Goal: Task Accomplishment & Management: Complete application form

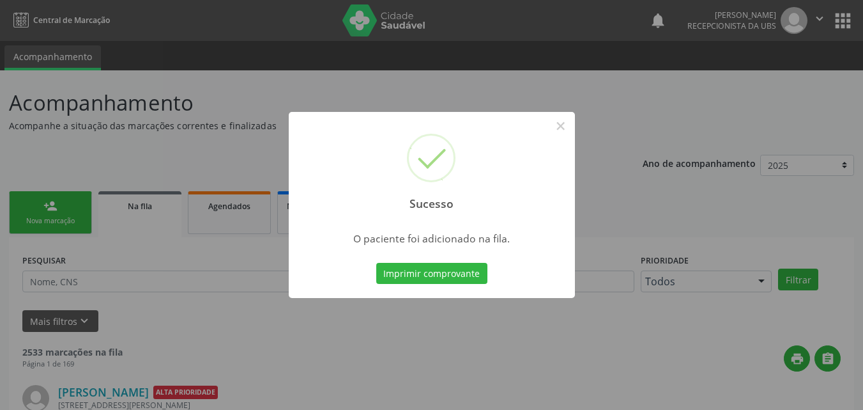
scroll to position [12, 0]
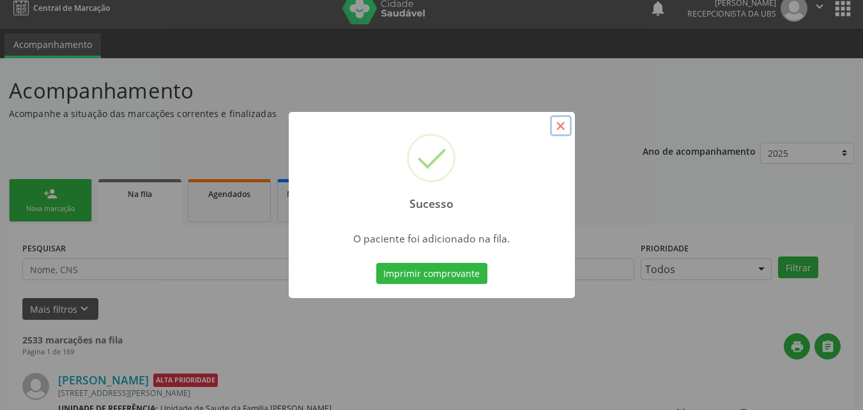
click at [564, 130] on button "×" at bounding box center [561, 126] width 22 height 22
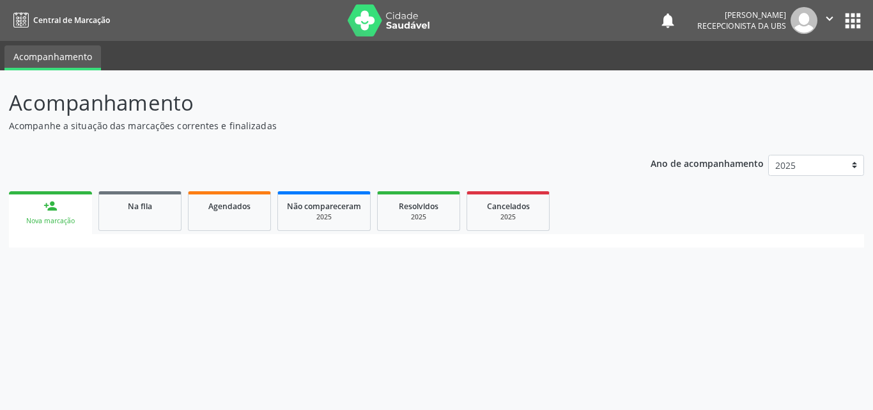
click at [52, 217] on div "Nova marcação" at bounding box center [50, 221] width 65 height 10
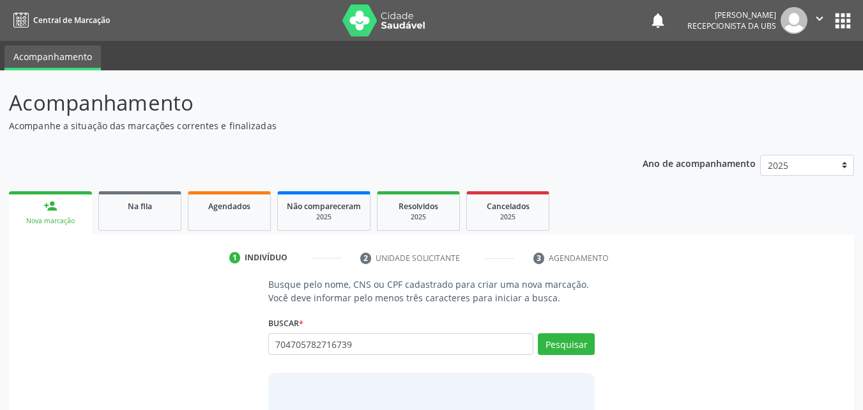
type input "704705782716739"
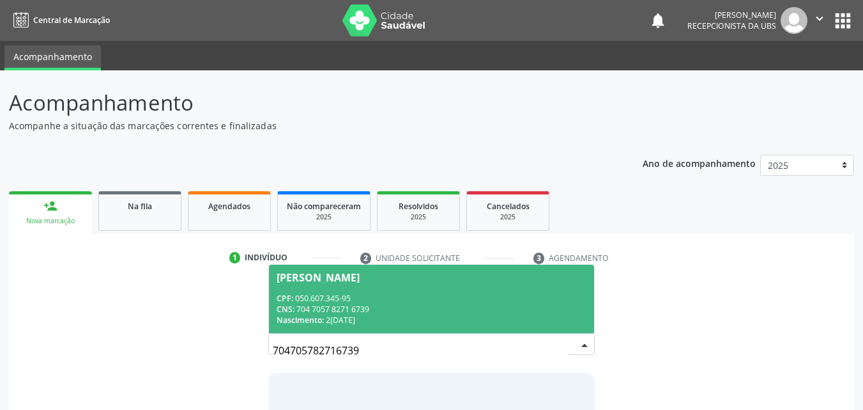
click at [388, 293] on div "CPF: 050.607.345-95" at bounding box center [432, 298] width 311 height 11
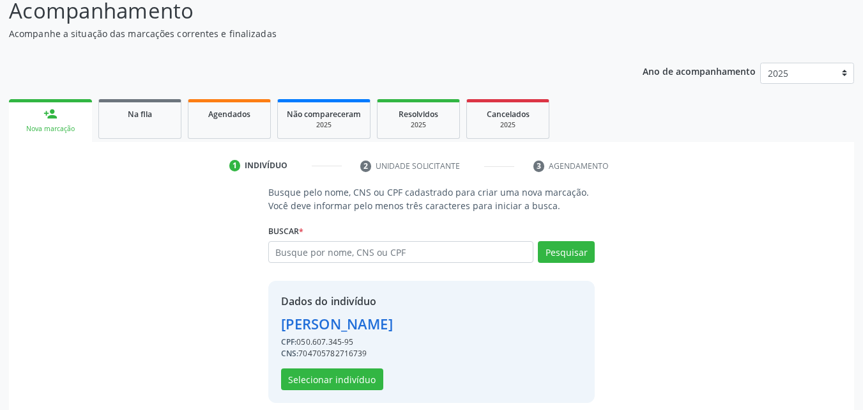
scroll to position [103, 0]
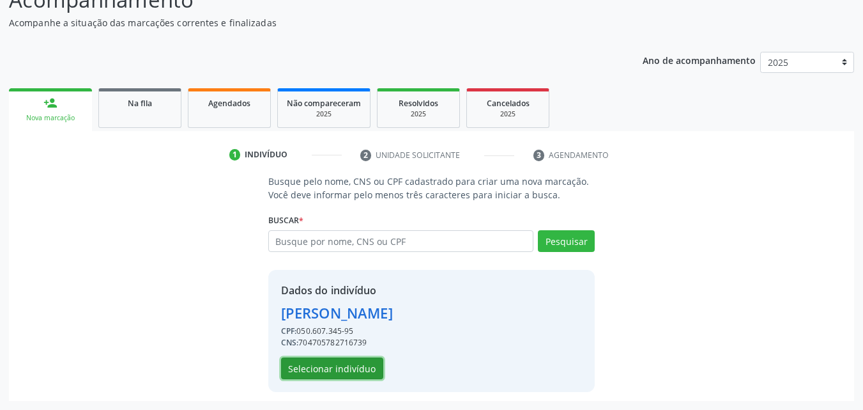
click at [362, 366] on button "Selecionar indivíduo" at bounding box center [332, 368] width 102 height 22
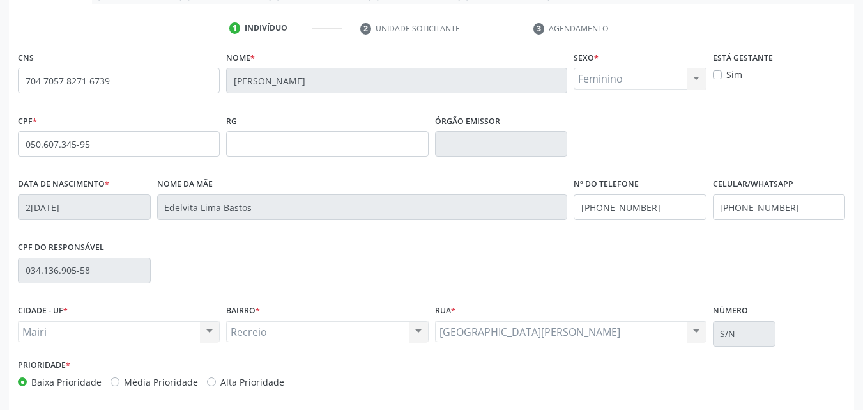
scroll to position [231, 0]
click at [806, 207] on input "(74) 99979-1963" at bounding box center [779, 206] width 133 height 26
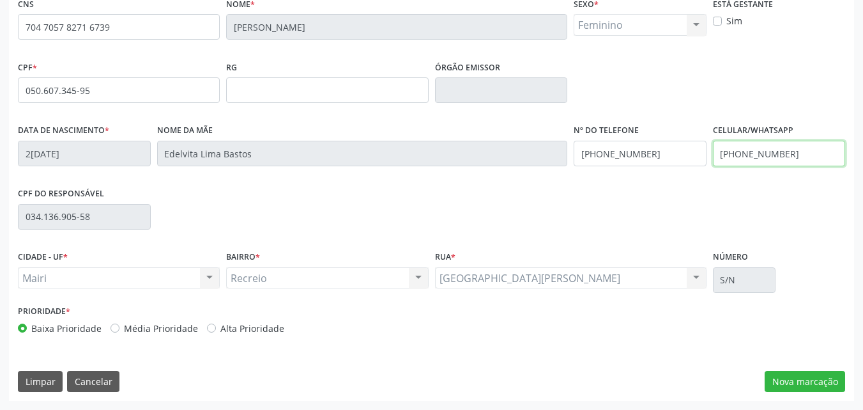
type input "(74) 99919-0792"
click at [238, 329] on label "Alta Prioridade" at bounding box center [252, 327] width 64 height 13
click at [216, 329] on input "Alta Prioridade" at bounding box center [211, 327] width 9 height 12
radio input "true"
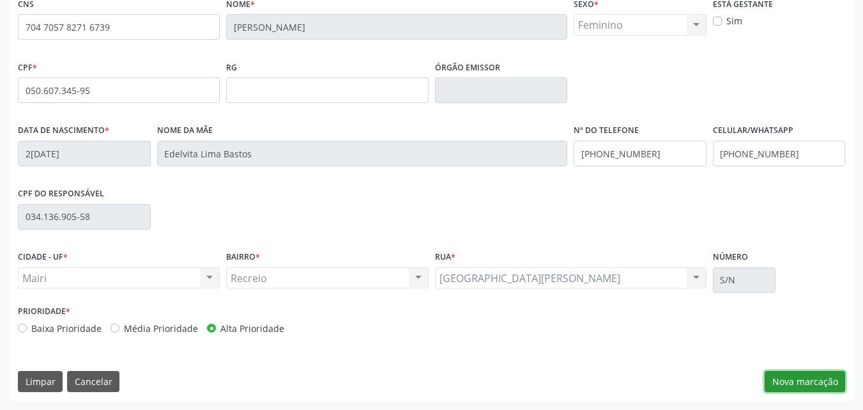
click at [795, 380] on button "Nova marcação" at bounding box center [805, 382] width 81 height 22
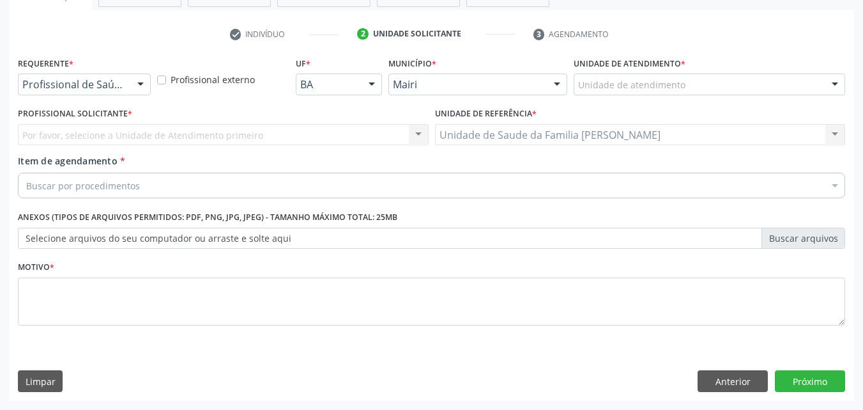
scroll to position [224, 0]
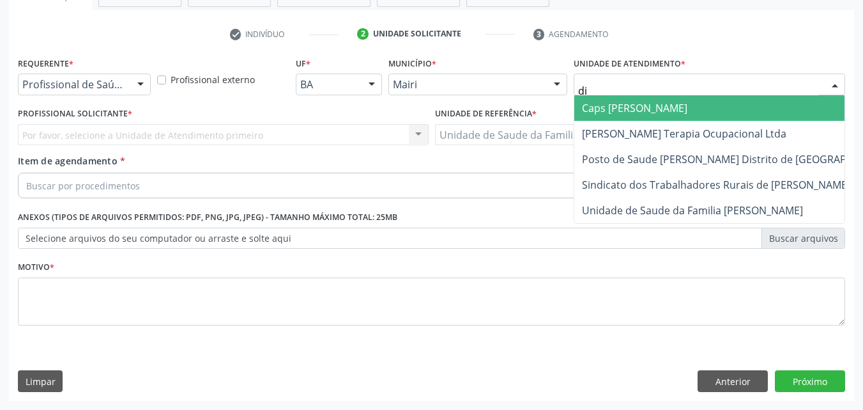
type input "dil"
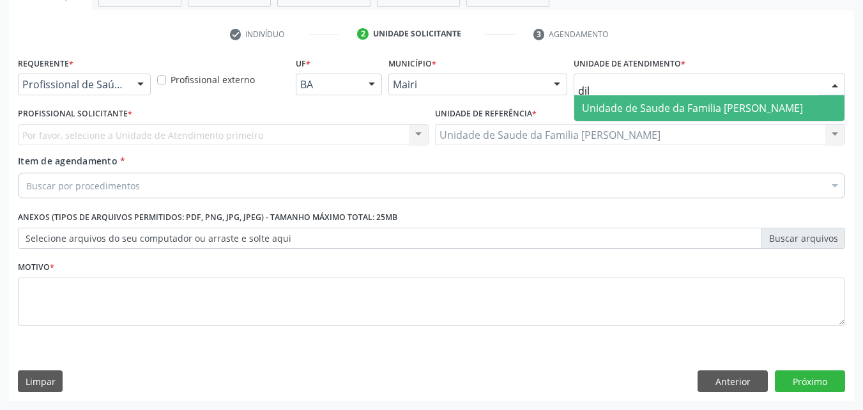
click at [614, 111] on span "Unidade de Saude da Familia [PERSON_NAME]" at bounding box center [692, 108] width 221 height 14
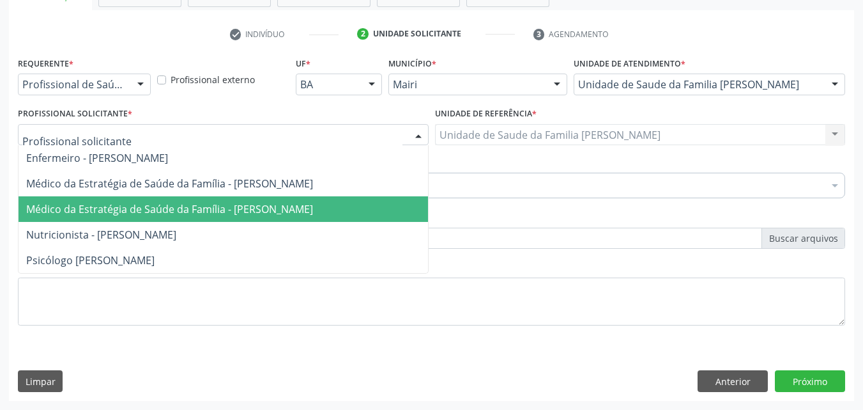
click at [116, 197] on span "Médico da Estratégia de Saúde da Família - [PERSON_NAME]" at bounding box center [224, 209] width 410 height 26
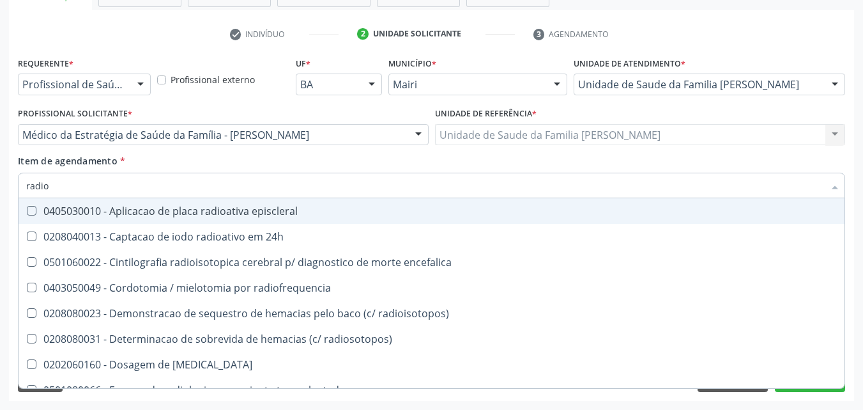
type input "radiog"
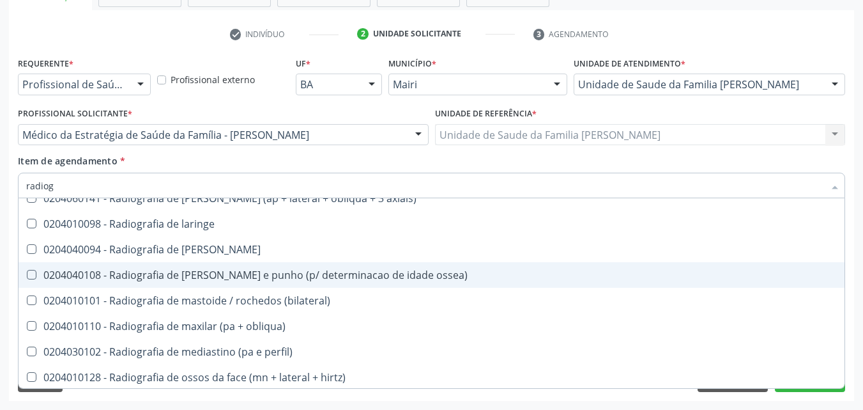
scroll to position [1150, 0]
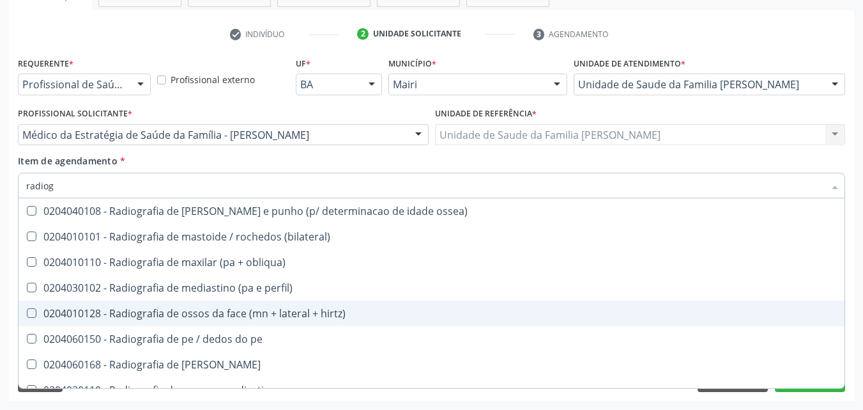
click at [267, 311] on div "0204010128 - Radiografia de ossos da face (mn + lateral + hirtz)" at bounding box center [431, 313] width 811 height 10
checkbox hirtz\) "true"
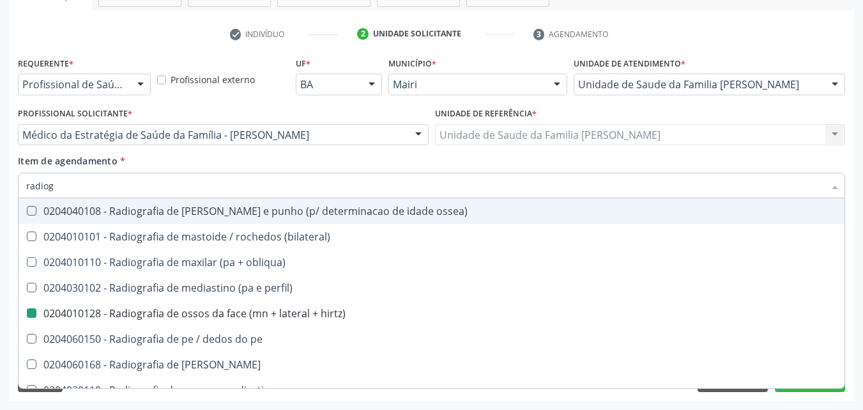
click at [339, 162] on div "Item de agendamento * radiog Desfazer seleção 0204010039 - Radiografia bilatera…" at bounding box center [432, 174] width 828 height 40
checkbox localizada\) "true"
checkbox hirtz\) "false"
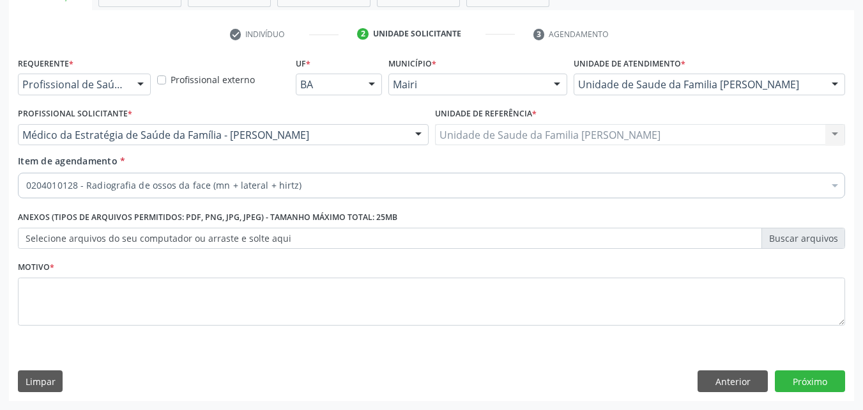
scroll to position [0, 0]
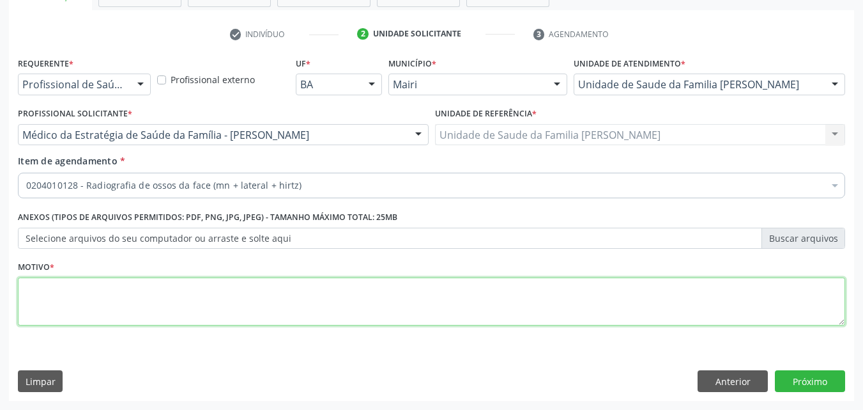
click at [106, 290] on textarea at bounding box center [432, 301] width 828 height 49
type textarea "CONTROLE"
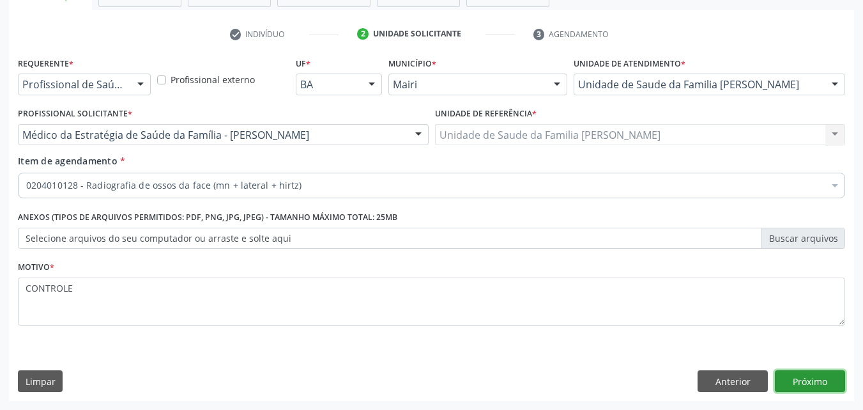
click at [826, 387] on button "Próximo" at bounding box center [810, 381] width 70 height 22
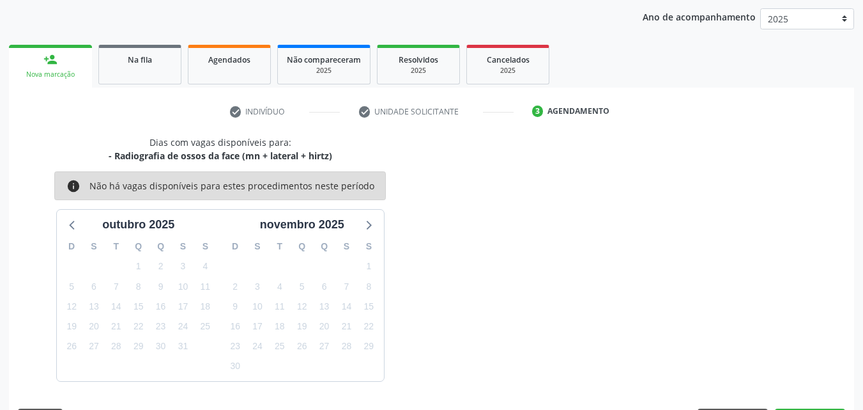
scroll to position [184, 0]
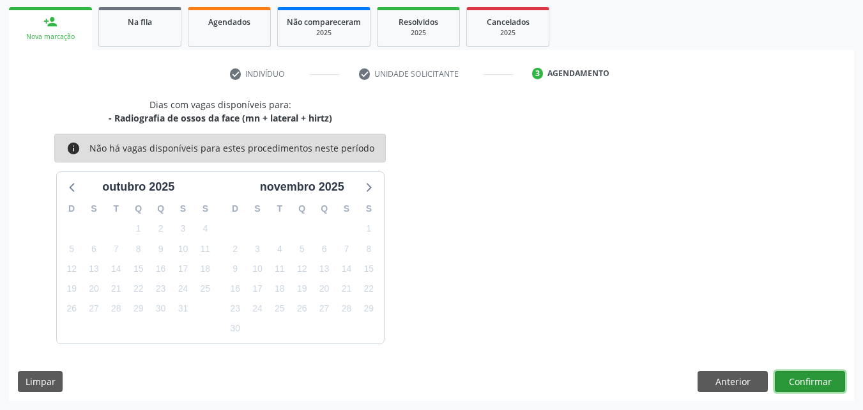
click at [814, 391] on button "Confirmar" at bounding box center [810, 382] width 70 height 22
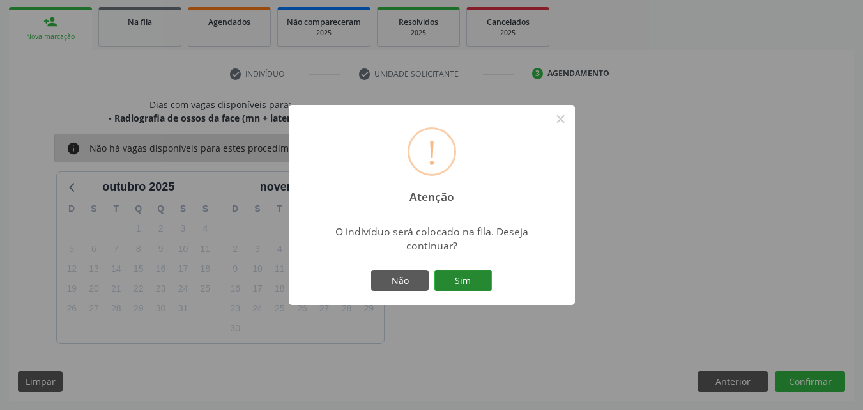
click at [455, 274] on button "Sim" at bounding box center [464, 281] width 58 height 22
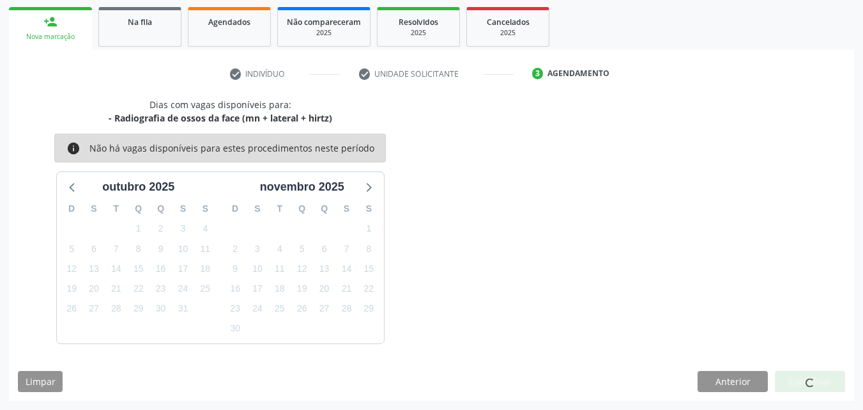
scroll to position [12, 0]
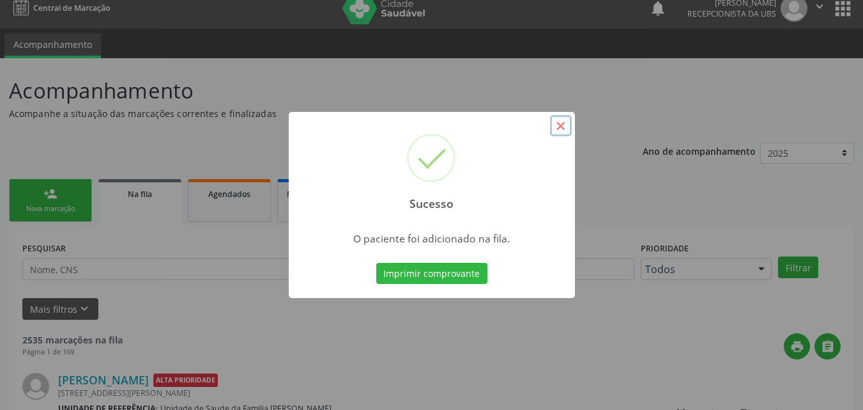
click at [566, 123] on button "×" at bounding box center [561, 126] width 22 height 22
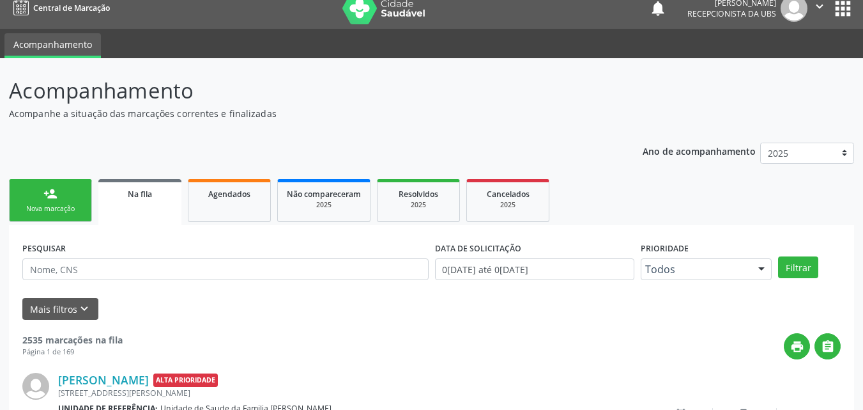
click at [45, 214] on link "person_add Nova marcação" at bounding box center [50, 200] width 83 height 43
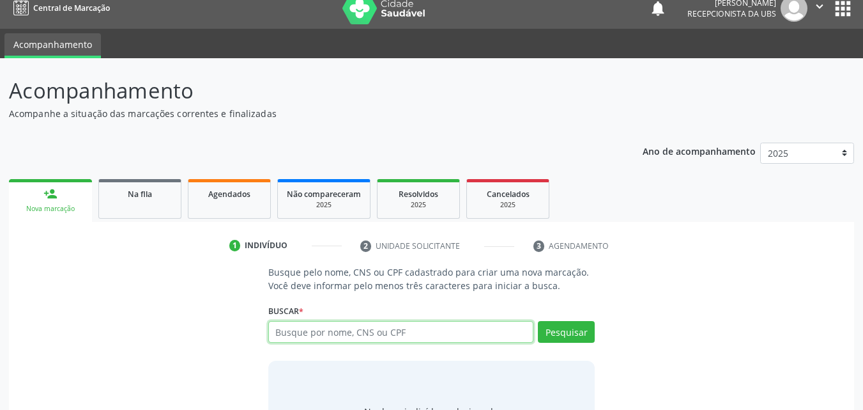
click at [291, 327] on input "text" at bounding box center [401, 332] width 266 height 22
click at [371, 332] on input "898002774880647" at bounding box center [401, 332] width 266 height 22
type input "898002774880647"
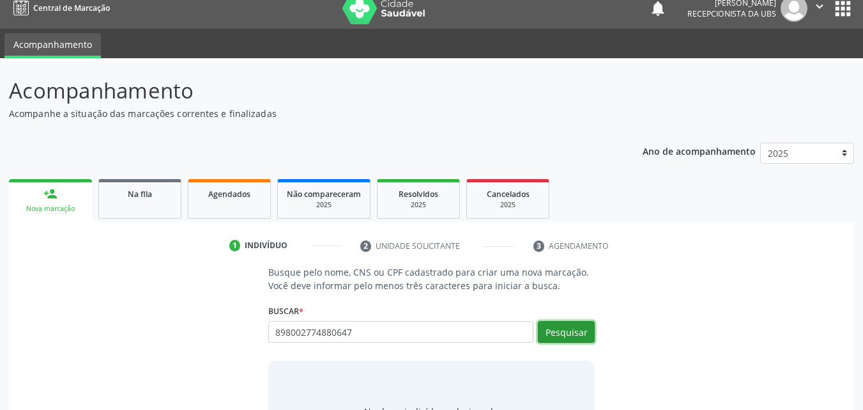
click at [575, 327] on button "Pesquisar" at bounding box center [566, 332] width 57 height 22
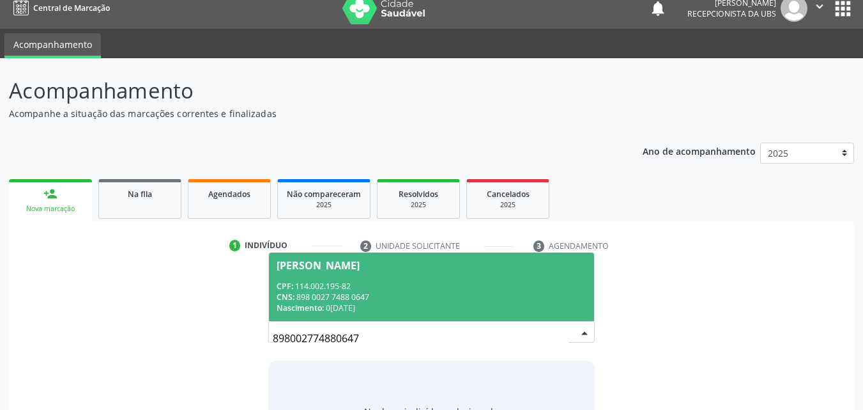
click at [364, 278] on span "Luís Filipe Bastos Santos CPF: 114.002.195-82 CNS: 898 0027 7488 0647 Nasciment…" at bounding box center [432, 286] width 326 height 68
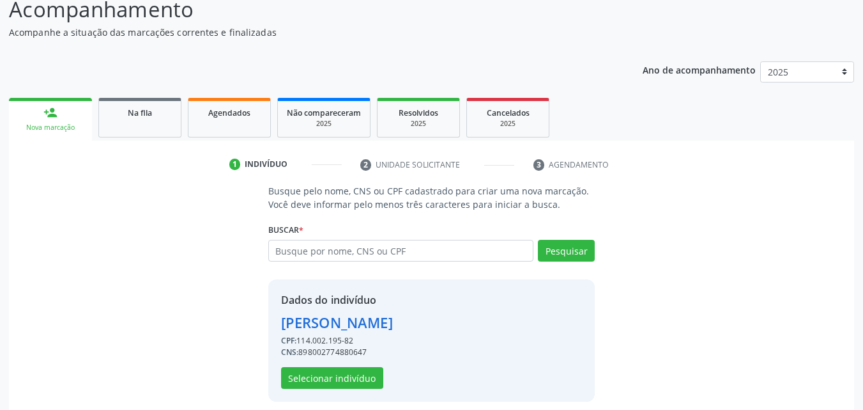
scroll to position [103, 0]
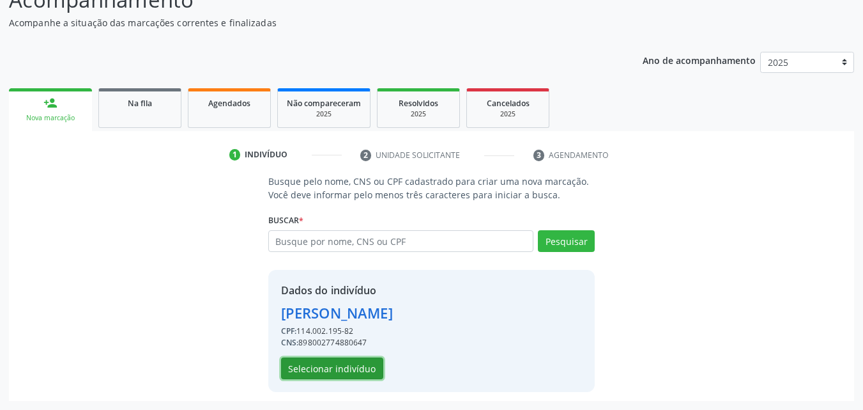
click at [337, 368] on button "Selecionar indivíduo" at bounding box center [332, 368] width 102 height 22
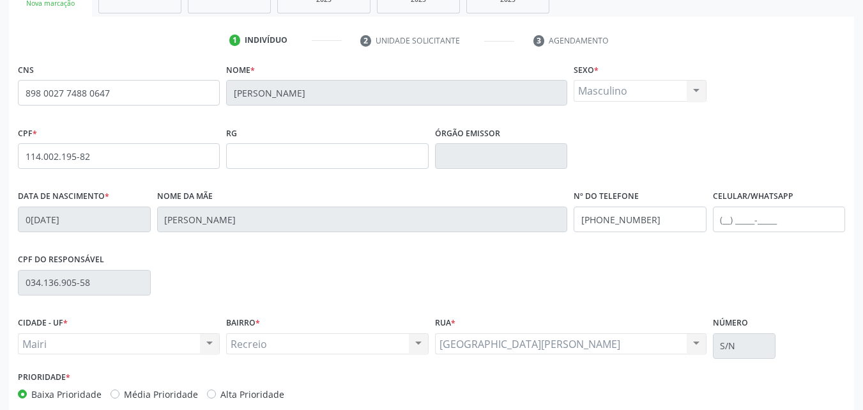
scroll to position [231, 0]
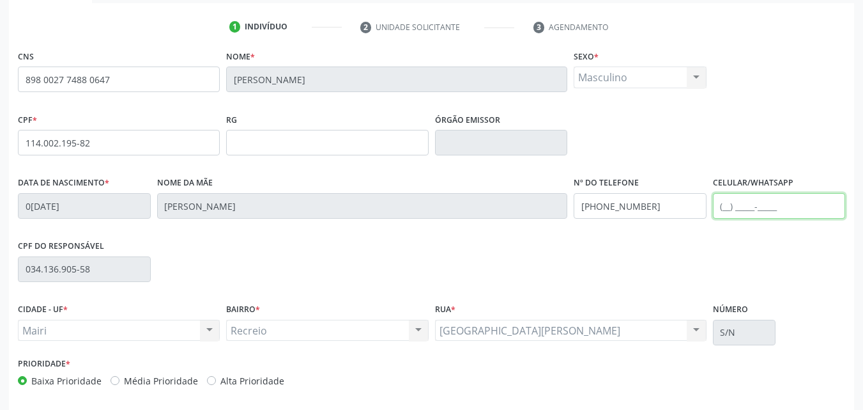
click at [728, 206] on input "text" at bounding box center [779, 206] width 133 height 26
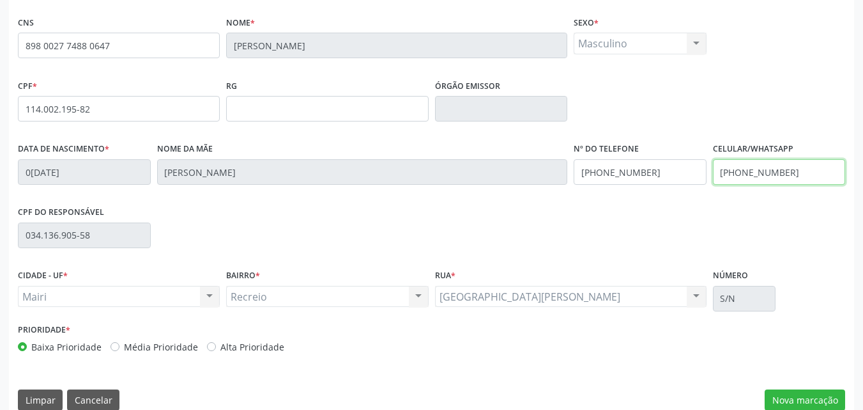
scroll to position [283, 0]
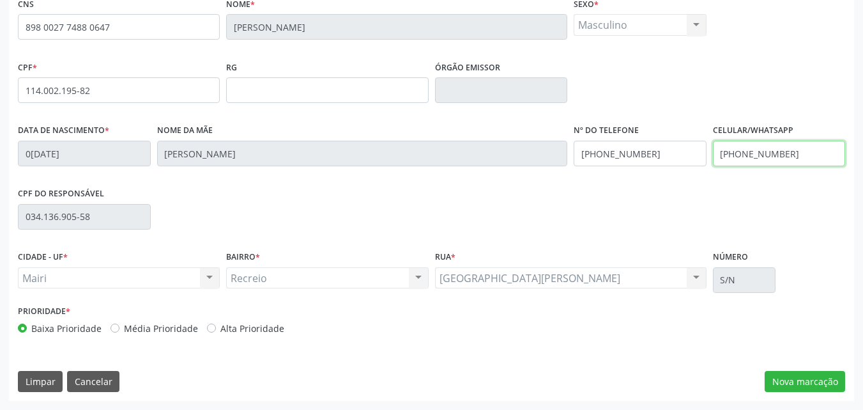
type input "(74) 99919-0792"
click at [253, 327] on label "Alta Prioridade" at bounding box center [252, 327] width 64 height 13
click at [216, 327] on input "Alta Prioridade" at bounding box center [211, 327] width 9 height 12
radio input "true"
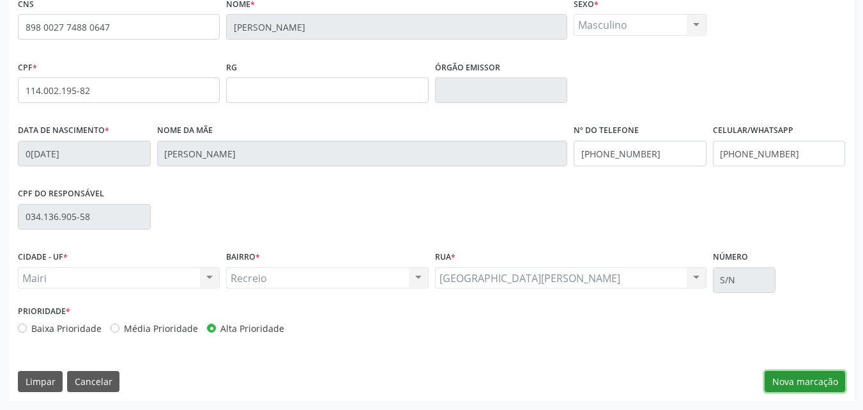
click at [815, 380] on button "Nova marcação" at bounding box center [805, 382] width 81 height 22
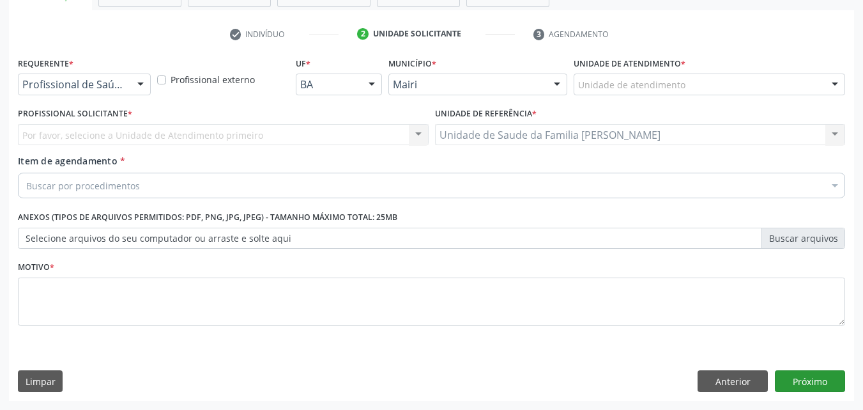
scroll to position [224, 0]
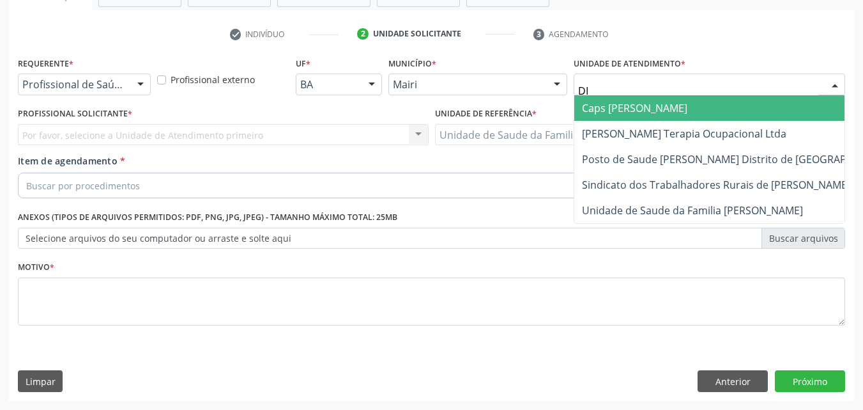
type input "DIL"
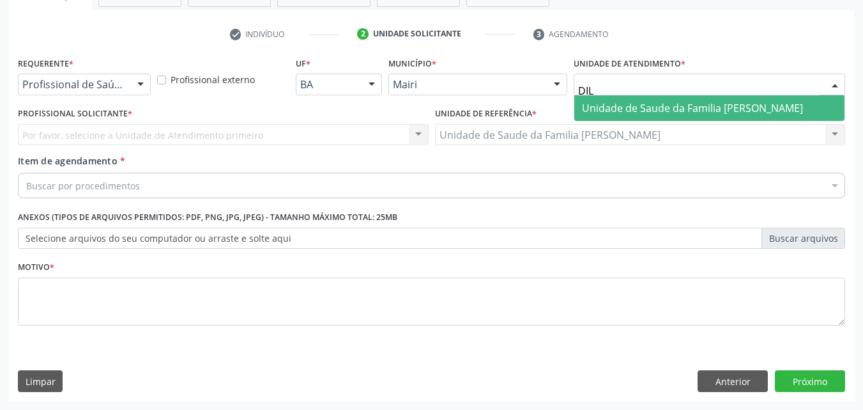
click at [673, 106] on span "Unidade de Saude da Familia [PERSON_NAME]" at bounding box center [692, 108] width 221 height 14
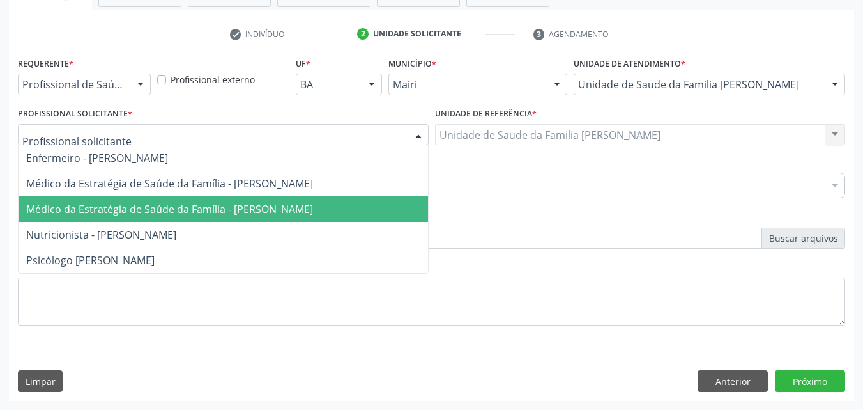
click at [109, 211] on span "Médico da Estratégia de Saúde da Família - [PERSON_NAME]" at bounding box center [169, 209] width 287 height 14
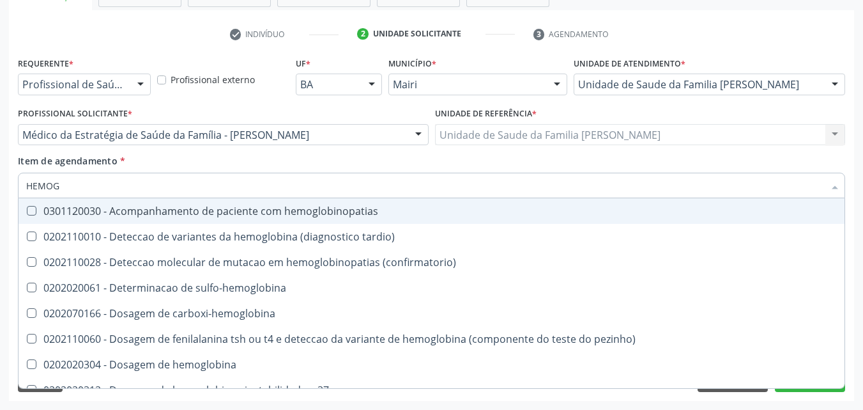
type input "HEMOGR"
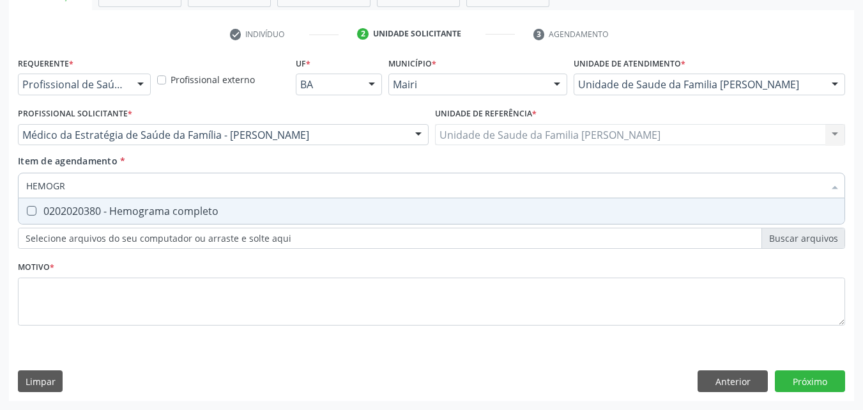
click at [115, 213] on div "0202020380 - Hemograma completo" at bounding box center [431, 211] width 811 height 10
checkbox completo "true"
type input "HEMOG"
checkbox completo "false"
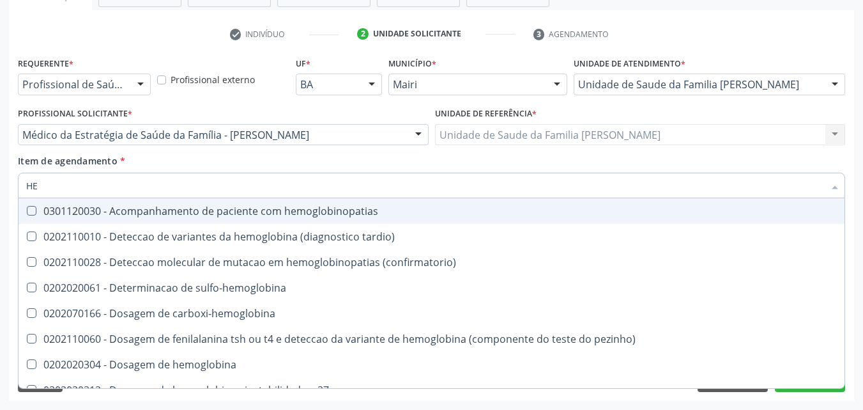
type input "H"
checkbox completo "false"
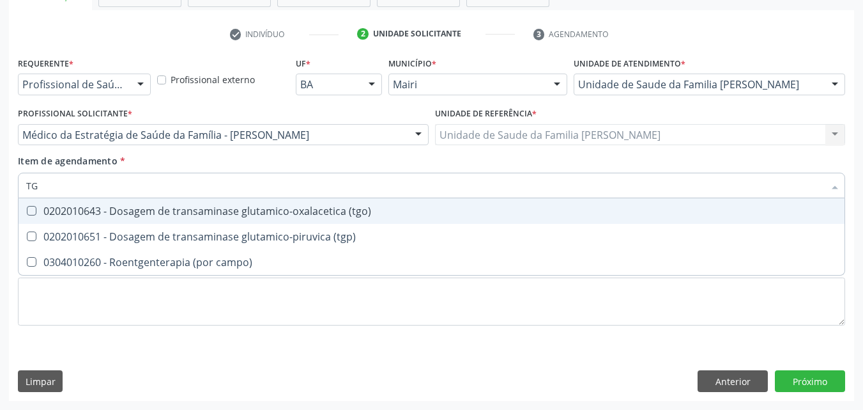
type input "TGO"
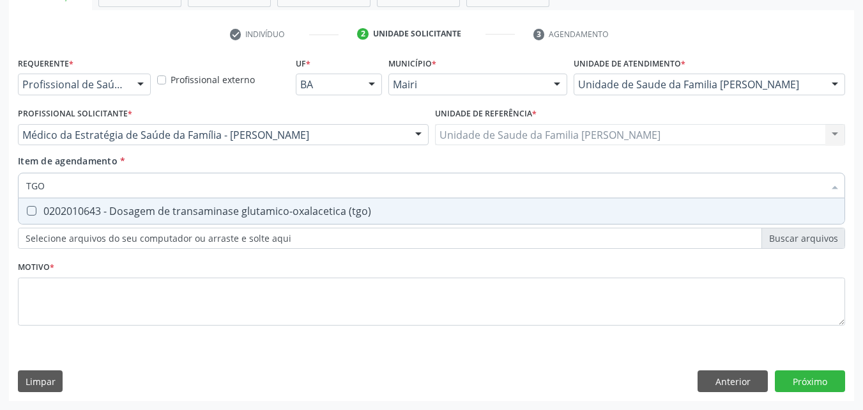
click at [115, 213] on div "0202010643 - Dosagem de transaminase glutamico-oxalacetica (tgo)" at bounding box center [431, 211] width 811 height 10
checkbox \(tgo\) "true"
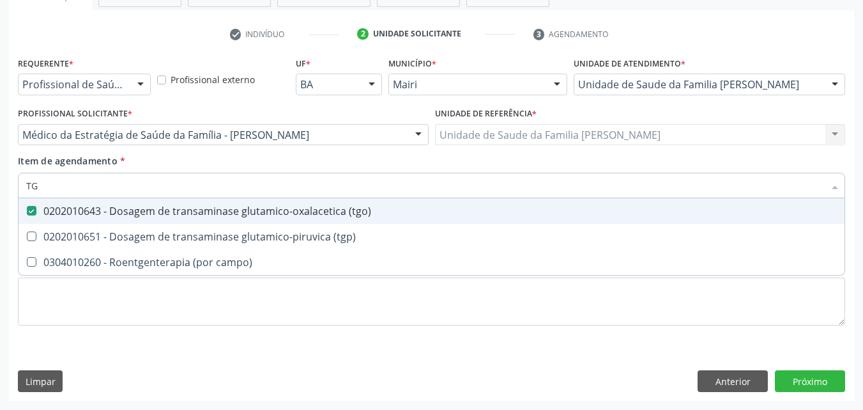
type input "TGP"
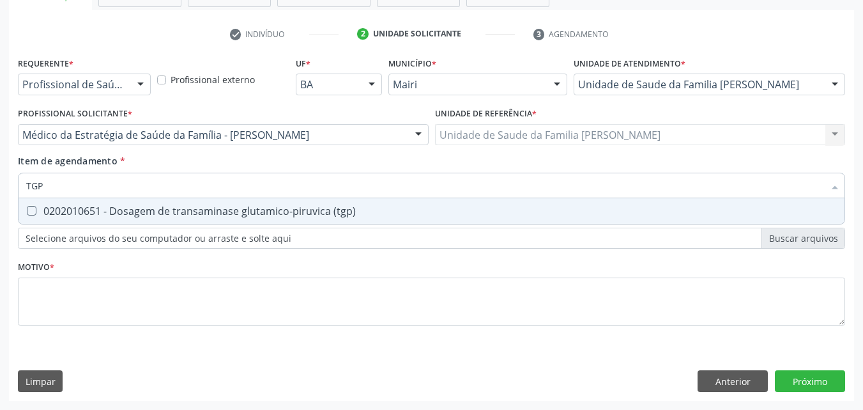
click at [115, 213] on div "0202010651 - Dosagem de transaminase glutamico-piruvica (tgp)" at bounding box center [431, 211] width 811 height 10
checkbox \(tgp\) "true"
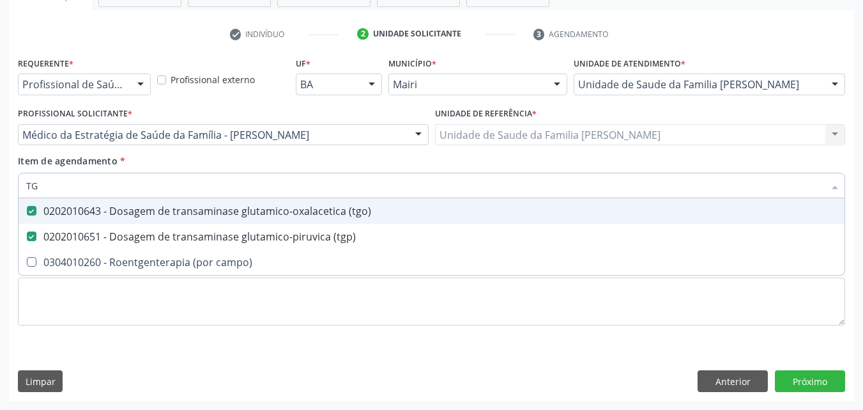
type input "T"
checkbox \(tgo\) "false"
checkbox \(tgp\) "false"
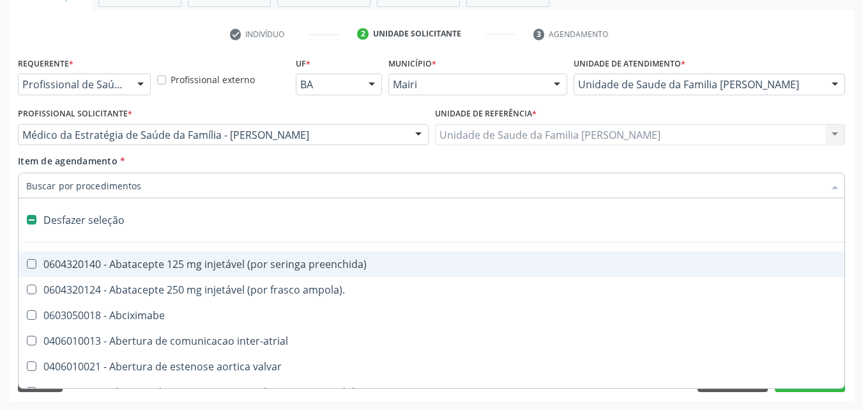
type input "G"
checkbox estimulo "true"
checkbox \(bilateral\) "true"
checkbox adolescente\) "true"
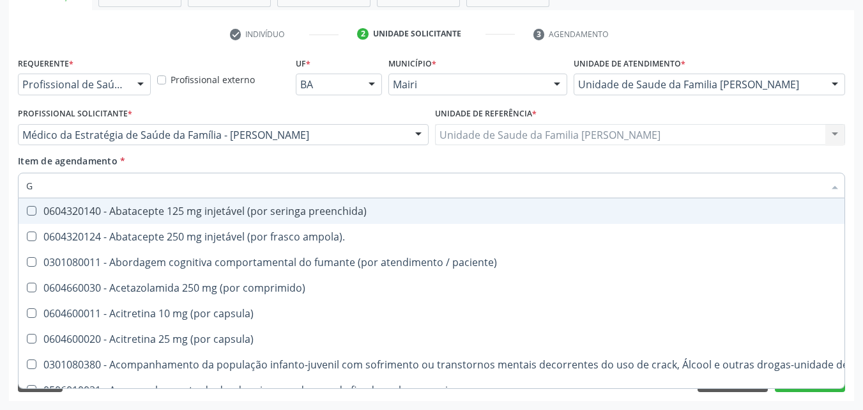
type input "GL"
checkbox bucomaxilofacial "true"
checkbox pé "true"
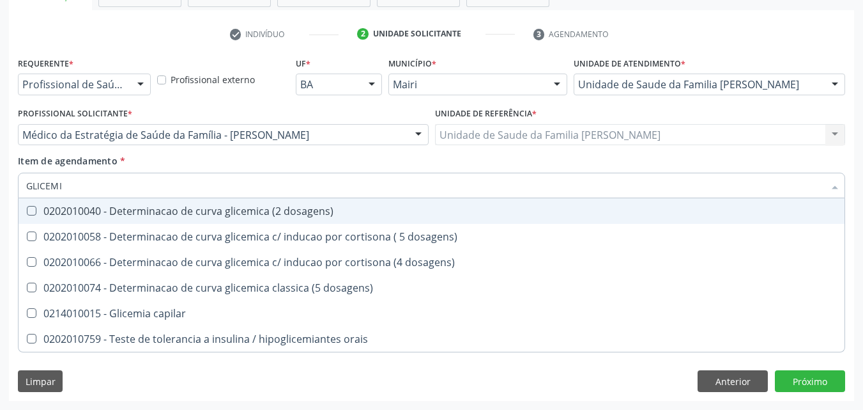
type input "GLICEMIA"
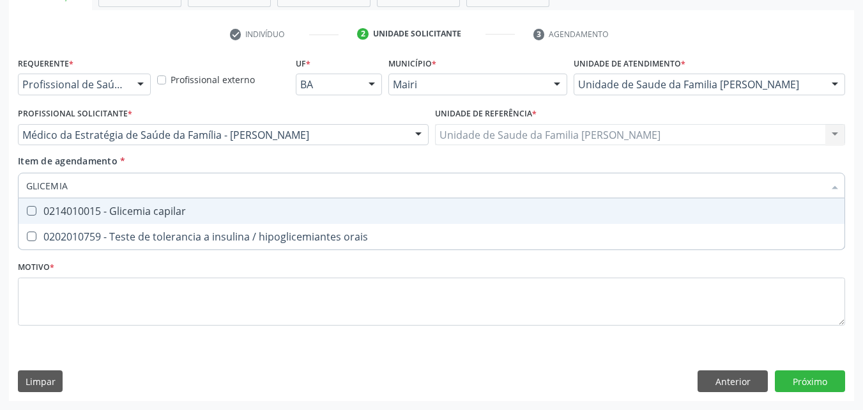
click at [115, 213] on div "0214010015 - Glicemia capilar" at bounding box center [431, 211] width 811 height 10
checkbox capilar "true"
type input "GLICEMI"
checkbox capilar "false"
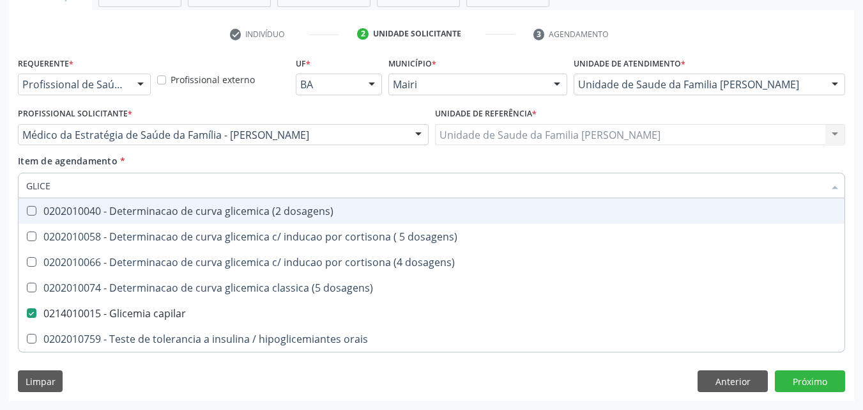
type input "GLIC"
checkbox capilar "false"
type input "G"
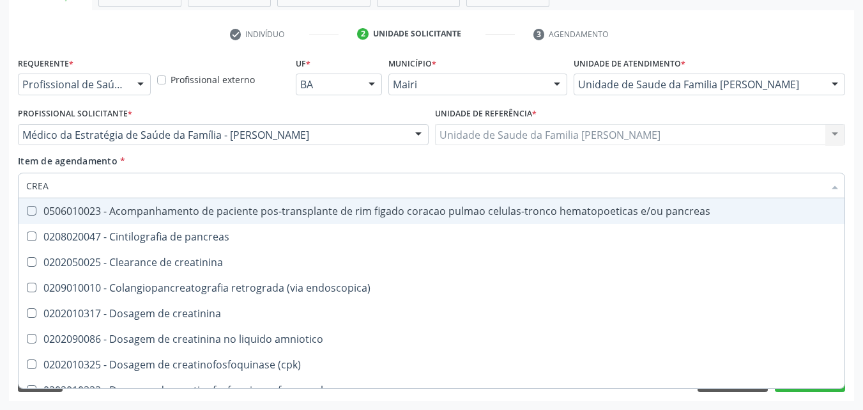
type input "CREAT"
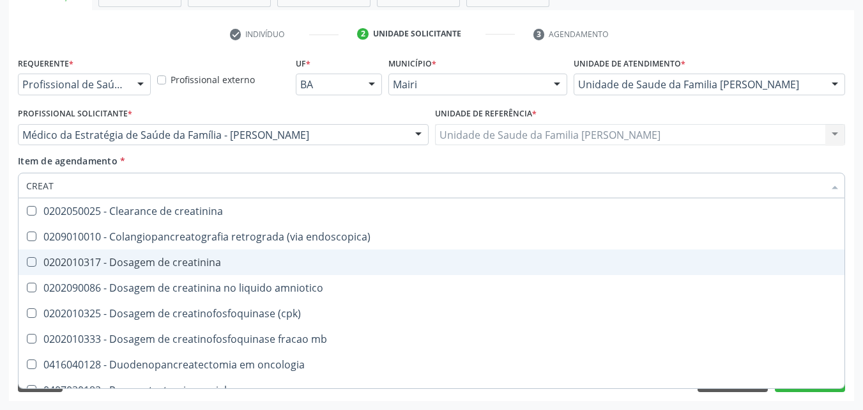
click at [128, 267] on div "0202010317 - Dosagem de creatinina" at bounding box center [431, 262] width 811 height 10
checkbox creatinina "true"
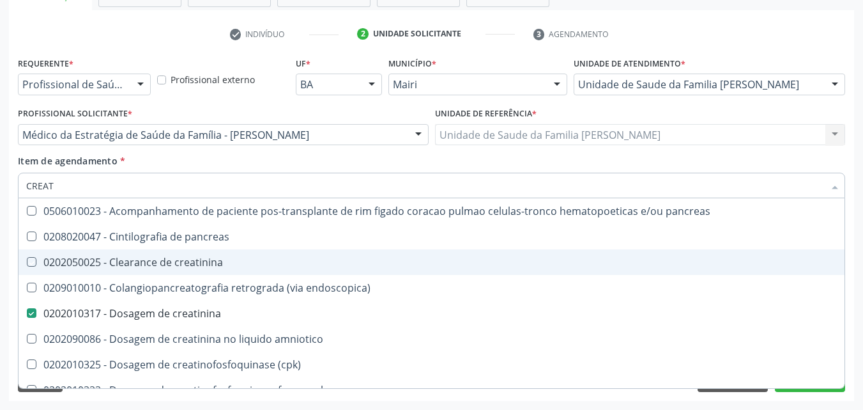
type input "CREA"
checkbox creatinina "false"
checkbox creatinina "true"
type input "CRE"
checkbox creatinina "false"
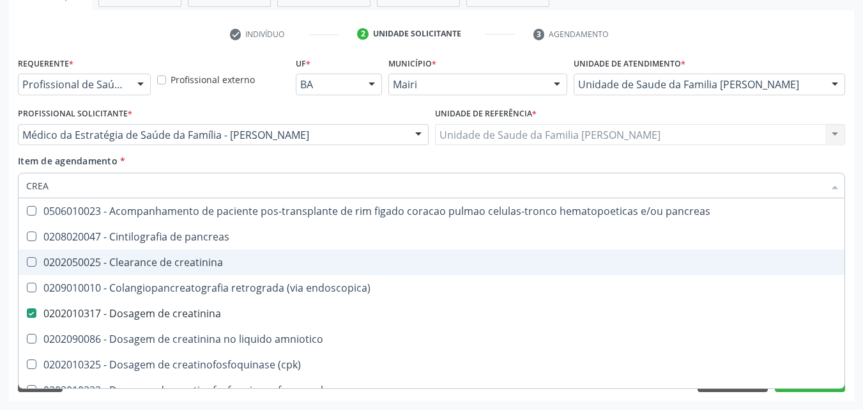
checkbox oncologia "true"
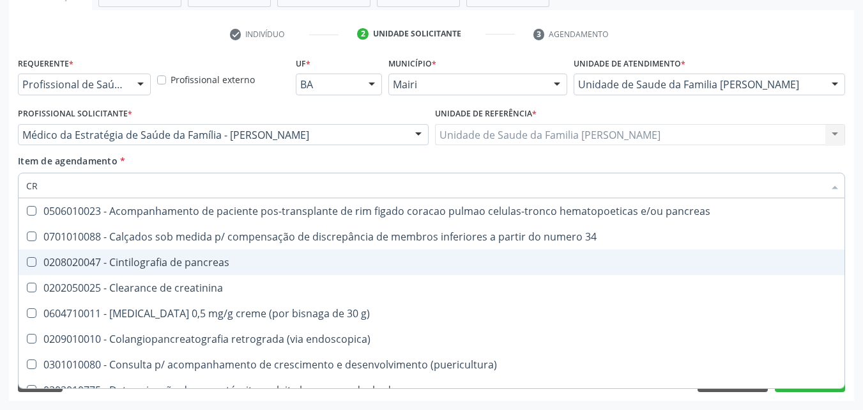
type input "C"
checkbox creatinina "false"
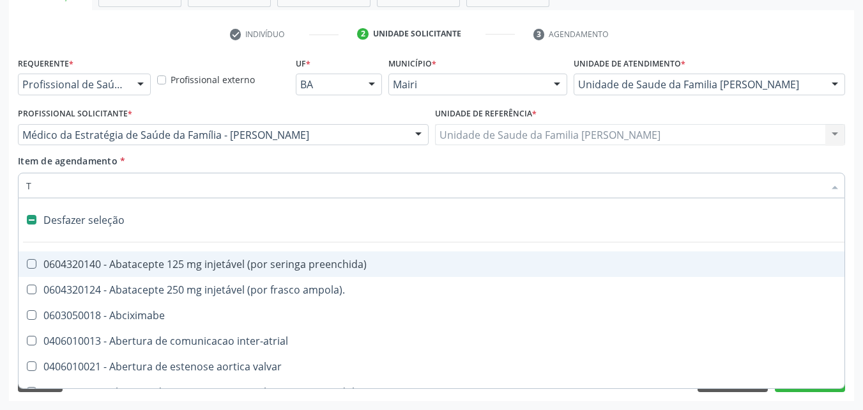
type input "TR"
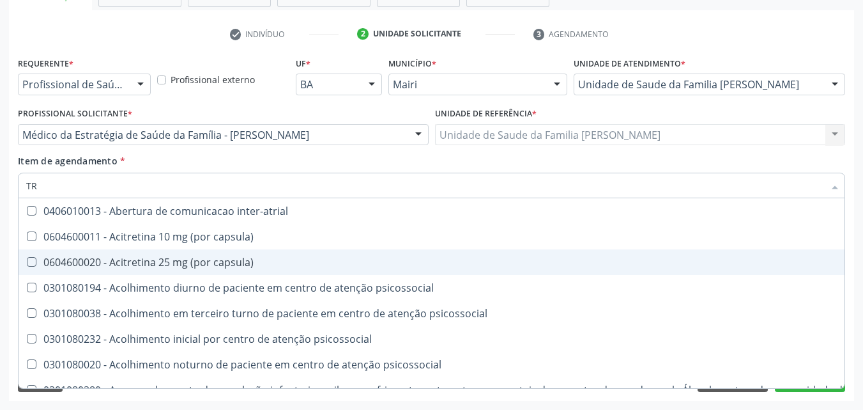
checkbox \(tgo\) "true"
checkbox \(tgp\) "true"
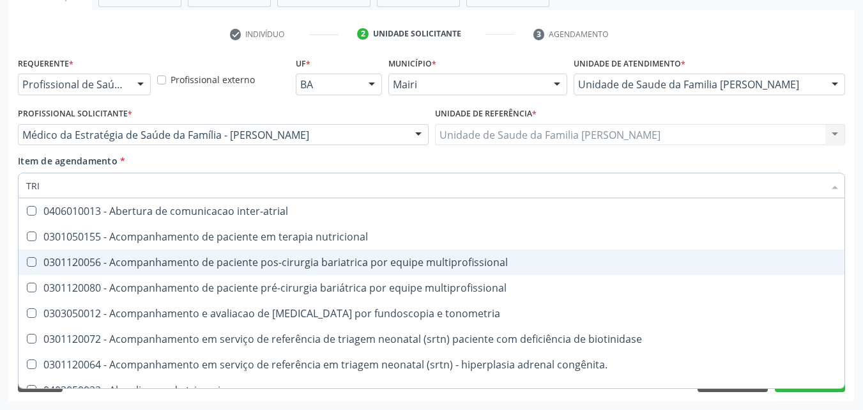
type input "TRIG"
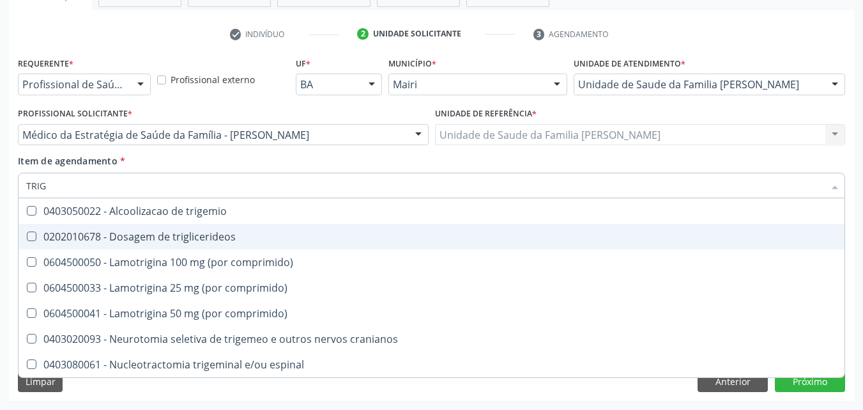
click at [168, 239] on div "0202010678 - Dosagem de triglicerideos" at bounding box center [431, 236] width 811 height 10
checkbox triglicerideos "true"
type input "TRI"
checkbox triglicerideos "false"
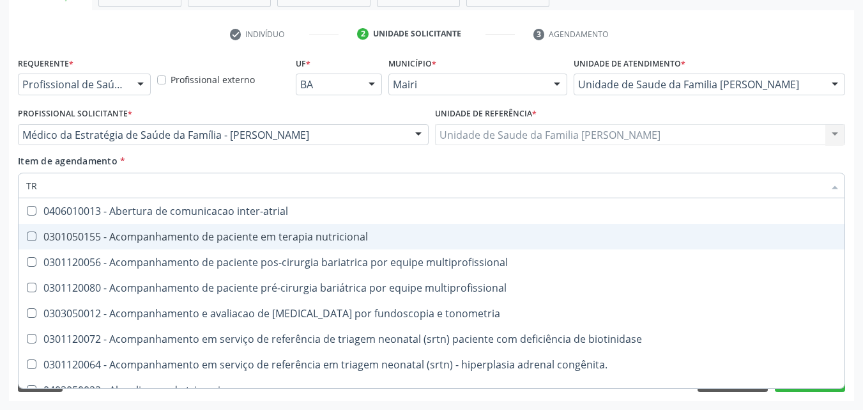
type input "T"
checkbox triglicerideos "false"
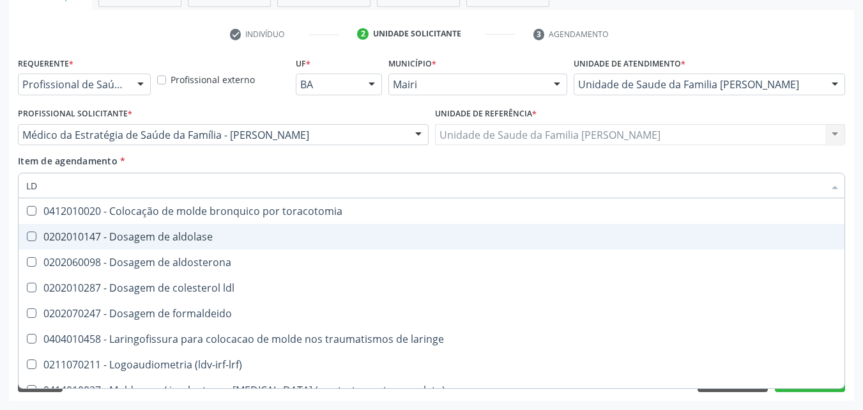
type input "LDL"
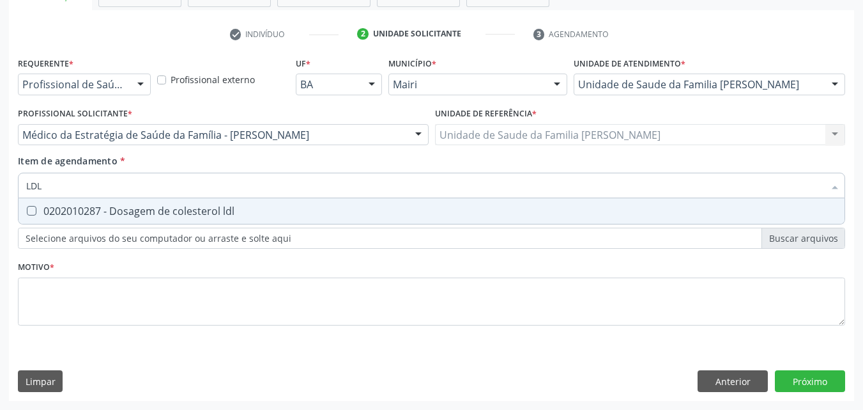
click at [171, 210] on div "0202010287 - Dosagem de colesterol ldl" at bounding box center [431, 211] width 811 height 10
checkbox ldl "true"
type input "LD"
checkbox ldl "false"
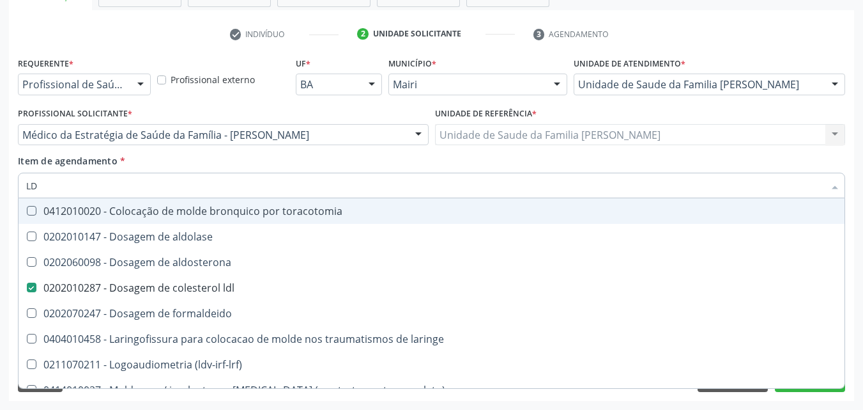
type input "L"
checkbox ldl "false"
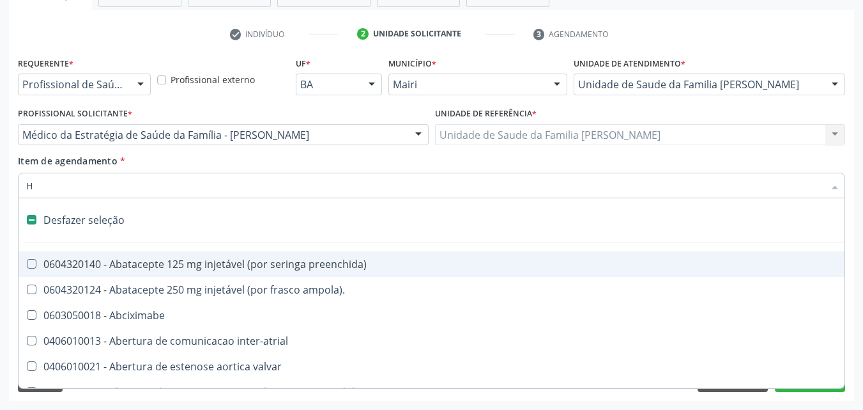
type input "HD"
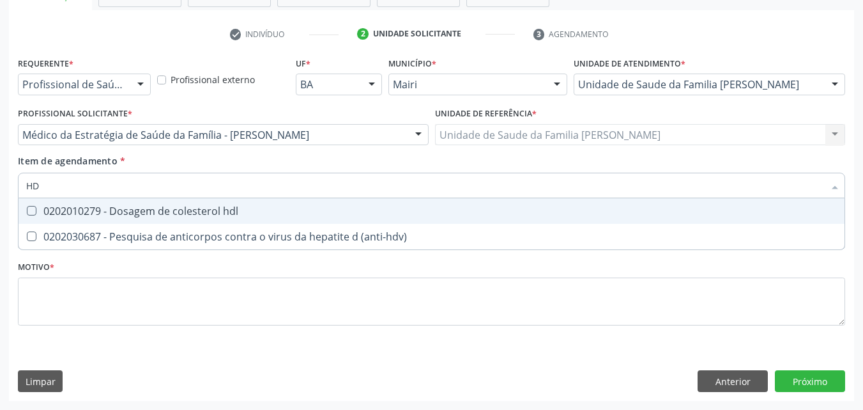
click at [171, 210] on div "0202010279 - Dosagem de colesterol hdl" at bounding box center [431, 211] width 811 height 10
checkbox hdl "true"
type input "H"
checkbox hdl "false"
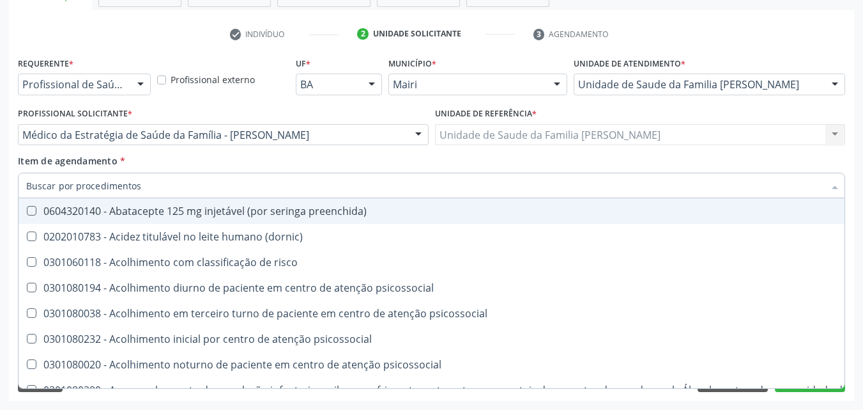
checkbox hdl "false"
checkbox completo "false"
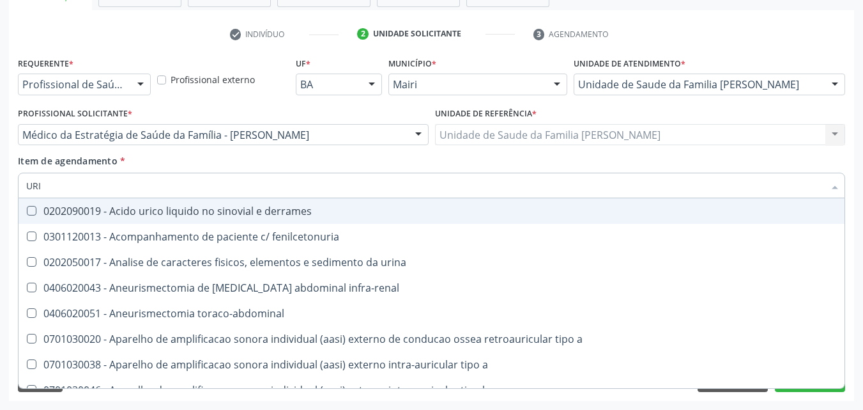
type input "URIN"
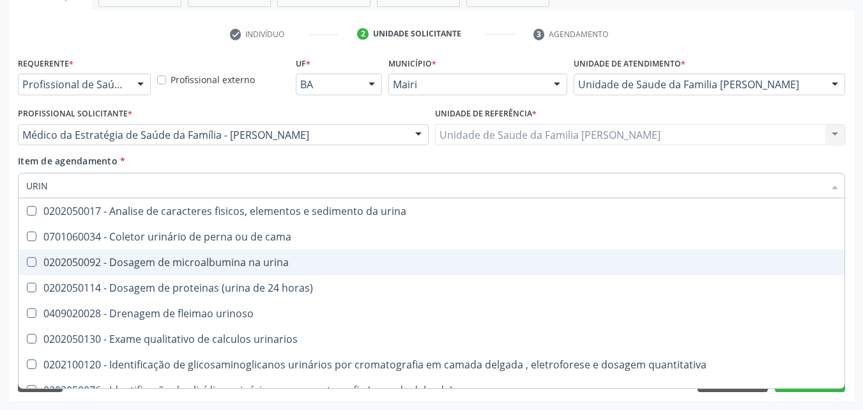
click at [201, 258] on div "0202050092 - Dosagem de microalbumina na urina" at bounding box center [431, 262] width 811 height 10
checkbox urina "true"
type input "URI"
checkbox urina "false"
checkbox urinaria "true"
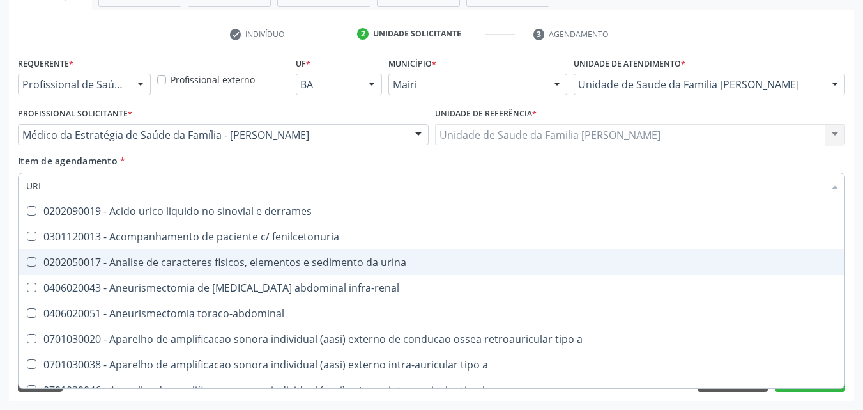
type input "UR"
checkbox urina "false"
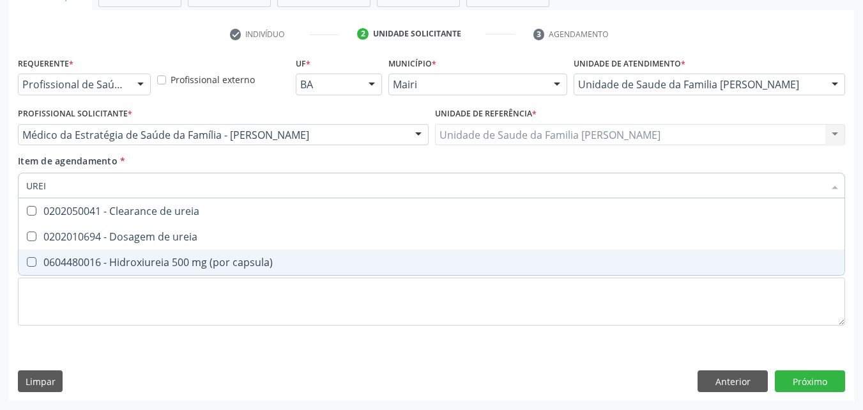
type input "UREIA"
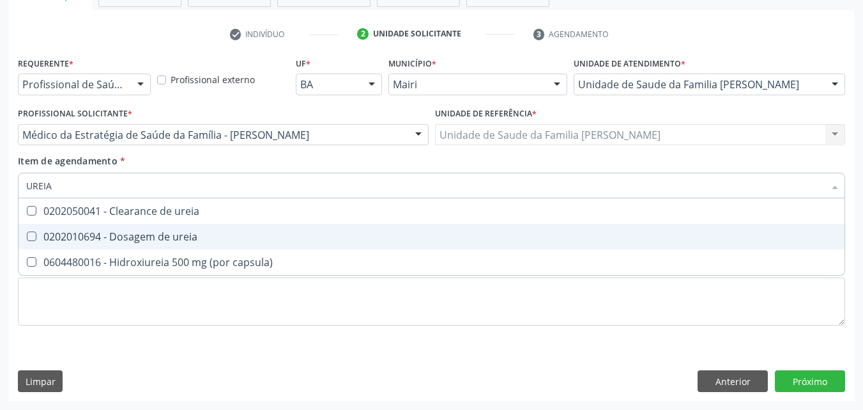
click at [193, 236] on div "0202010694 - Dosagem de ureia" at bounding box center [431, 236] width 811 height 10
checkbox ureia "true"
type input "U"
checkbox ureia "false"
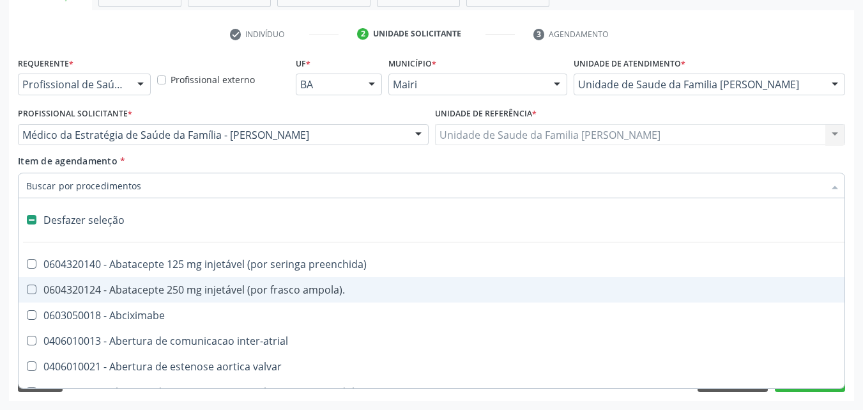
type input "V"
checkbox \(unilateral\) "true"
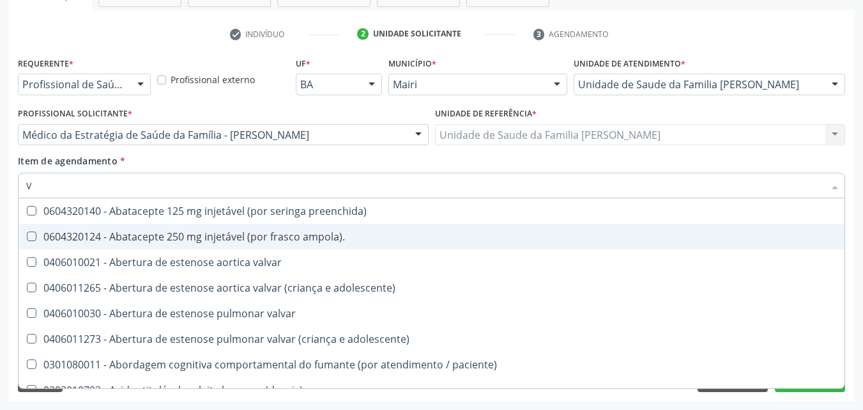
type input "VI"
checkbox cardiovascular "true"
checkbox \(tgp\) "false"
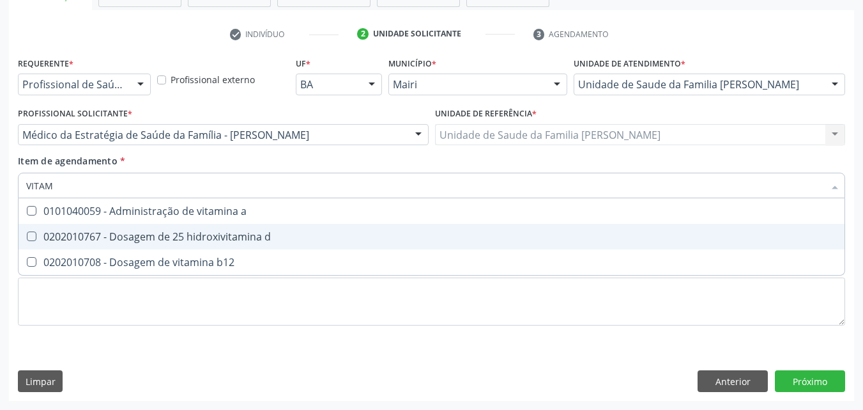
type input "VITAMI"
click at [193, 236] on div "0202010767 - Dosagem de 25 hidroxivitamina d" at bounding box center [431, 236] width 811 height 10
checkbox d "true"
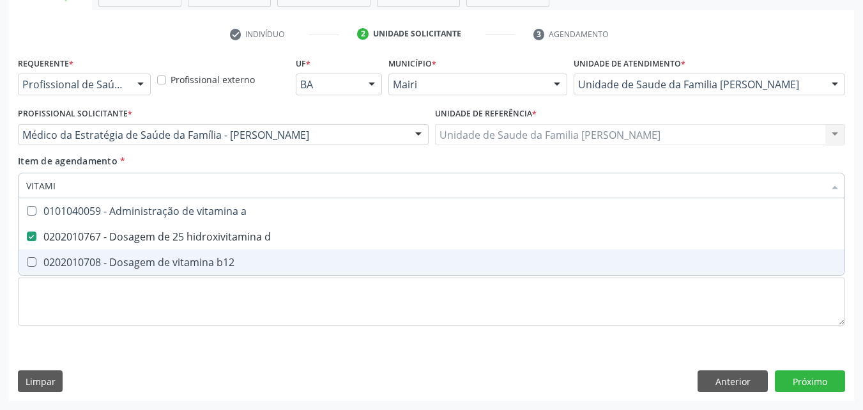
click at [189, 253] on span "0202010708 - Dosagem de vitamina b12" at bounding box center [432, 262] width 826 height 26
checkbox b12 "true"
type input "V"
checkbox d "false"
checkbox b12 "false"
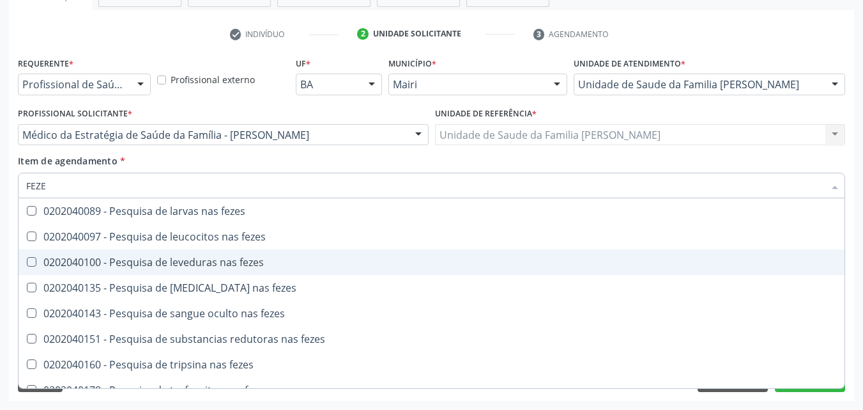
type input "FEZES"
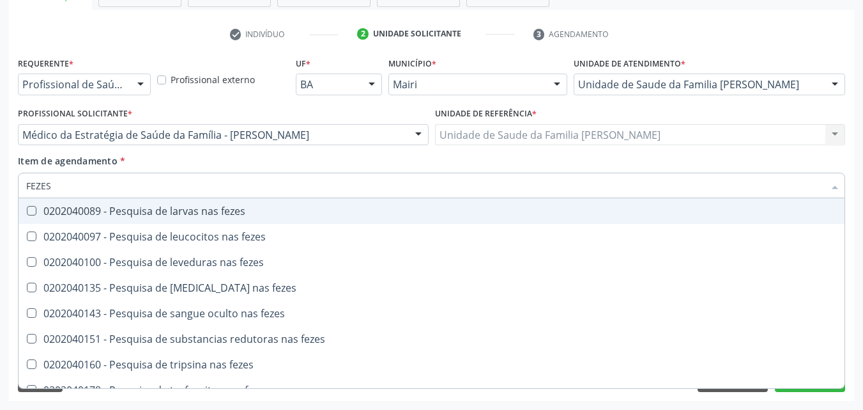
click at [196, 207] on div "0202040089 - Pesquisa de larvas nas fezes" at bounding box center [431, 211] width 811 height 10
checkbox fezes "true"
type input "F"
checkbox fezes "false"
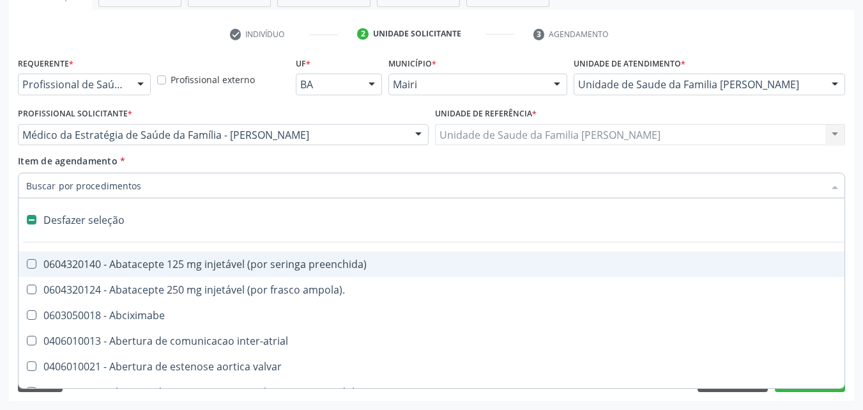
click at [249, 161] on div "Item de agendamento * Desfazer seleção 0604320140 - Abatacepte 125 mg injetável…" at bounding box center [432, 174] width 828 height 40
checkbox ampola\)\ "true"
checkbox Abciximabe "true"
checkbox inter-atrial "true"
checkbox valvar "true"
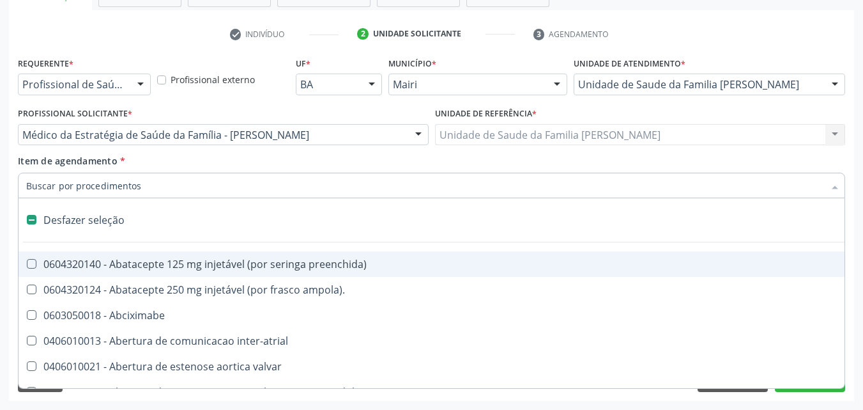
checkbox adolescente\) "true"
checkbox valvar "true"
checkbox adolescente\) "true"
checkbox paciente\) "true"
checkbox dente\) "true"
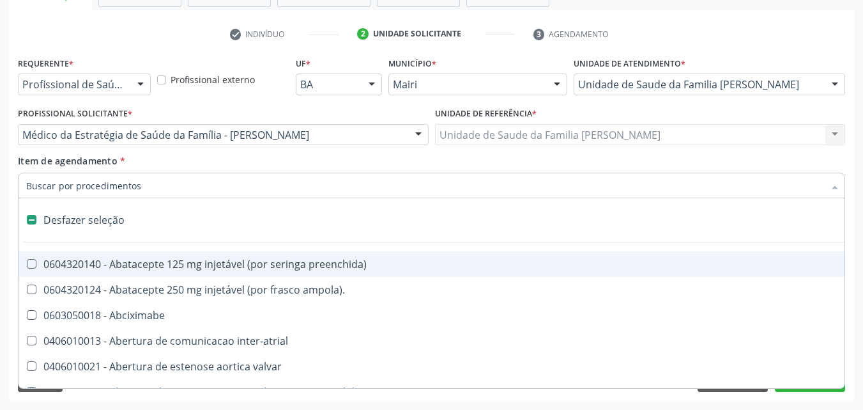
checkbox comprimido\) "true"
checkbox \(dornic\) "true"
checkbox derrames "true"
checkbox capsula\) "true"
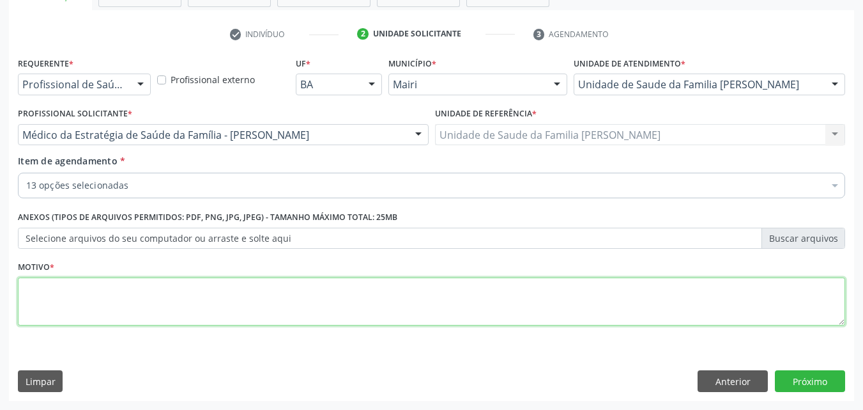
click at [116, 290] on textarea at bounding box center [432, 301] width 828 height 49
type textarea "CONTROLE"
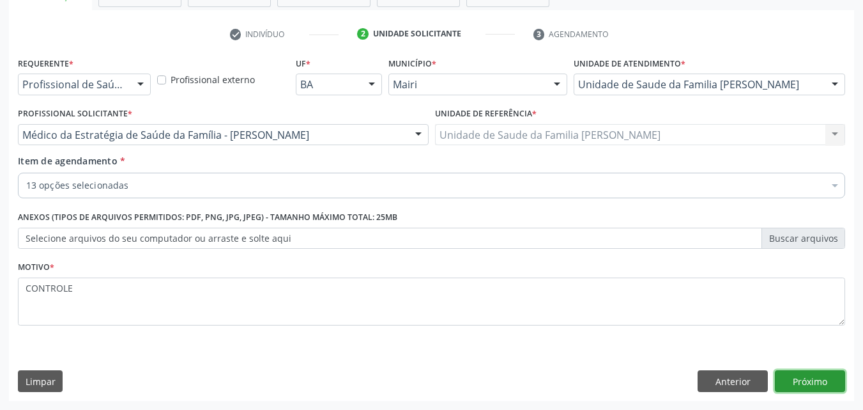
click at [787, 388] on button "Próximo" at bounding box center [810, 381] width 70 height 22
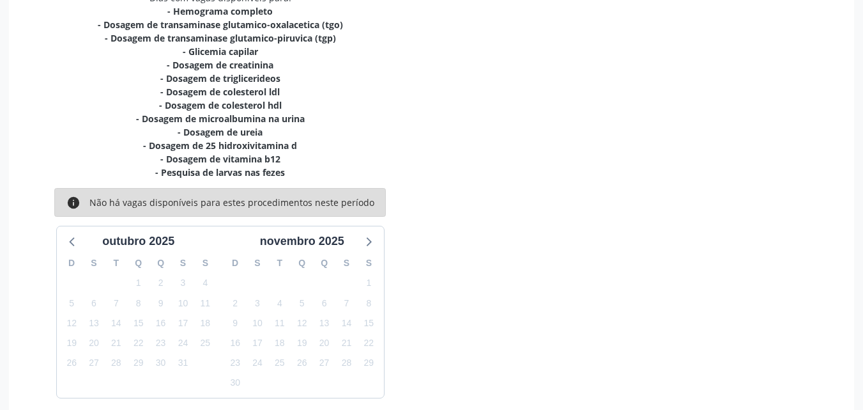
scroll to position [345, 0]
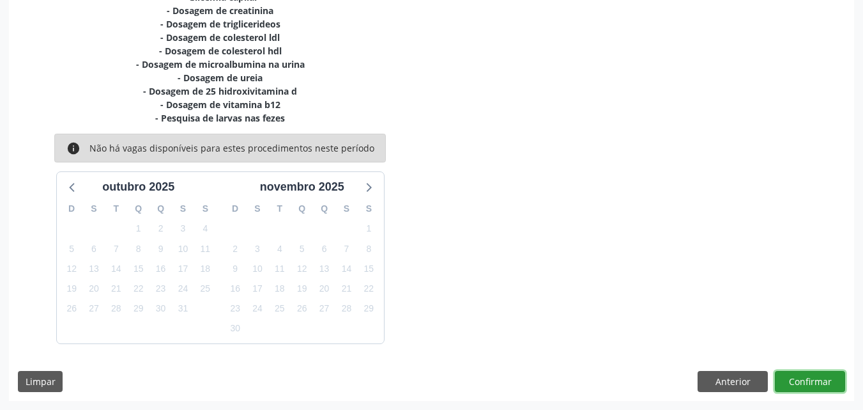
click at [810, 377] on button "Confirmar" at bounding box center [810, 382] width 70 height 22
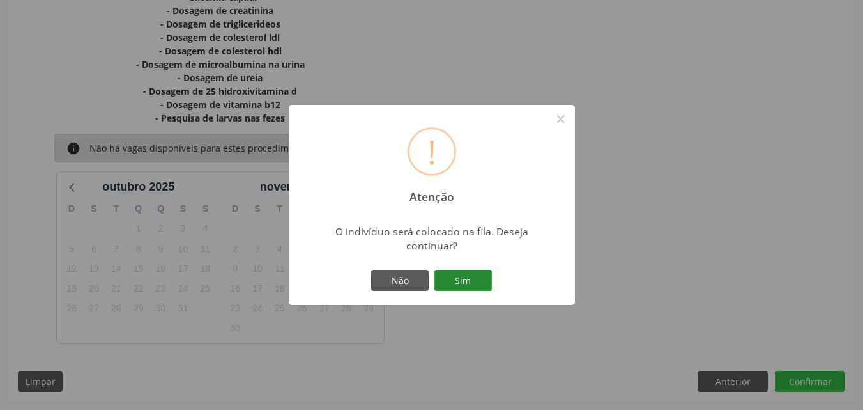
click at [455, 275] on button "Sim" at bounding box center [464, 281] width 58 height 22
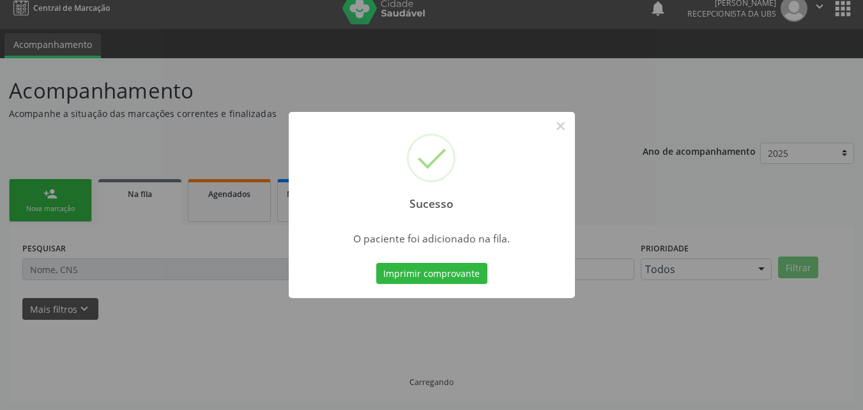
scroll to position [12, 0]
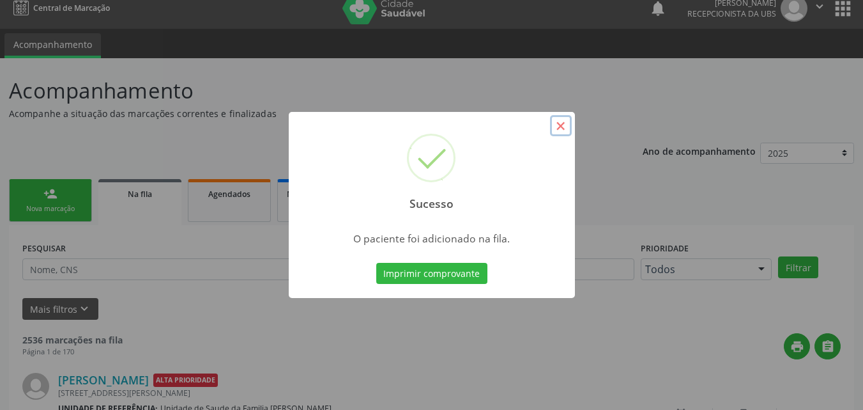
click at [561, 130] on button "×" at bounding box center [561, 126] width 22 height 22
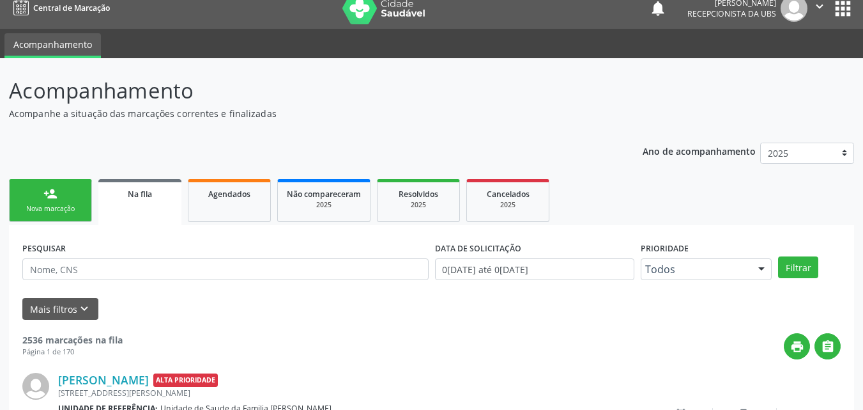
click at [49, 176] on ul "person_add Nova marcação Na fila Agendados Não compareceram 2025 Resolvidos 202…" at bounding box center [432, 200] width 846 height 49
click at [53, 192] on div "person_add" at bounding box center [50, 194] width 14 height 14
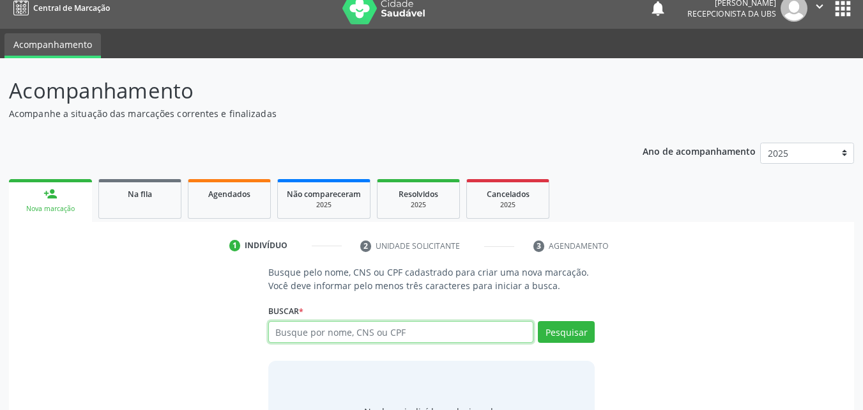
click at [311, 334] on input "text" at bounding box center [401, 332] width 266 height 22
paste input "898002774880647"
type input "898002774880647"
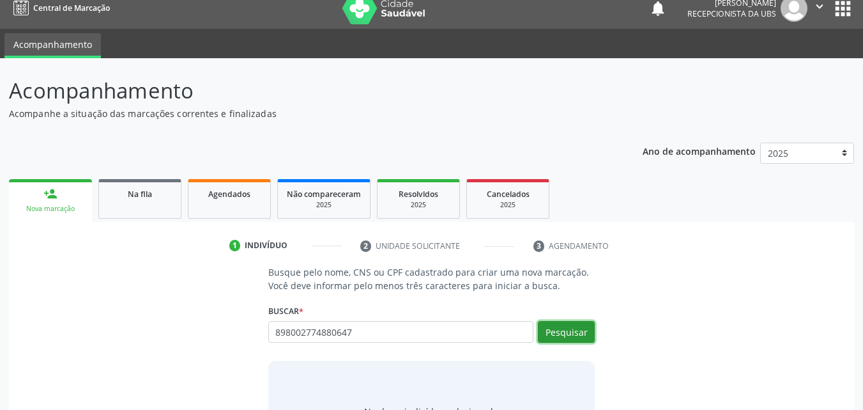
click at [550, 339] on button "Pesquisar" at bounding box center [566, 332] width 57 height 22
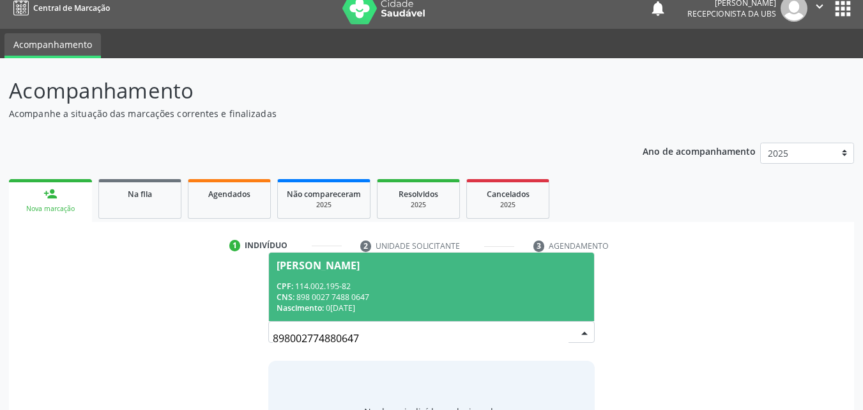
click at [373, 293] on div "CNS: 898 0027 7488 0647" at bounding box center [432, 296] width 311 height 11
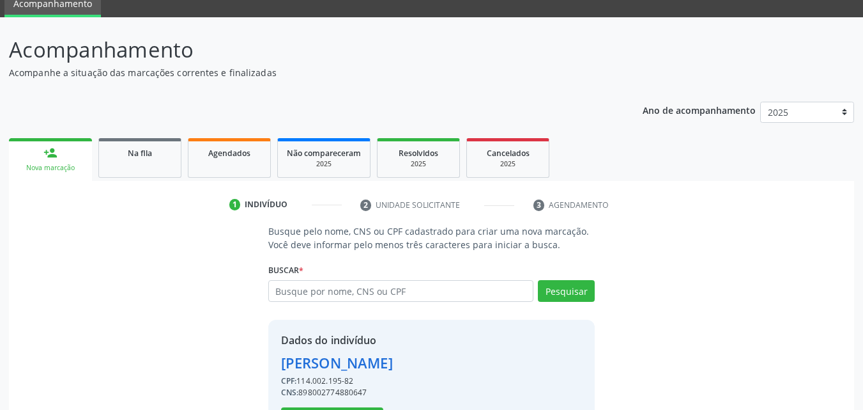
scroll to position [103, 0]
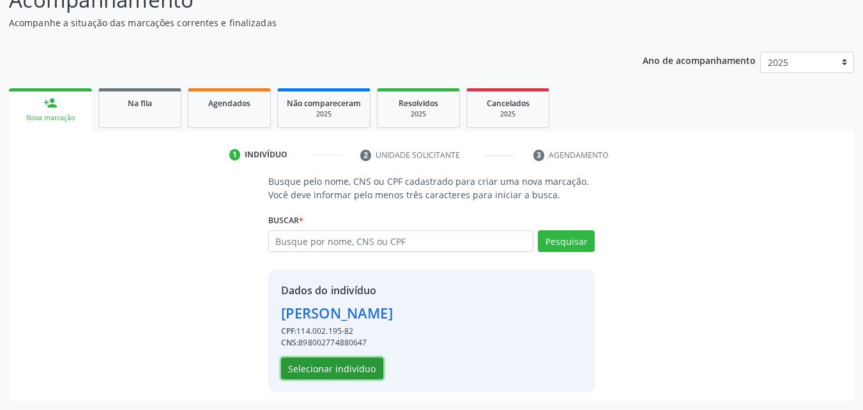
click at [350, 371] on button "Selecionar indivíduo" at bounding box center [332, 368] width 102 height 22
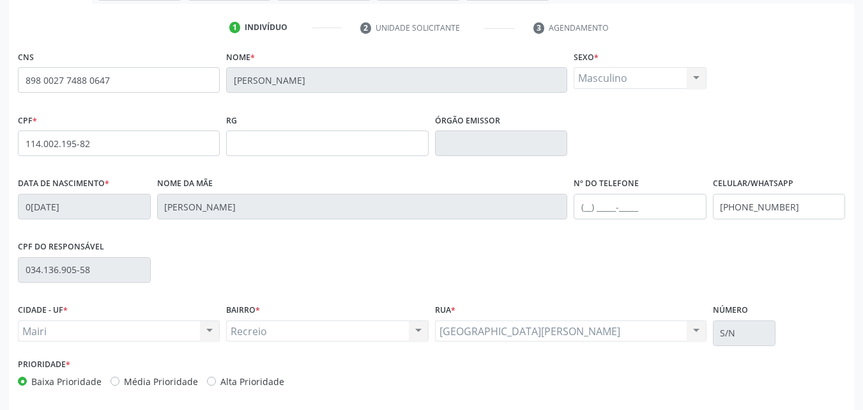
scroll to position [231, 0]
click at [805, 212] on input "(74) 99979-1963" at bounding box center [779, 206] width 133 height 26
type input "(74) 99919-0792"
click at [249, 374] on label "Alta Prioridade" at bounding box center [252, 380] width 64 height 13
click at [216, 374] on input "Alta Prioridade" at bounding box center [211, 380] width 9 height 12
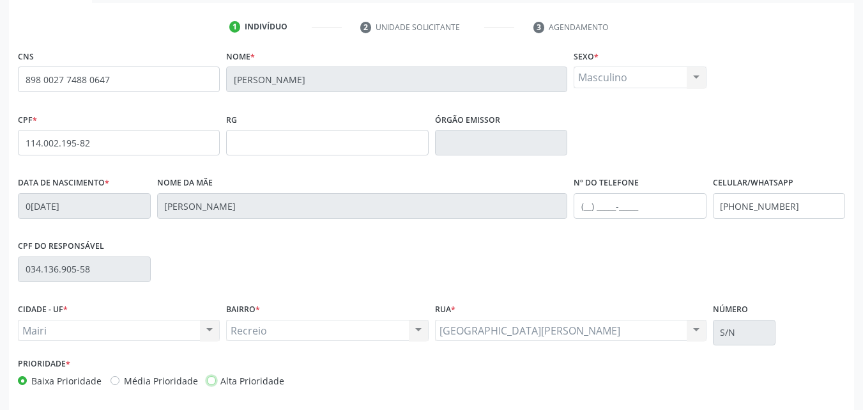
radio input "true"
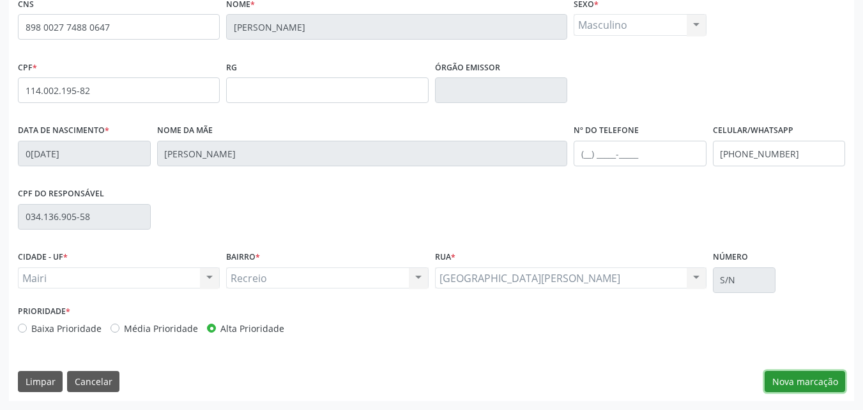
click at [800, 380] on button "Nova marcação" at bounding box center [805, 382] width 81 height 22
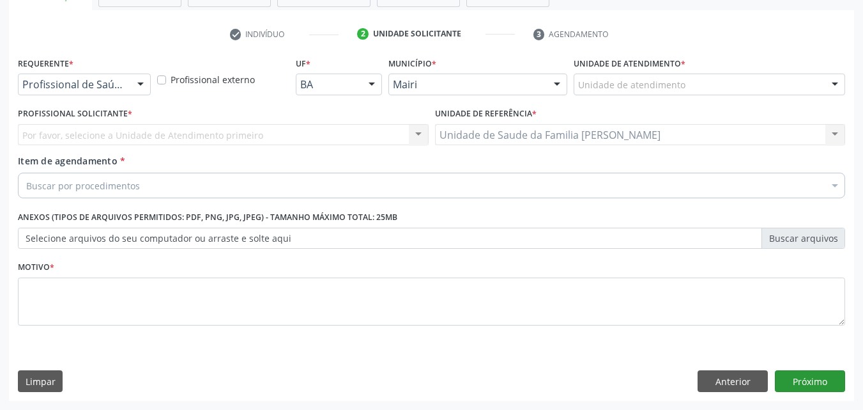
scroll to position [224, 0]
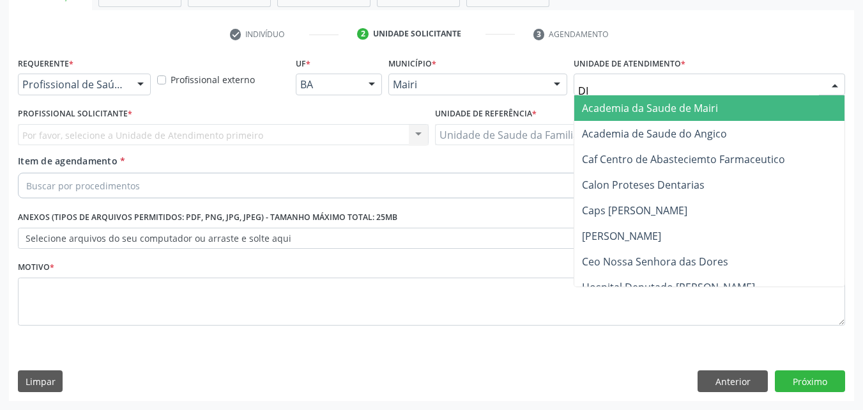
type input "DIL"
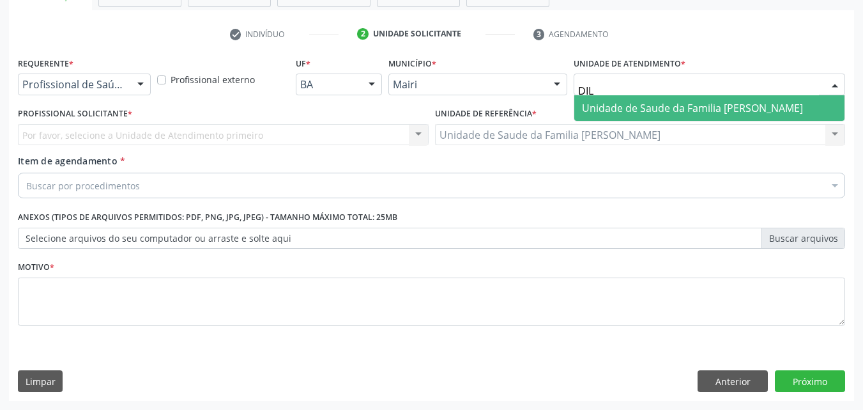
click at [647, 105] on span "Unidade de Saude da Familia [PERSON_NAME]" at bounding box center [692, 108] width 221 height 14
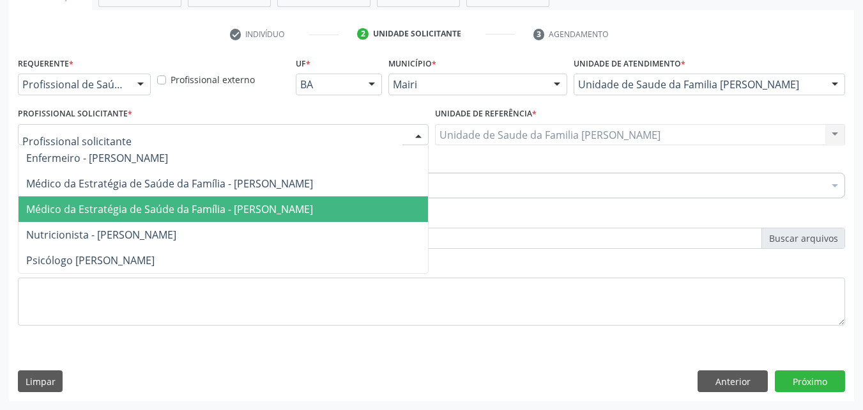
click at [139, 207] on span "Médico da Estratégia de Saúde da Família - [PERSON_NAME]" at bounding box center [169, 209] width 287 height 14
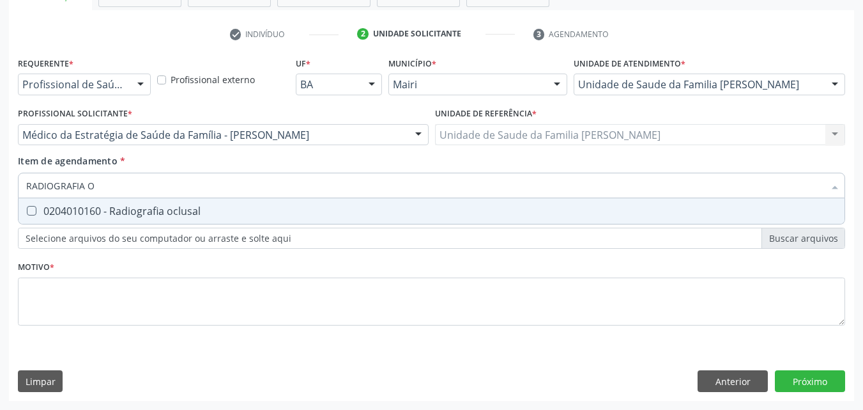
type input "RADIOGRAFIA"
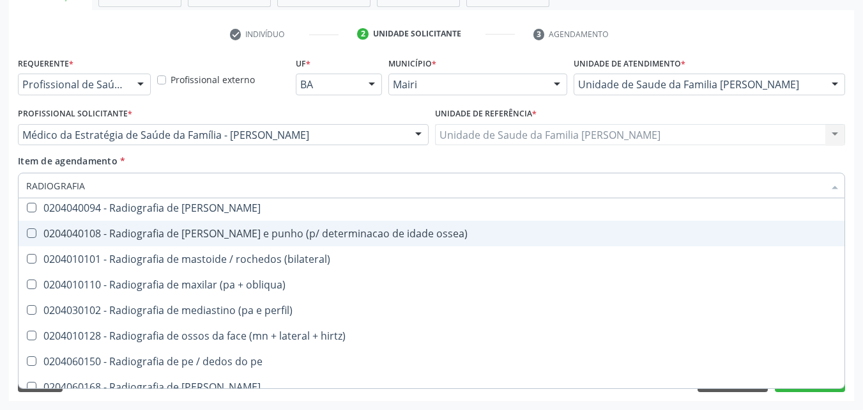
scroll to position [1150, 0]
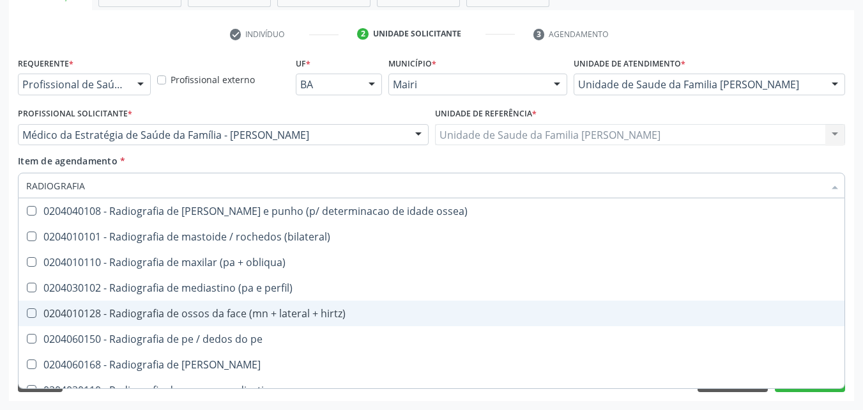
click at [260, 313] on div "0204010128 - Radiografia de ossos da face (mn + lateral + hirtz)" at bounding box center [431, 313] width 811 height 10
checkbox hirtz\) "true"
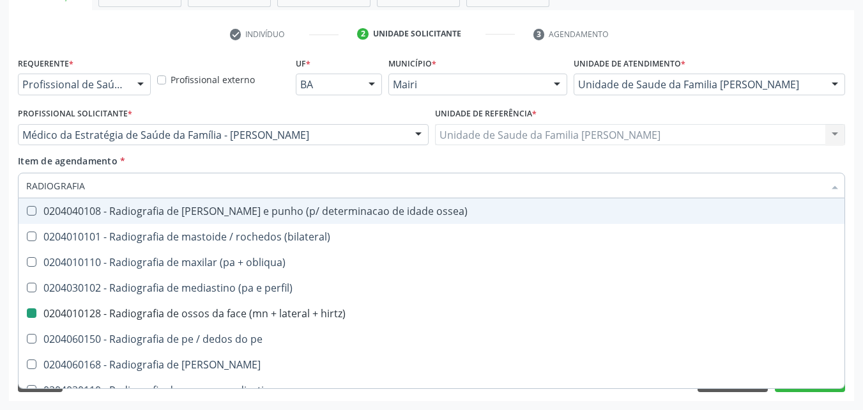
click at [355, 160] on div "Item de agendamento * RADIOGRAFIA Desfazer seleção 0204010039 - Radiografia bil…" at bounding box center [432, 174] width 828 height 40
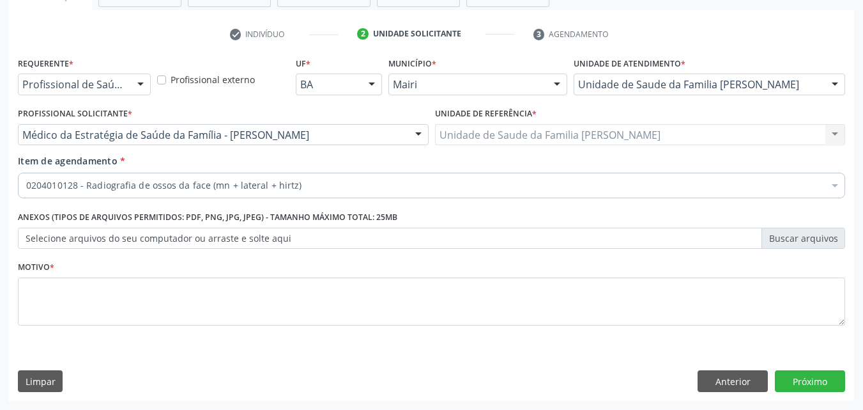
scroll to position [0, 0]
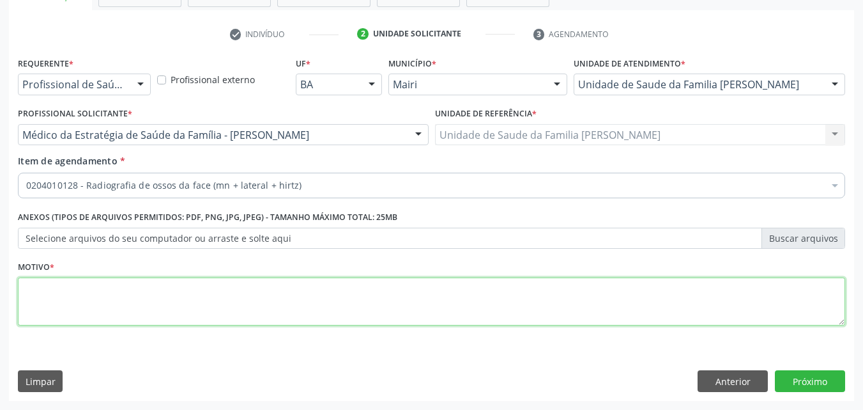
click at [112, 298] on textarea at bounding box center [432, 301] width 828 height 49
type textarea "CONTROLE"
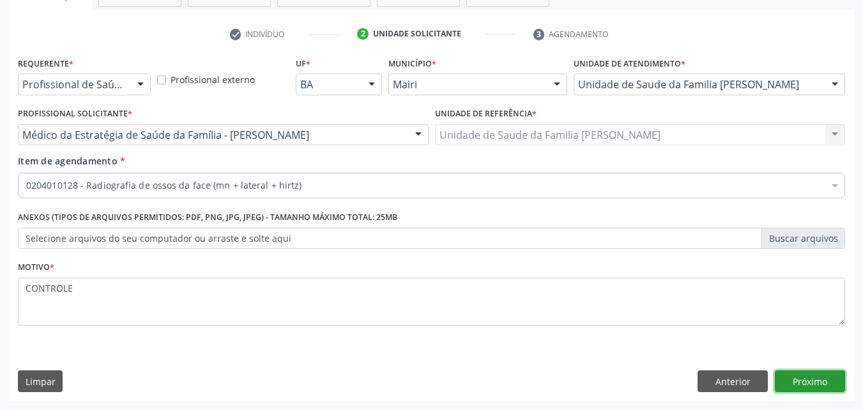
click at [798, 371] on button "Próximo" at bounding box center [810, 381] width 70 height 22
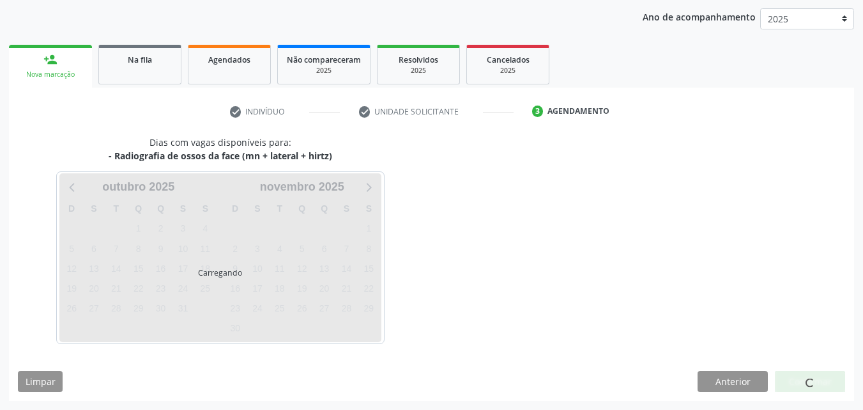
scroll to position [184, 0]
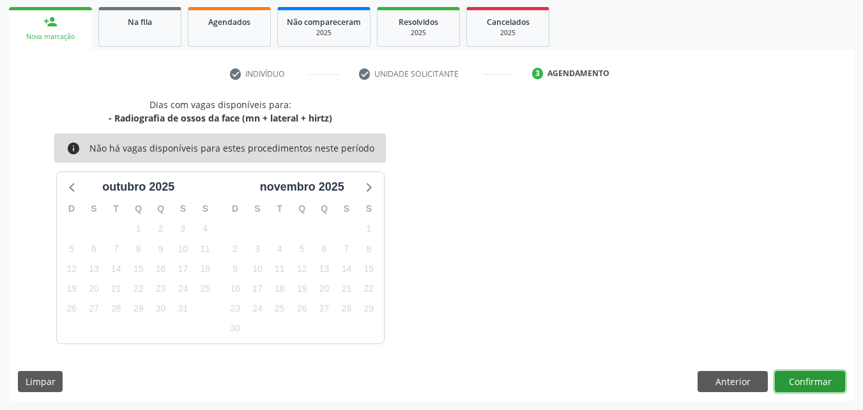
click at [800, 381] on button "Confirmar" at bounding box center [810, 382] width 70 height 22
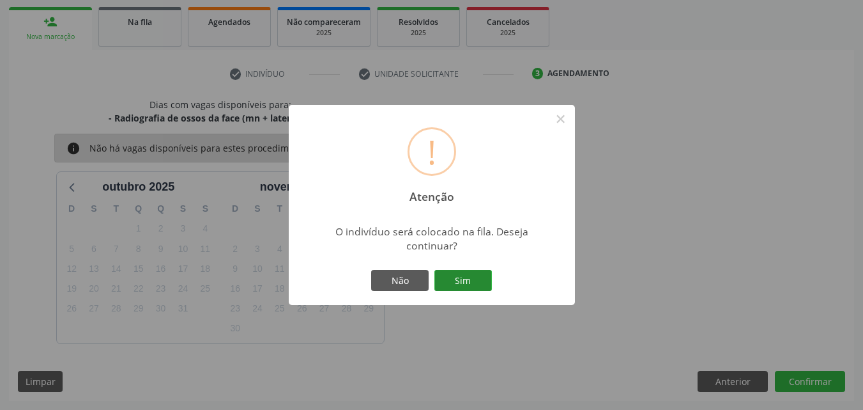
click at [473, 285] on button "Sim" at bounding box center [464, 281] width 58 height 22
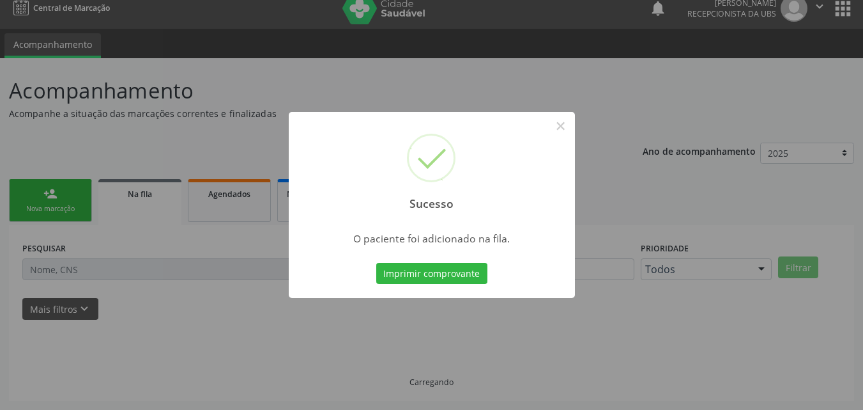
scroll to position [12, 0]
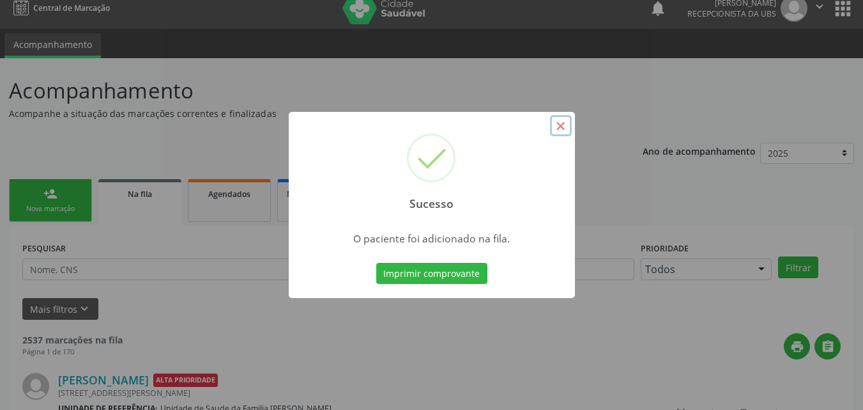
click at [559, 123] on button "×" at bounding box center [561, 126] width 22 height 22
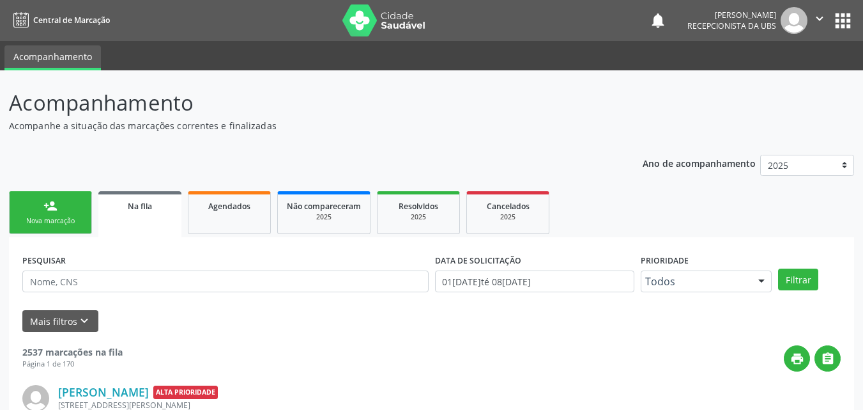
scroll to position [12, 0]
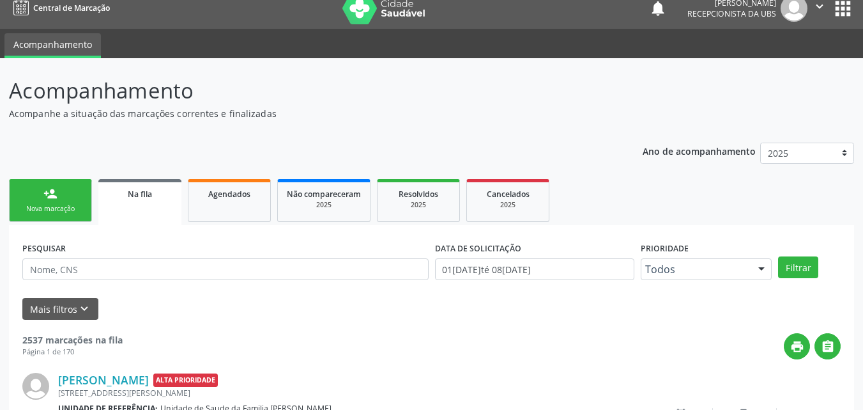
click at [61, 190] on link "person_add Nova marcação" at bounding box center [50, 200] width 83 height 43
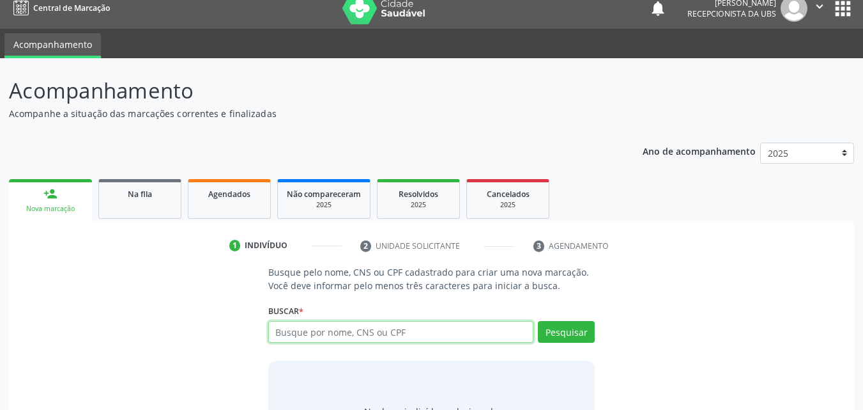
click at [290, 327] on input "text" at bounding box center [401, 332] width 266 height 22
type input "700601976797062"
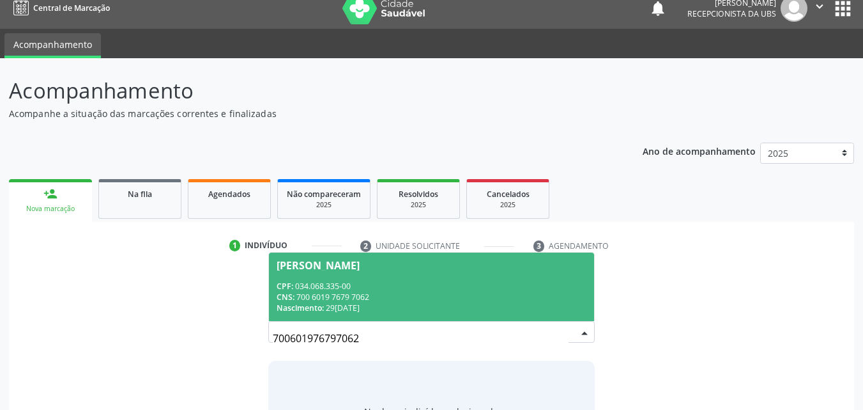
click at [353, 295] on div "CNS: 700 6019 7679 7062" at bounding box center [432, 296] width 311 height 11
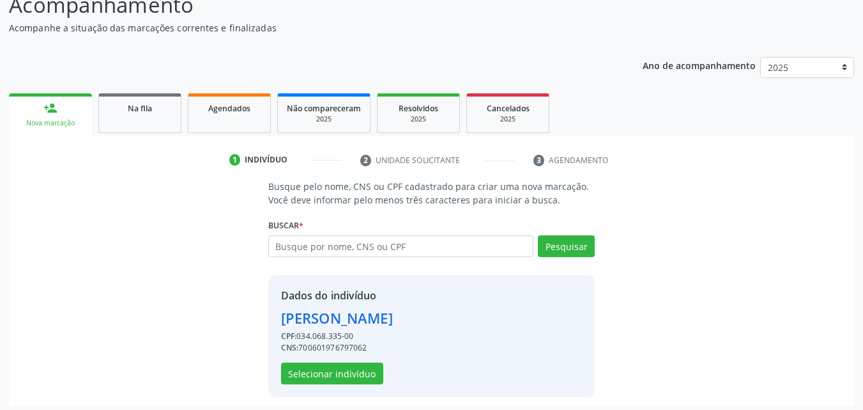
scroll to position [103, 0]
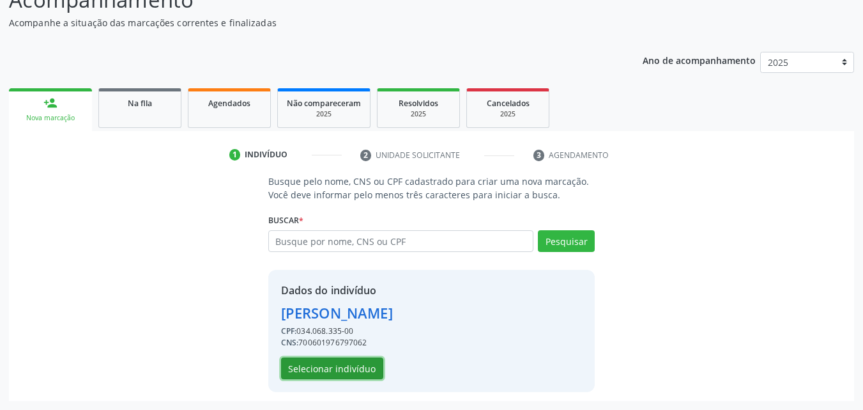
click at [346, 369] on button "Selecionar indivíduo" at bounding box center [332, 368] width 102 height 22
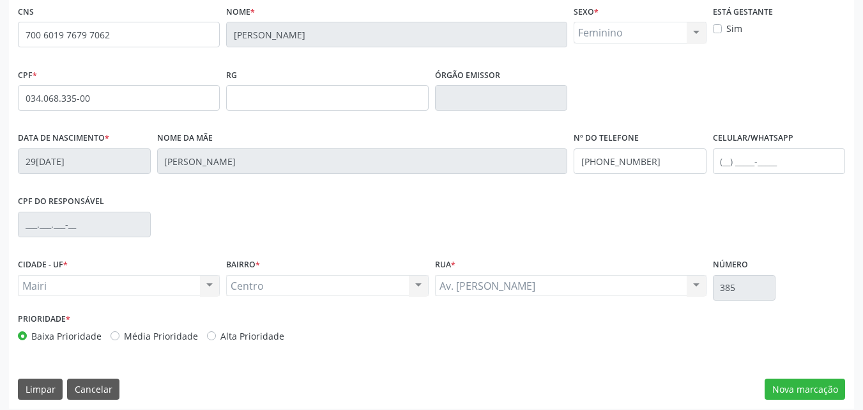
scroll to position [283, 0]
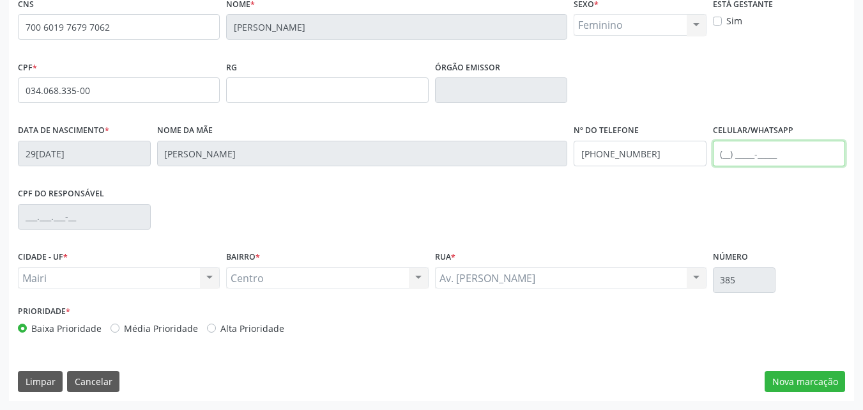
click at [745, 157] on input "text" at bounding box center [779, 154] width 133 height 26
type input "[PHONE_NUMBER]"
click at [240, 335] on div "Prioridade * Baixa Prioridade Média Prioridade Alta Prioridade" at bounding box center [223, 323] width 417 height 42
click at [236, 325] on label "Alta Prioridade" at bounding box center [252, 327] width 64 height 13
click at [216, 325] on input "Alta Prioridade" at bounding box center [211, 327] width 9 height 12
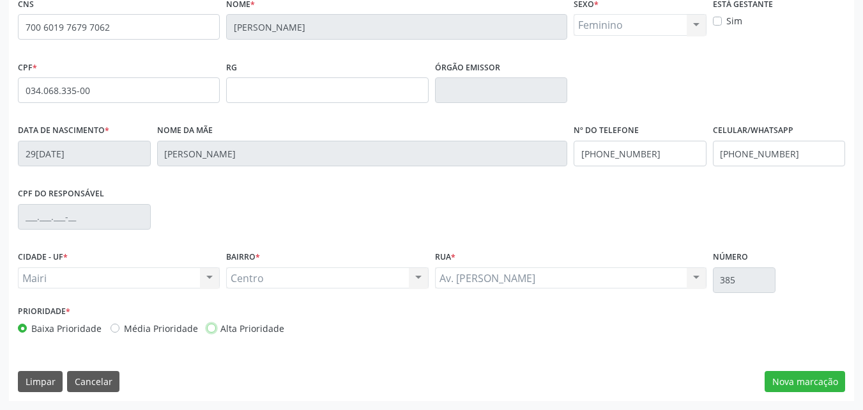
radio input "true"
click at [782, 375] on button "Nova marcação" at bounding box center [805, 382] width 81 height 22
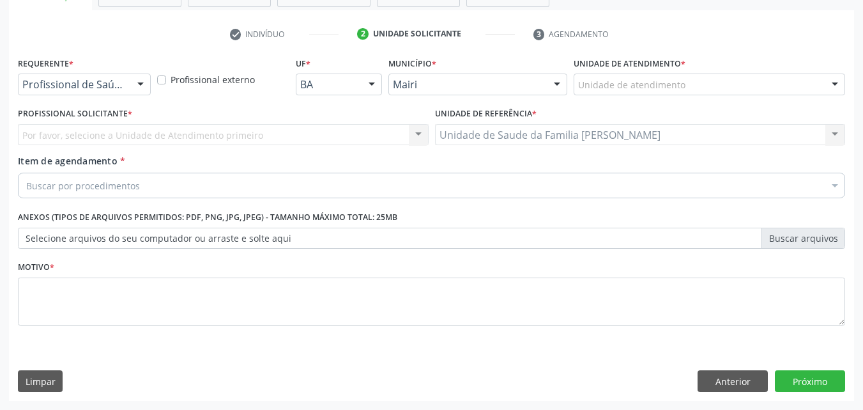
scroll to position [224, 0]
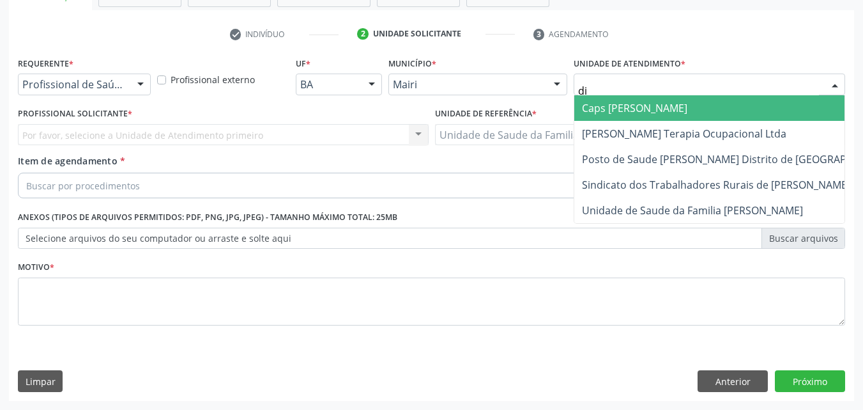
type input "dil"
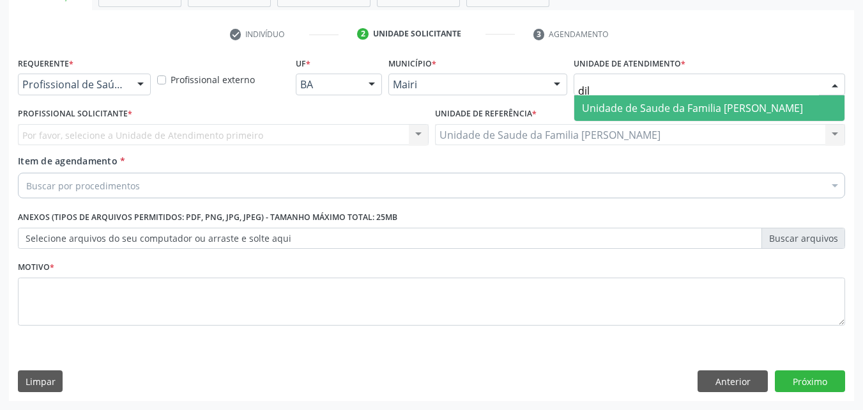
click at [628, 111] on span "Unidade de Saude da Familia [PERSON_NAME]" at bounding box center [692, 108] width 221 height 14
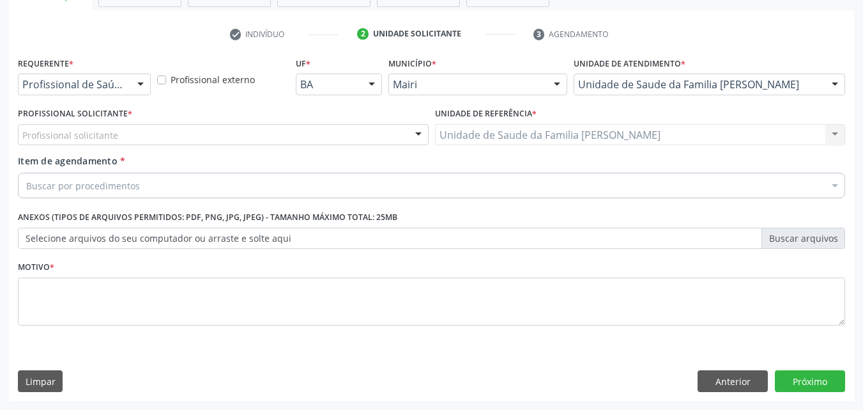
click at [189, 137] on div "Profissional solicitante" at bounding box center [223, 135] width 411 height 22
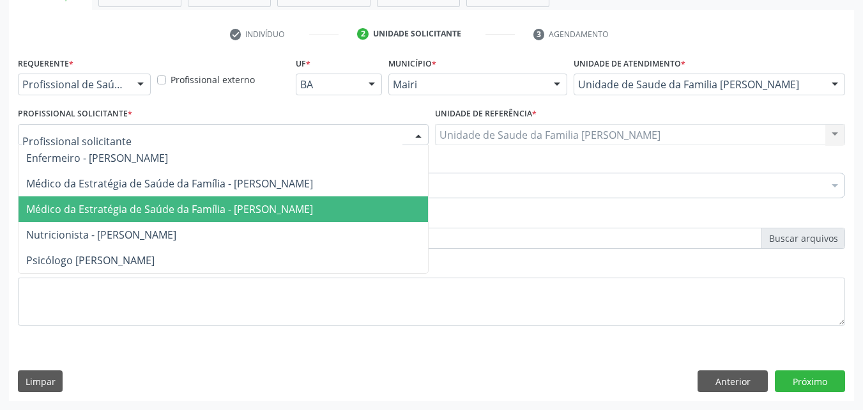
click at [197, 196] on span "Médico da Estratégia de Saúde da Família - [PERSON_NAME]" at bounding box center [224, 209] width 410 height 26
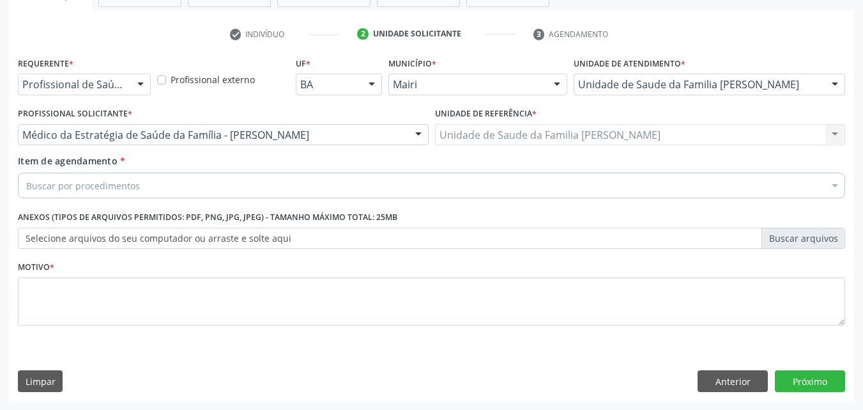
click at [161, 183] on div "Buscar por procedimentos" at bounding box center [432, 186] width 828 height 26
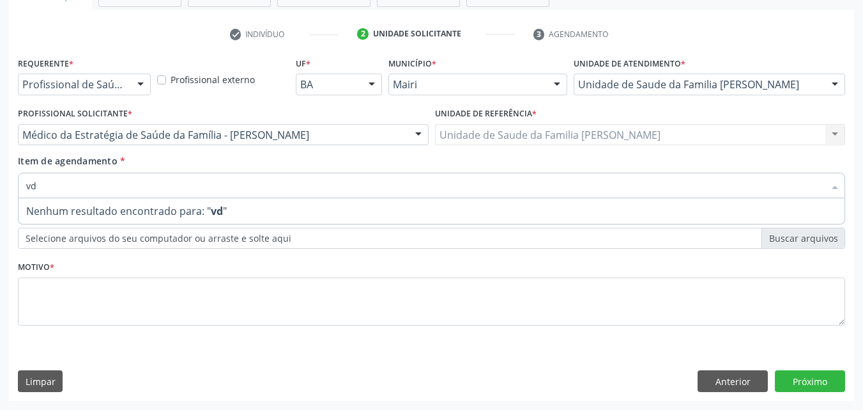
type input "v"
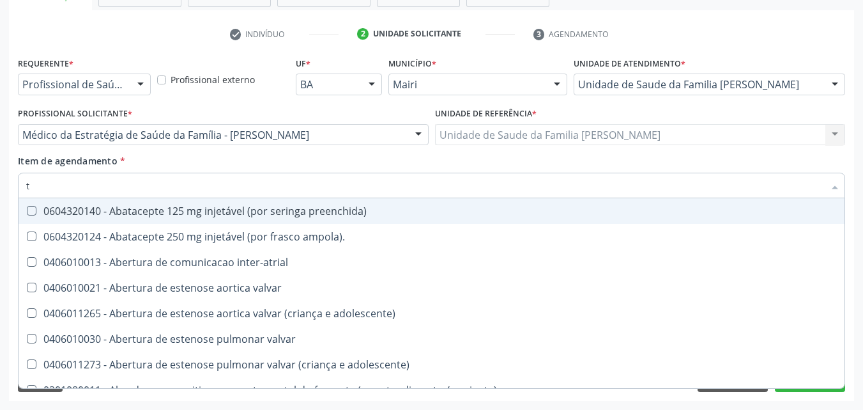
type input "[MEDICAL_DATA]"
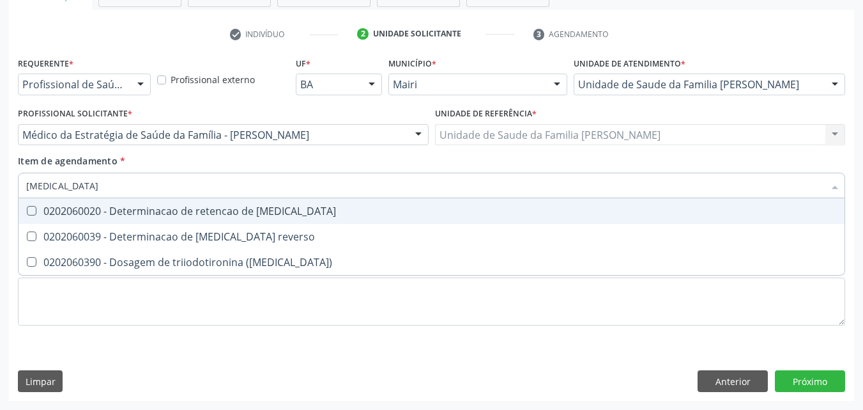
click at [169, 210] on div "0202060020 - Determinacao de retencao de [MEDICAL_DATA]" at bounding box center [431, 211] width 811 height 10
checkbox t3 "true"
type input "t"
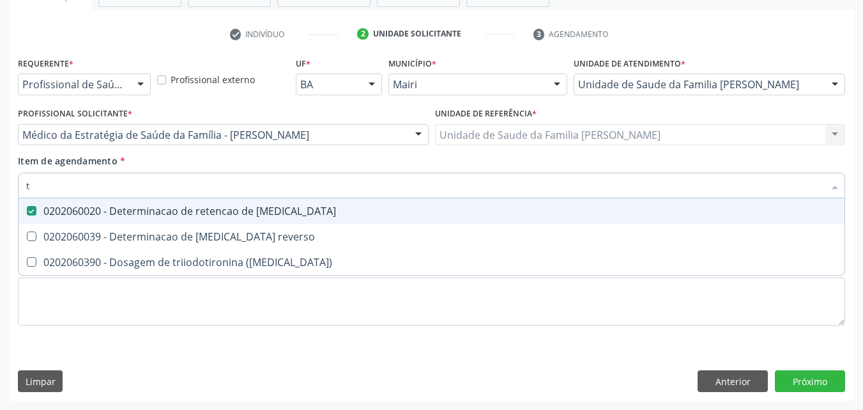
checkbox t3 "false"
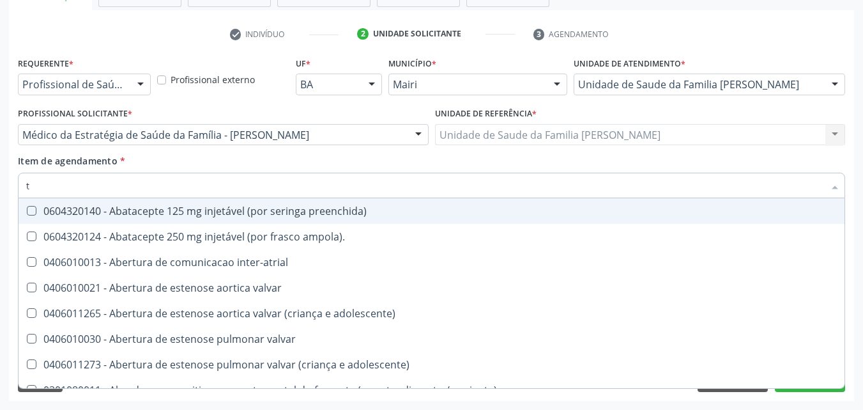
type input "t4"
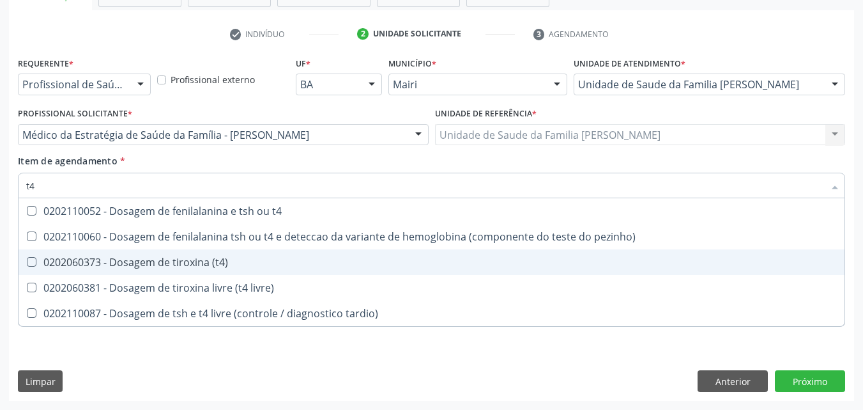
click at [194, 267] on div "0202060373 - Dosagem de tiroxina (t4)" at bounding box center [431, 262] width 811 height 10
checkbox \(t4\) "true"
type input "t"
checkbox \(t4\) "false"
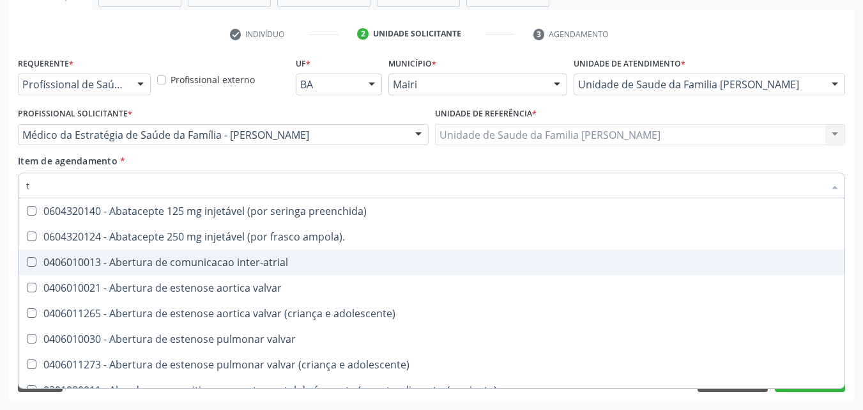
type input "ts"
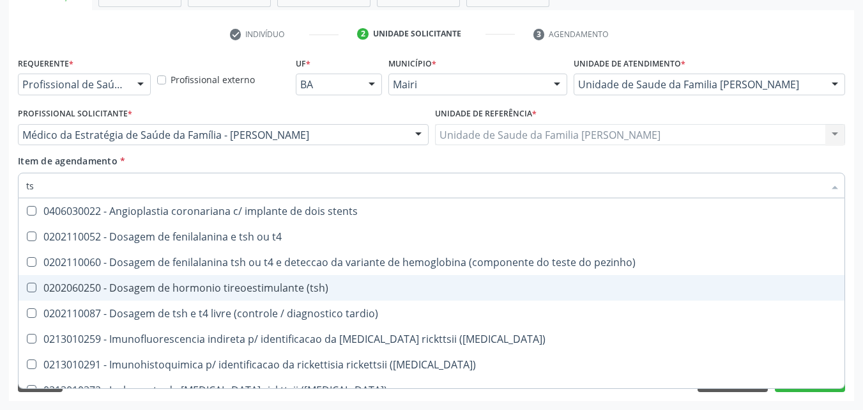
click at [223, 284] on div "0202060250 - Dosagem de hormonio tireoestimulante (tsh)" at bounding box center [431, 287] width 811 height 10
checkbox \(tsh\) "true"
type input "t"
checkbox \(tsh\) "false"
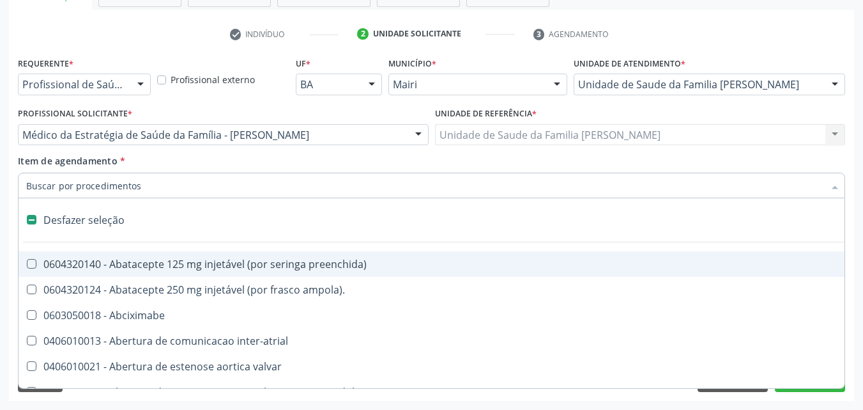
click at [252, 166] on div "Item de agendamento * Desfazer seleção 0604320140 - Abatacepte 125 mg injetável…" at bounding box center [432, 174] width 828 height 40
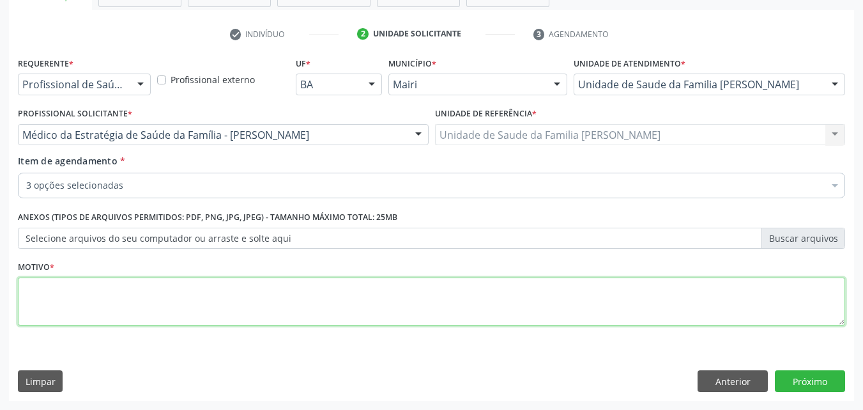
click at [124, 309] on textarea at bounding box center [432, 301] width 828 height 49
type textarea "controle"
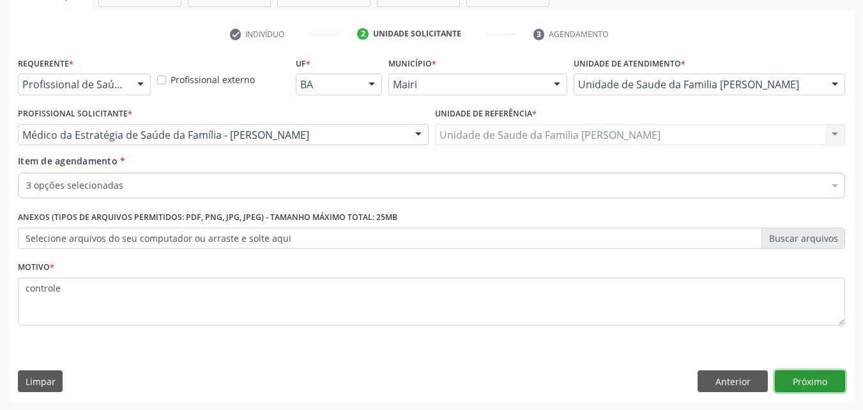
click at [787, 372] on button "Próximo" at bounding box center [810, 381] width 70 height 22
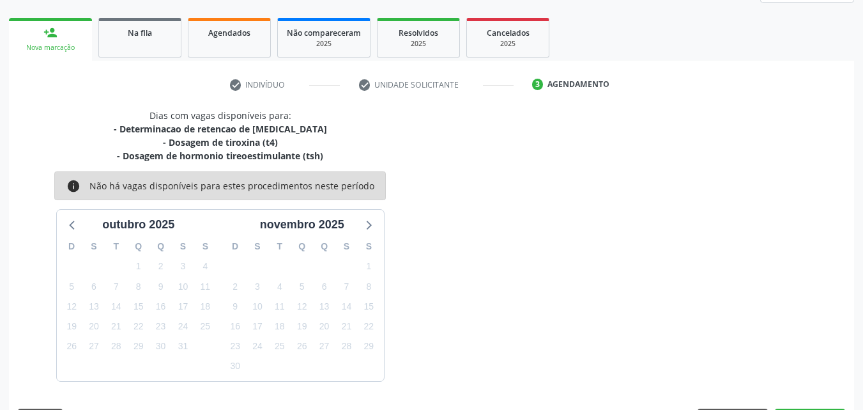
scroll to position [211, 0]
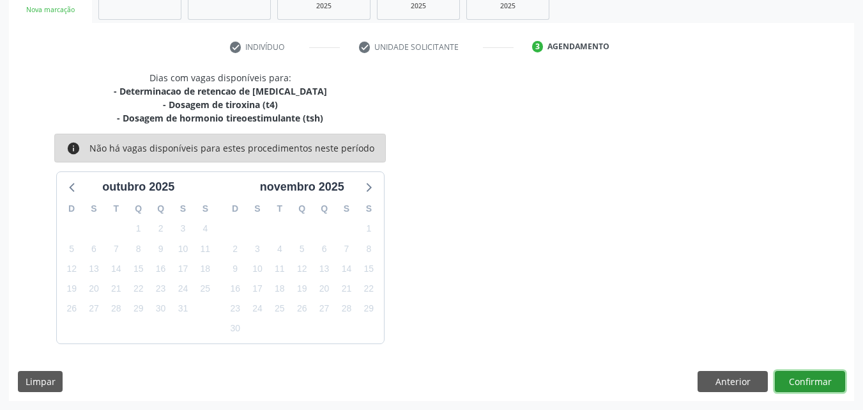
click at [795, 383] on button "Confirmar" at bounding box center [810, 382] width 70 height 22
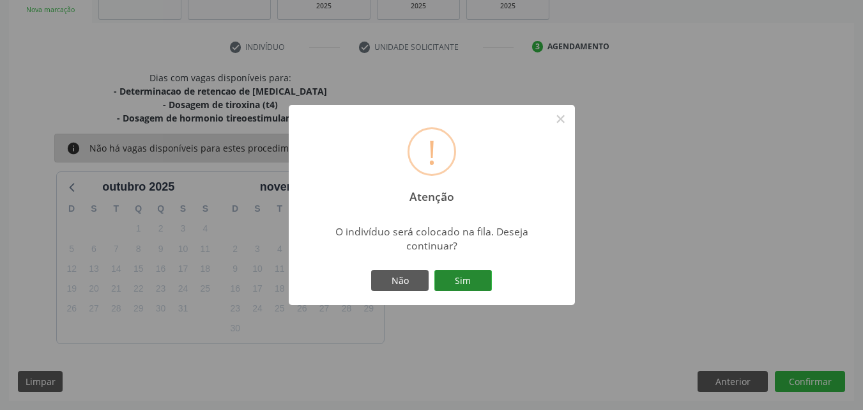
click at [476, 289] on button "Sim" at bounding box center [464, 281] width 58 height 22
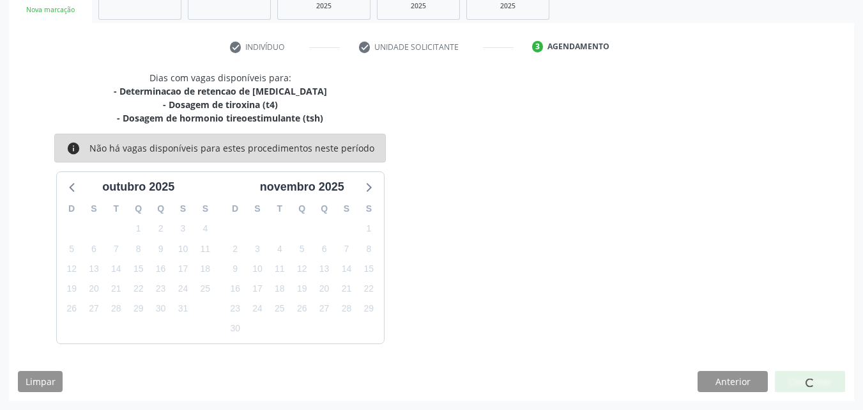
scroll to position [12, 0]
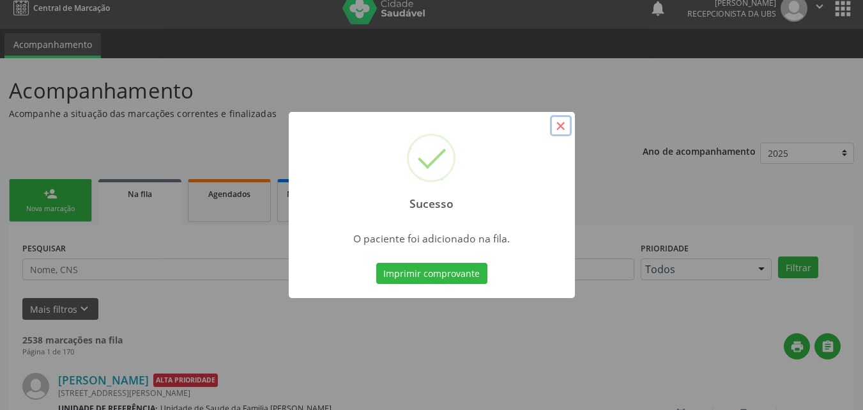
click at [556, 130] on button "×" at bounding box center [561, 126] width 22 height 22
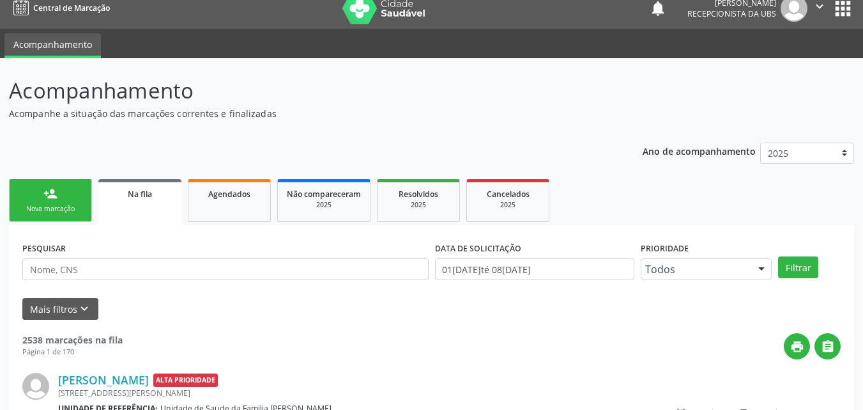
click at [43, 205] on div "Nova marcação" at bounding box center [51, 209] width 64 height 10
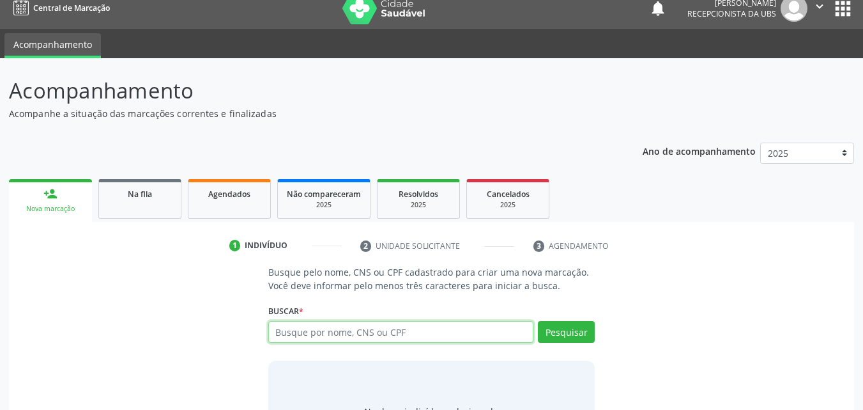
click at [307, 334] on input "text" at bounding box center [401, 332] width 266 height 22
type input "700601976797062"
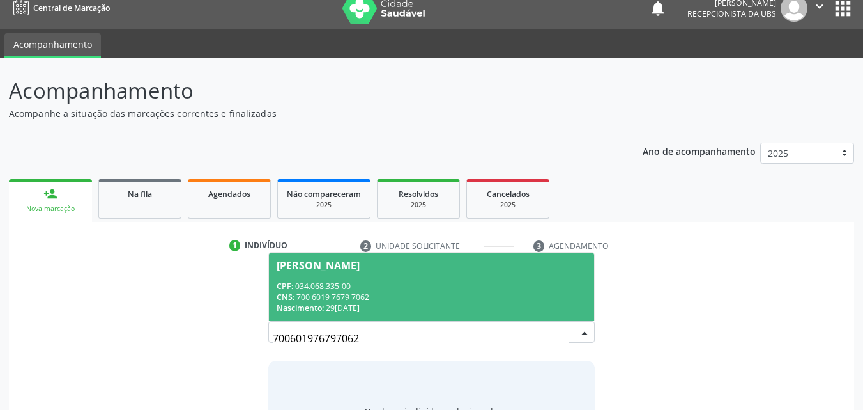
click at [352, 268] on div "[PERSON_NAME]" at bounding box center [318, 265] width 83 height 10
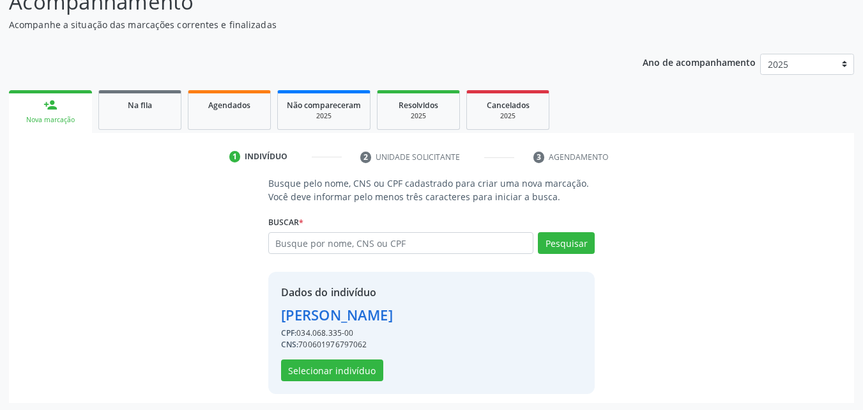
scroll to position [103, 0]
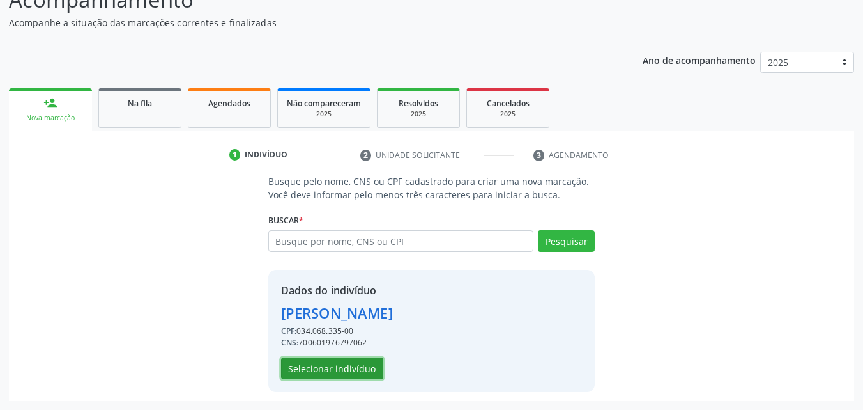
click at [351, 361] on button "Selecionar indivíduo" at bounding box center [332, 368] width 102 height 22
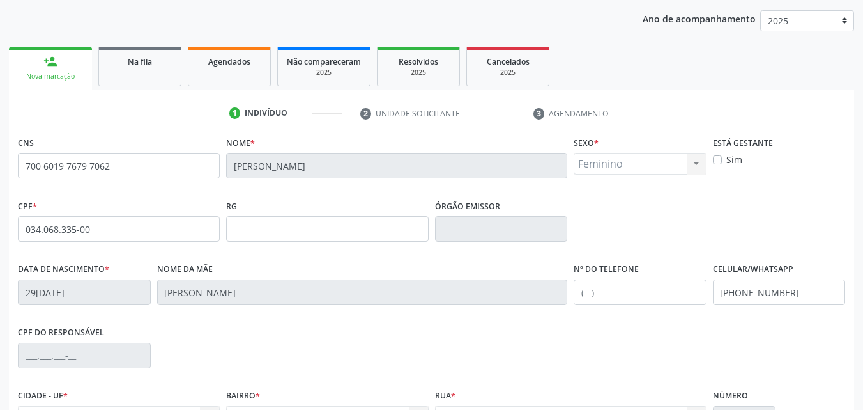
scroll to position [167, 0]
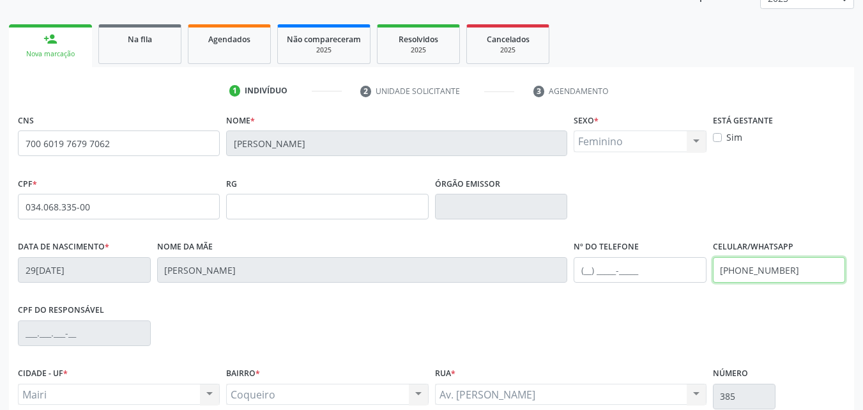
click at [824, 269] on input "[PHONE_NUMBER]" at bounding box center [779, 270] width 133 height 26
type input "("
click at [824, 269] on input "[PHONE_NUMBER]" at bounding box center [779, 270] width 133 height 26
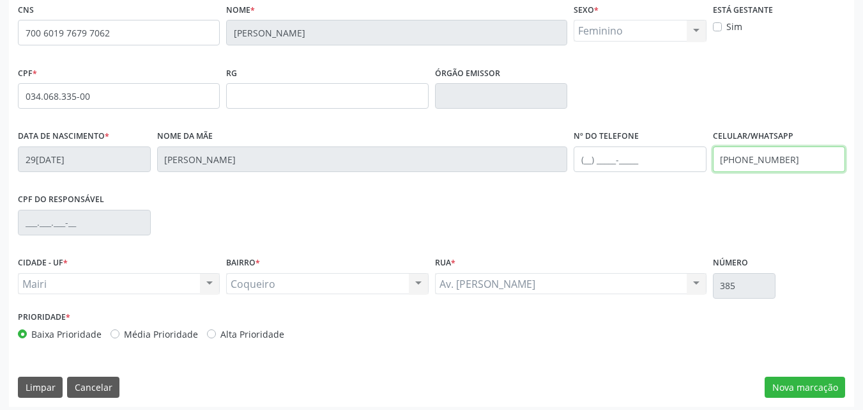
scroll to position [283, 0]
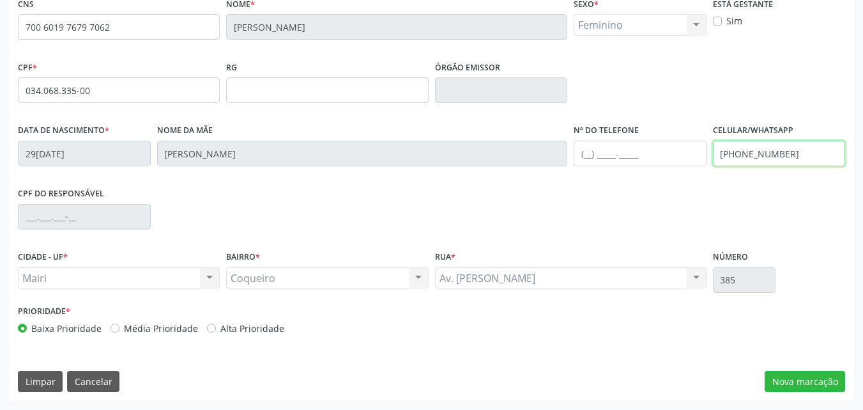
type input "[PHONE_NUMBER]"
click at [247, 332] on label "Alta Prioridade" at bounding box center [252, 327] width 64 height 13
click at [216, 332] on input "Alta Prioridade" at bounding box center [211, 327] width 9 height 12
radio input "true"
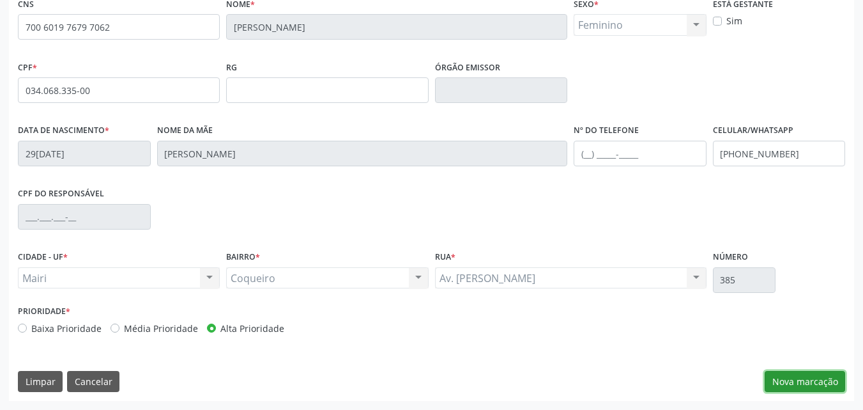
click at [807, 375] on button "Nova marcação" at bounding box center [805, 382] width 81 height 22
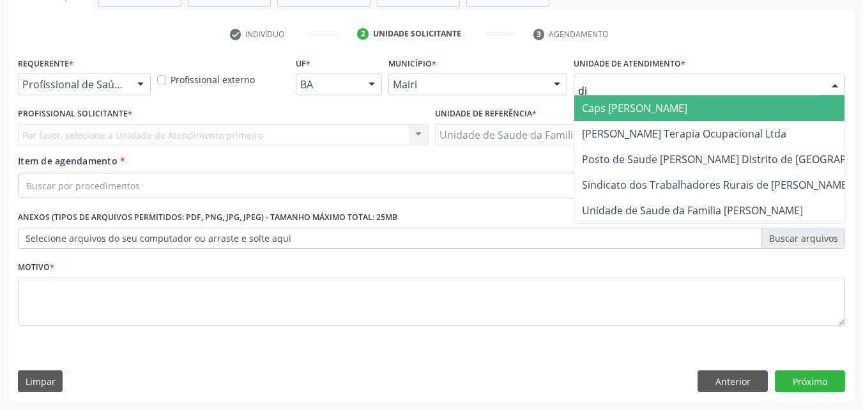
type input "dil"
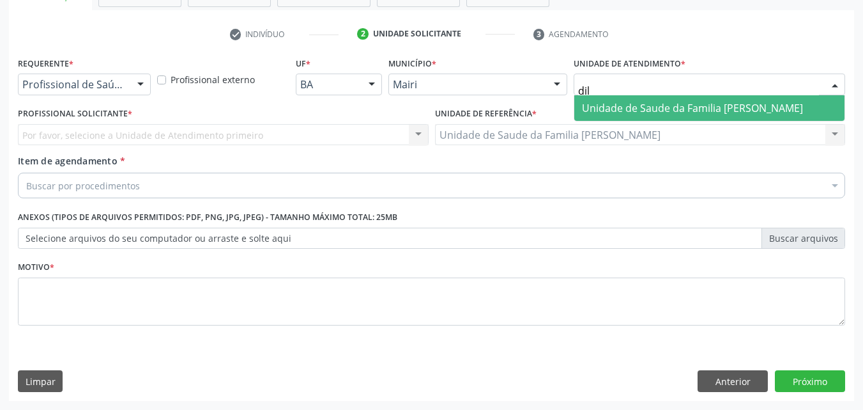
click at [626, 102] on span "Unidade de Saude da Familia [PERSON_NAME]" at bounding box center [692, 108] width 221 height 14
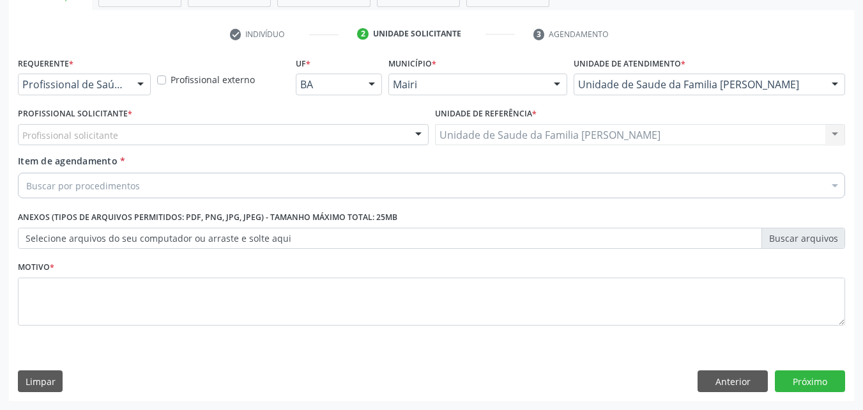
click at [240, 130] on div "Profissional solicitante" at bounding box center [223, 135] width 411 height 22
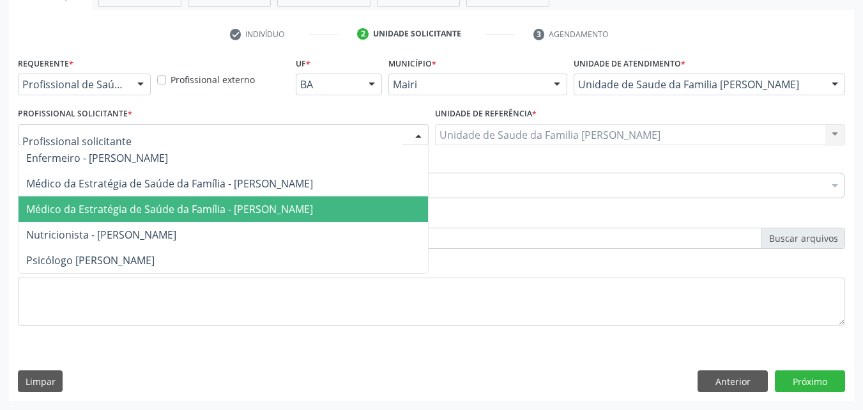
click at [233, 202] on span "Médico da Estratégia de Saúde da Família - [PERSON_NAME]" at bounding box center [169, 209] width 287 height 14
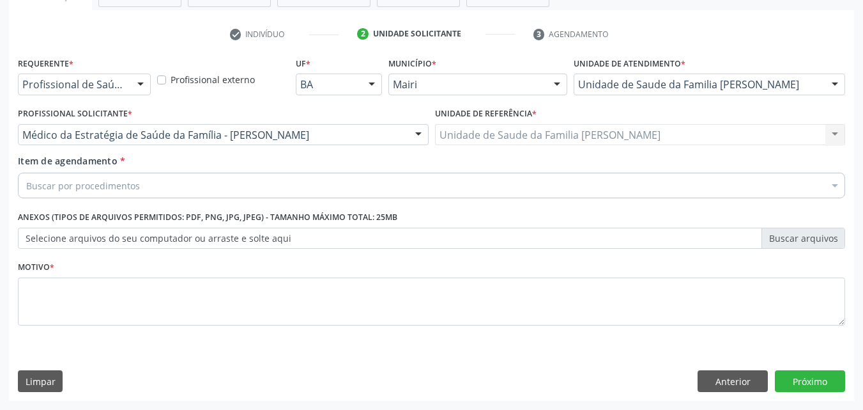
click at [226, 183] on div "Buscar por procedimentos" at bounding box center [432, 186] width 828 height 26
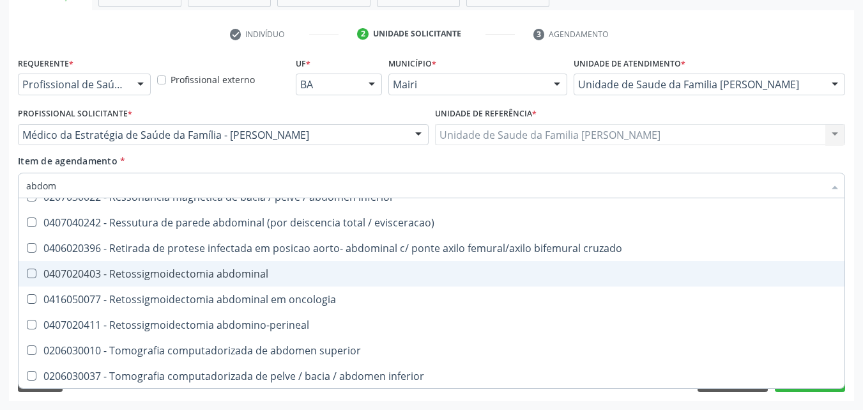
scroll to position [767, 0]
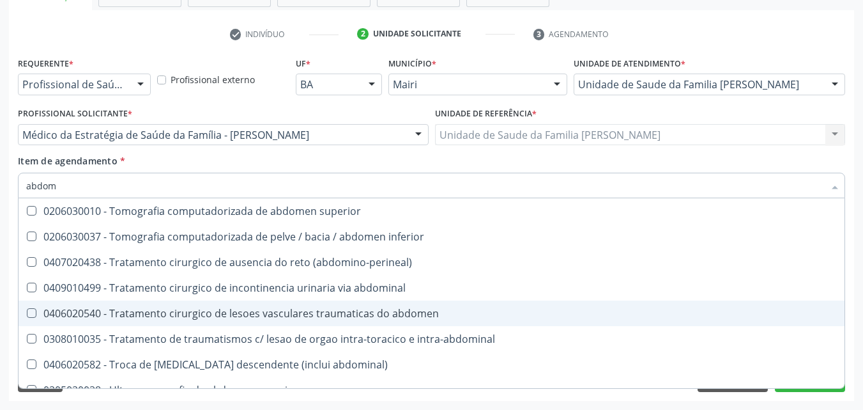
type input "abdome"
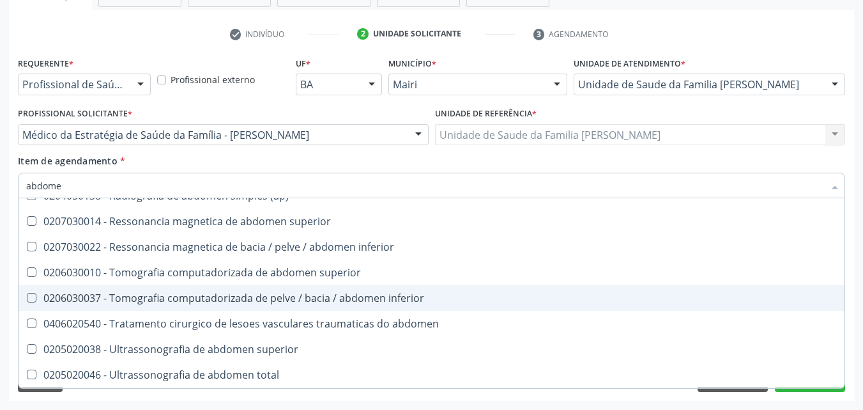
scroll to position [66, 0]
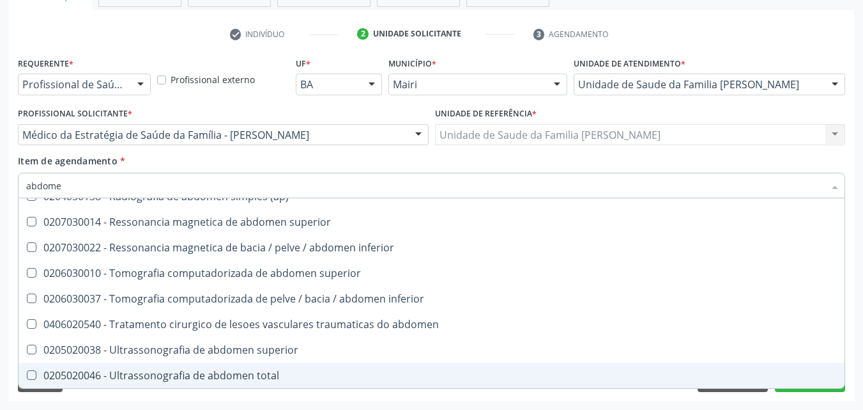
click at [243, 370] on div "0205020046 - Ultrassonografia de abdomen total" at bounding box center [431, 375] width 811 height 10
checkbox total "true"
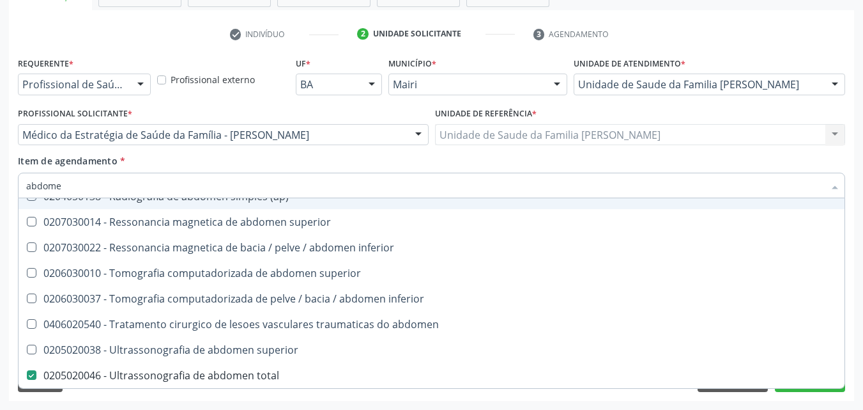
click at [335, 163] on div "Item de agendamento * [PERSON_NAME] seleção 0204050111 - Radiografia de abdomen…" at bounding box center [432, 174] width 828 height 40
checkbox incidencias\) "true"
checkbox total "false"
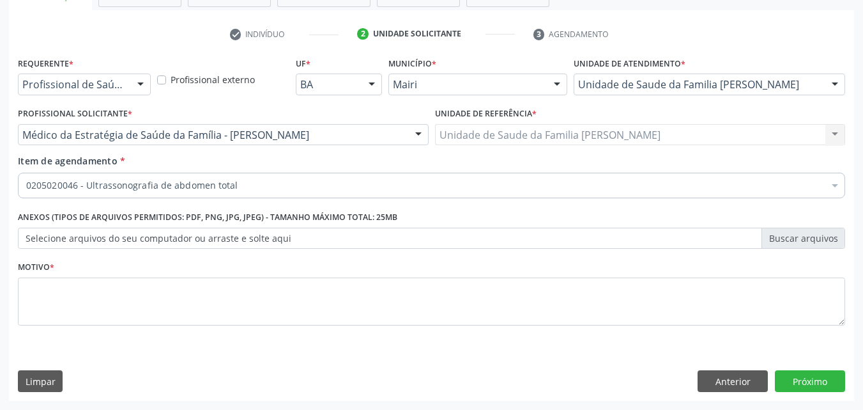
scroll to position [0, 0]
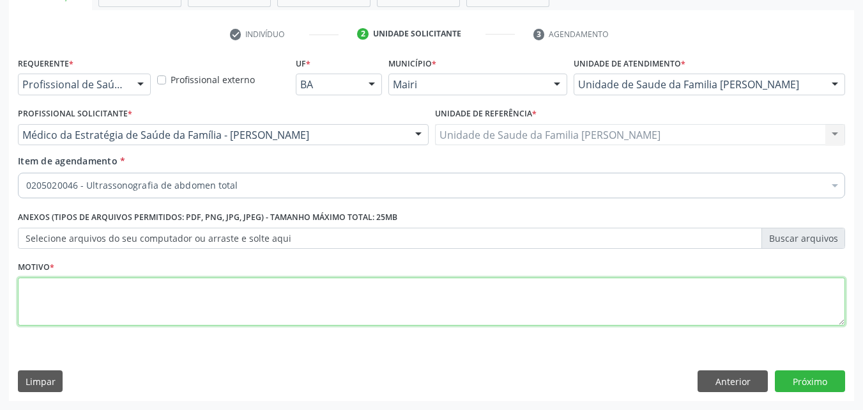
click at [167, 311] on textarea at bounding box center [432, 301] width 828 height 49
type textarea "dores"
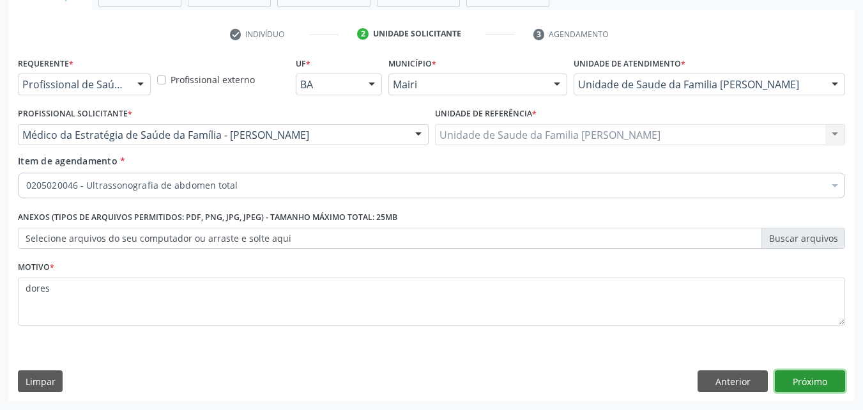
click at [796, 376] on button "Próximo" at bounding box center [810, 381] width 70 height 22
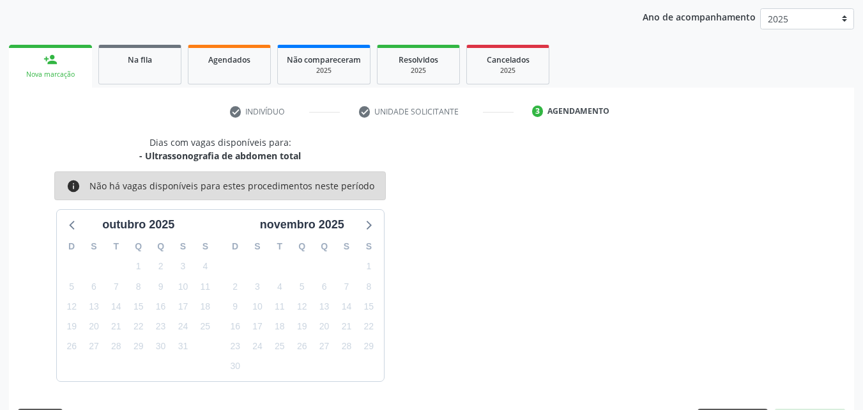
scroll to position [184, 0]
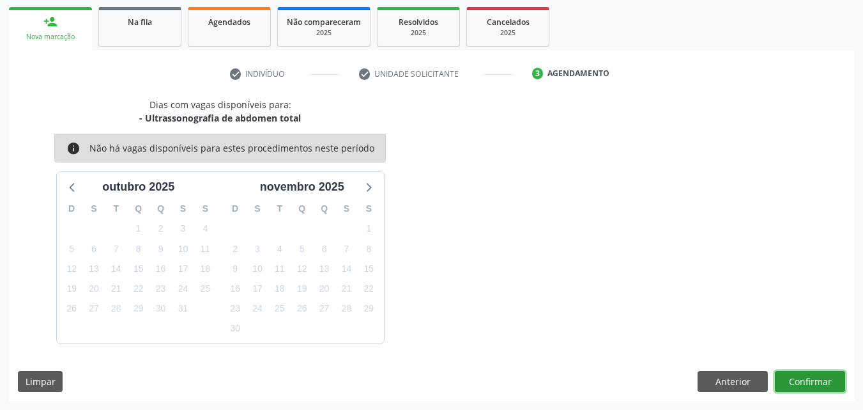
click at [803, 381] on button "Confirmar" at bounding box center [810, 382] width 70 height 22
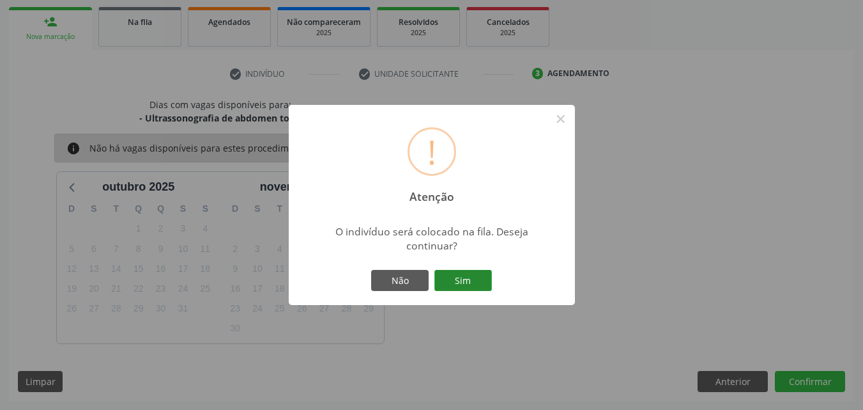
click at [474, 286] on button "Sim" at bounding box center [464, 281] width 58 height 22
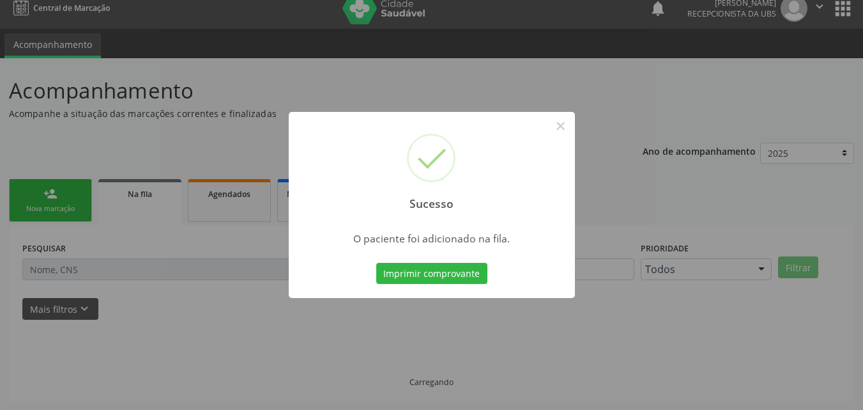
scroll to position [12, 0]
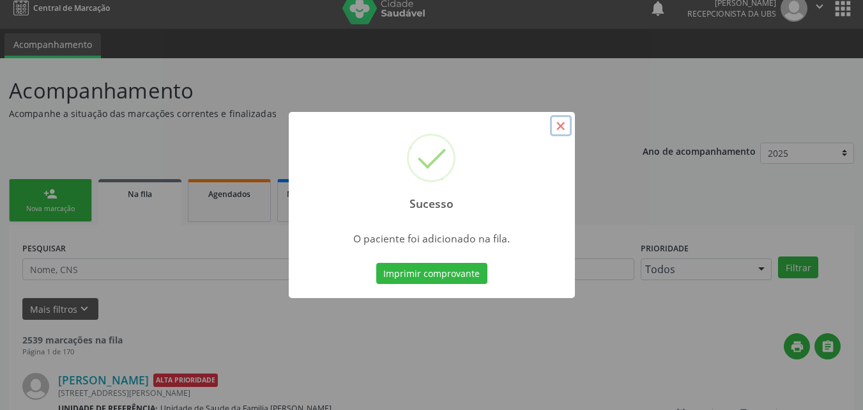
click at [556, 127] on button "×" at bounding box center [561, 126] width 22 height 22
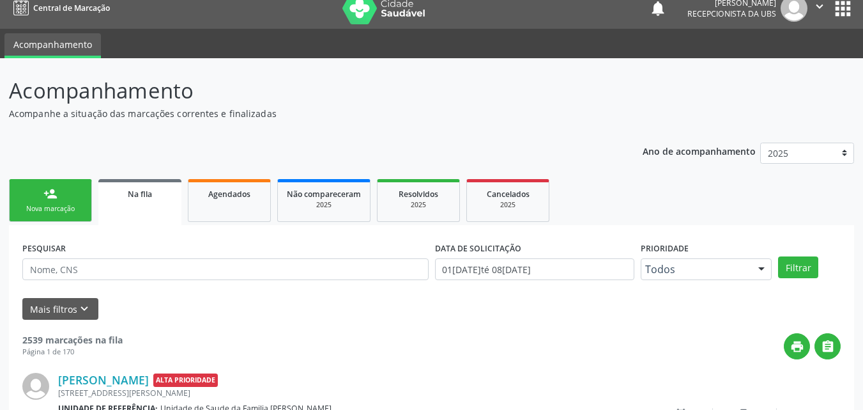
click at [50, 199] on div "person_add" at bounding box center [50, 194] width 14 height 14
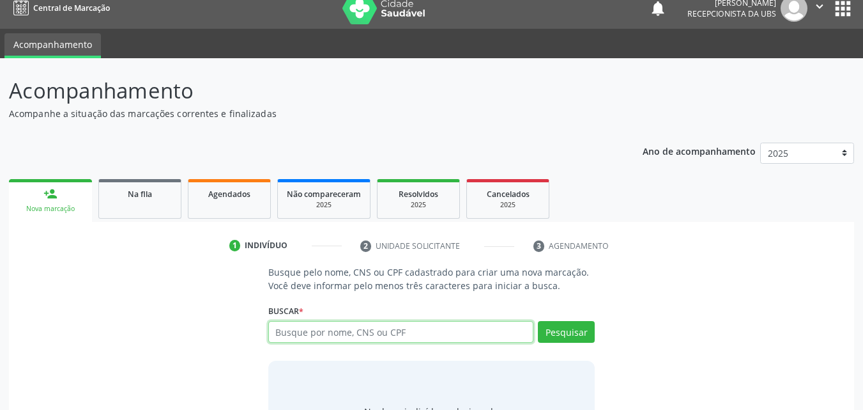
click at [282, 325] on input "text" at bounding box center [401, 332] width 266 height 22
type input "700601976797062"
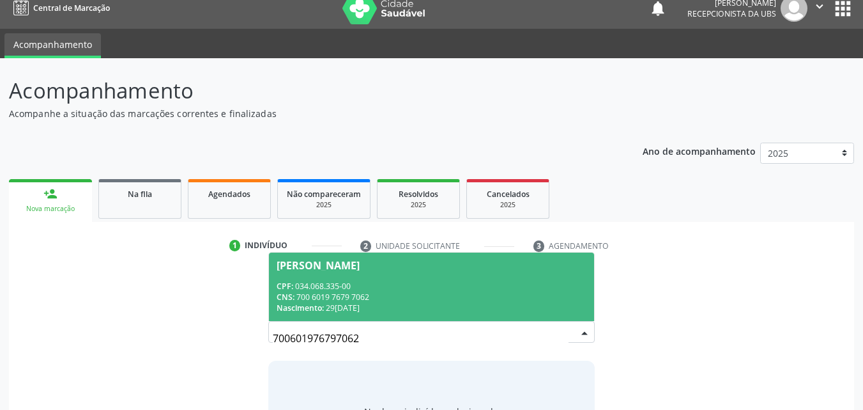
click at [286, 284] on span "CPF:" at bounding box center [285, 286] width 17 height 11
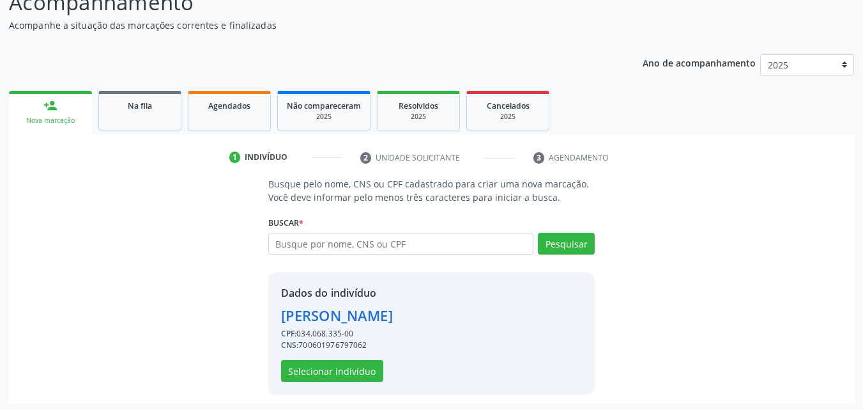
scroll to position [103, 0]
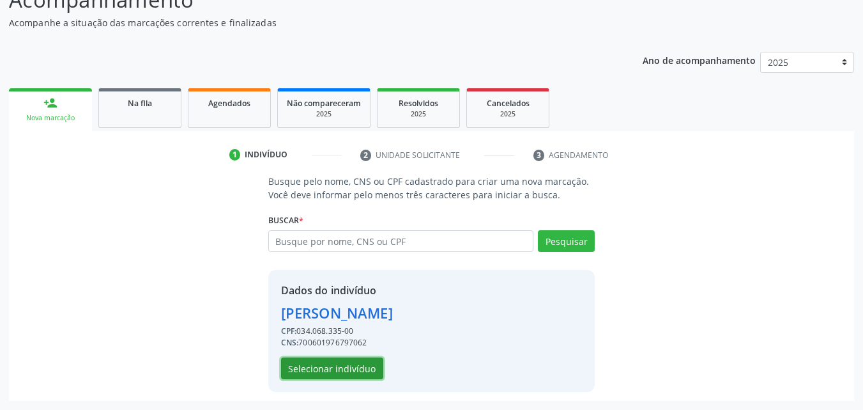
click at [317, 367] on button "Selecionar indivíduo" at bounding box center [332, 368] width 102 height 22
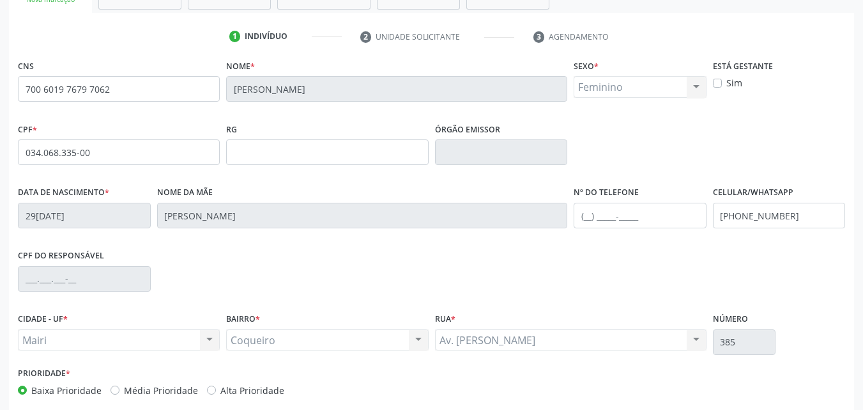
scroll to position [231, 0]
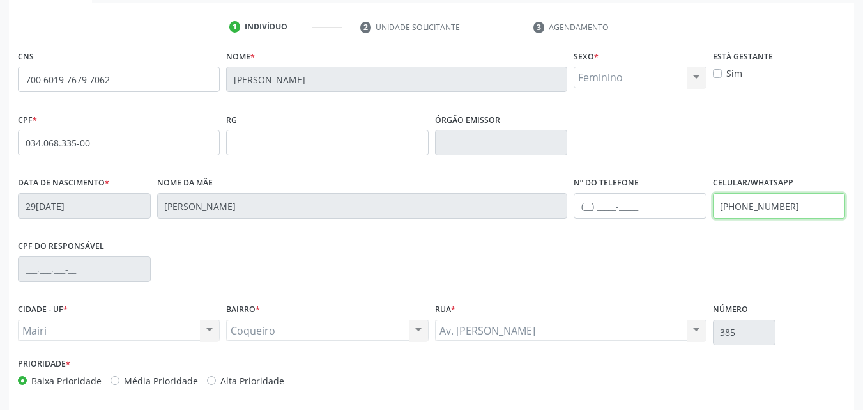
click at [811, 210] on input "[PHONE_NUMBER]" at bounding box center [779, 206] width 133 height 26
type input "("
paste input "[PHONE_NUMBER]"
type input "[PHONE_NUMBER]"
click at [212, 383] on div "Alta Prioridade" at bounding box center [245, 380] width 77 height 13
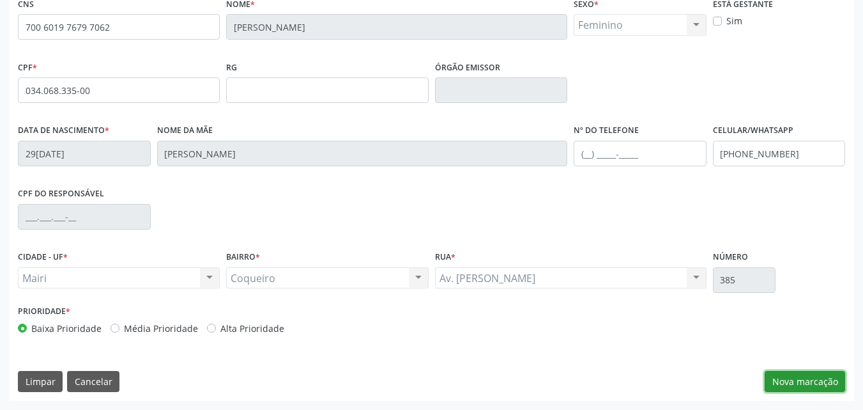
click at [815, 374] on button "Nova marcação" at bounding box center [805, 382] width 81 height 22
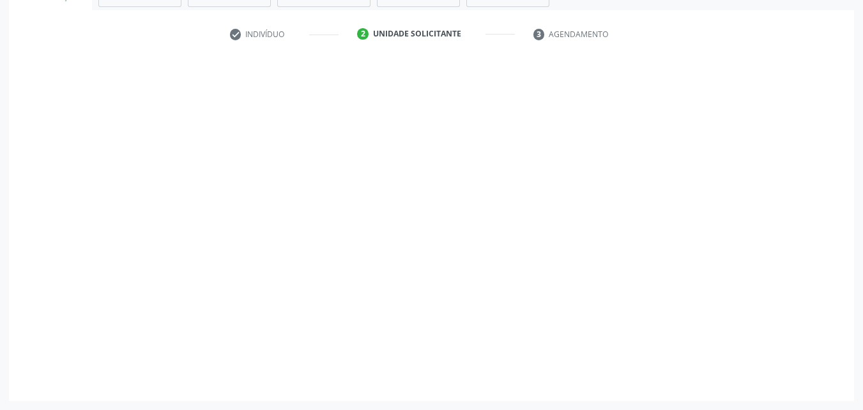
scroll to position [224, 0]
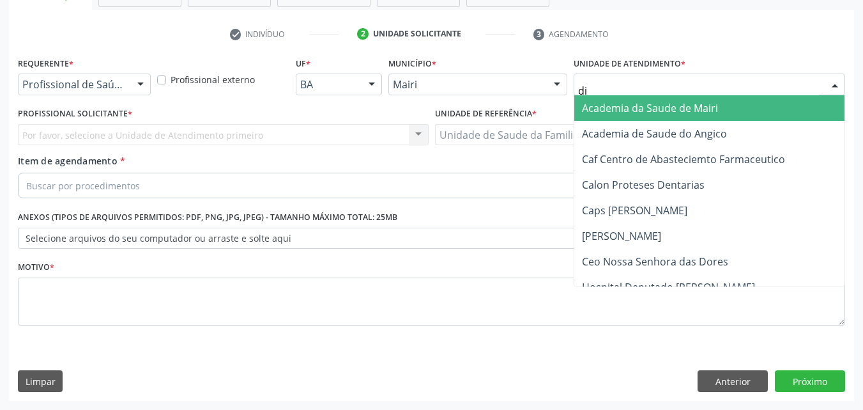
type input "dil"
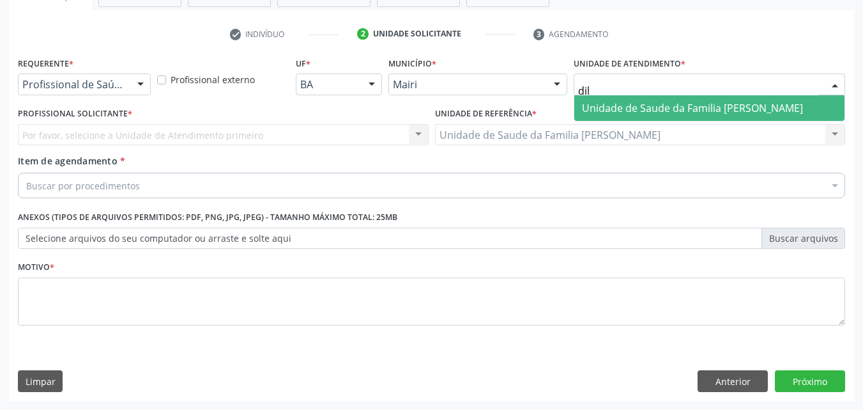
click at [681, 114] on span "Unidade de Saude da Familia [PERSON_NAME]" at bounding box center [692, 108] width 221 height 14
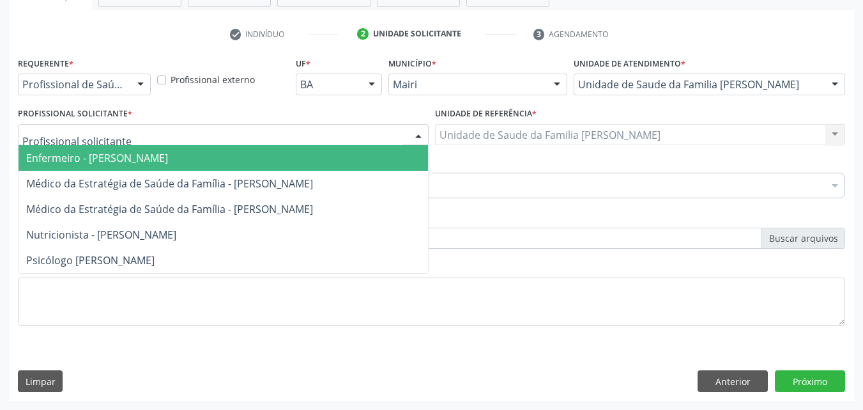
click at [123, 139] on div at bounding box center [223, 135] width 411 height 22
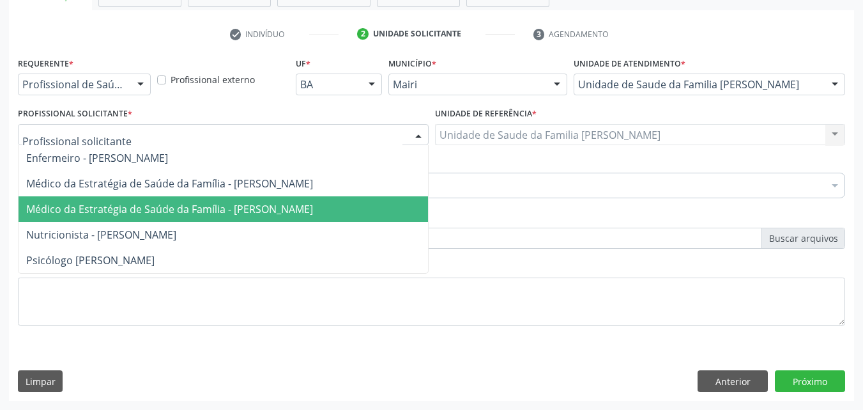
click at [153, 204] on span "Médico da Estratégia de Saúde da Família - [PERSON_NAME]" at bounding box center [169, 209] width 287 height 14
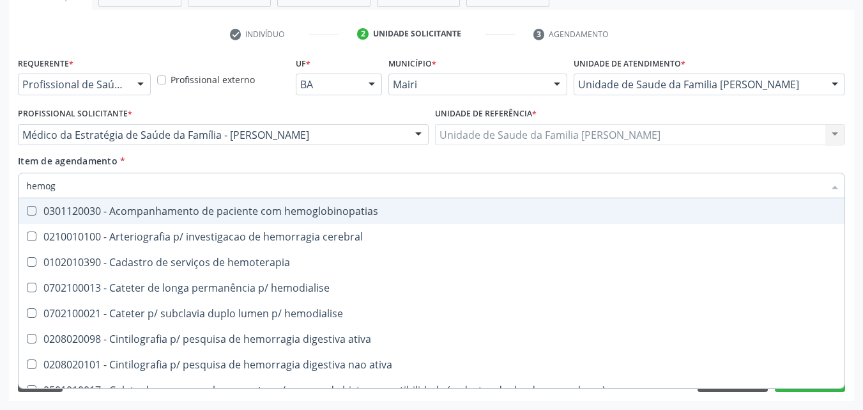
type input "hemogr"
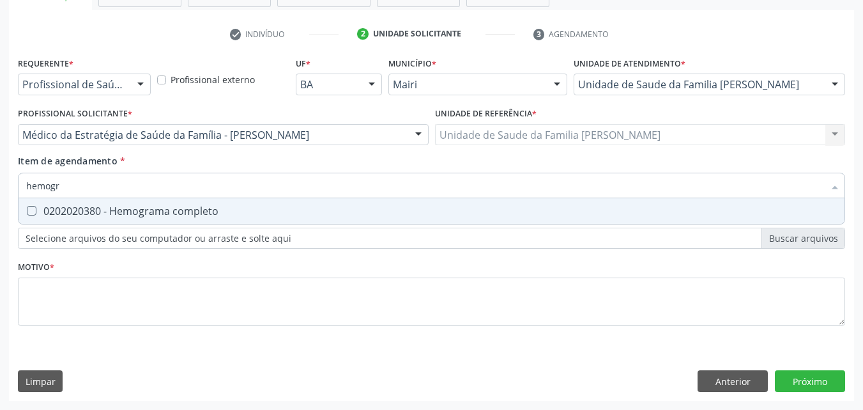
click at [130, 200] on span "0202020380 - Hemograma completo" at bounding box center [432, 211] width 826 height 26
checkbox completo "true"
type input "hemog"
checkbox completo "false"
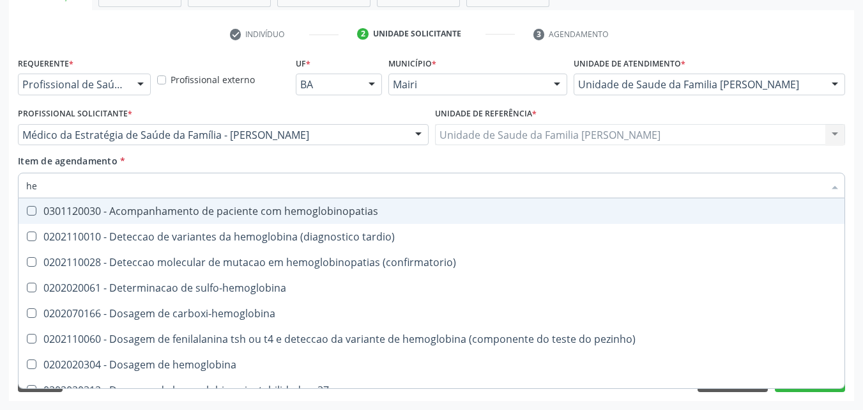
type input "h"
checkbox completo "false"
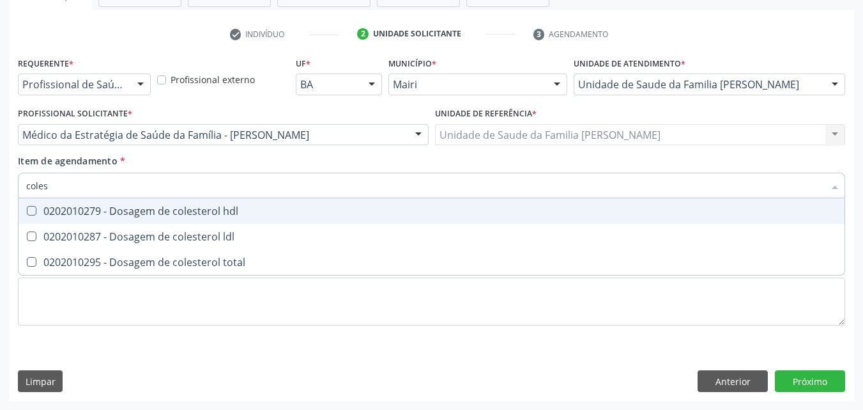
type input "colest"
click at [135, 202] on span "0202010279 - Dosagem de colesterol hdl" at bounding box center [432, 211] width 826 height 26
checkbox hdl "true"
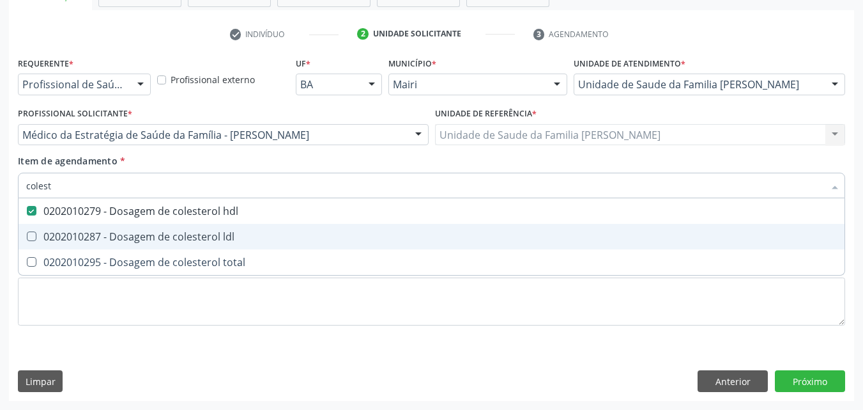
click at [135, 225] on span "0202010287 - Dosagem de colesterol ldl" at bounding box center [432, 237] width 826 height 26
checkbox ldl "true"
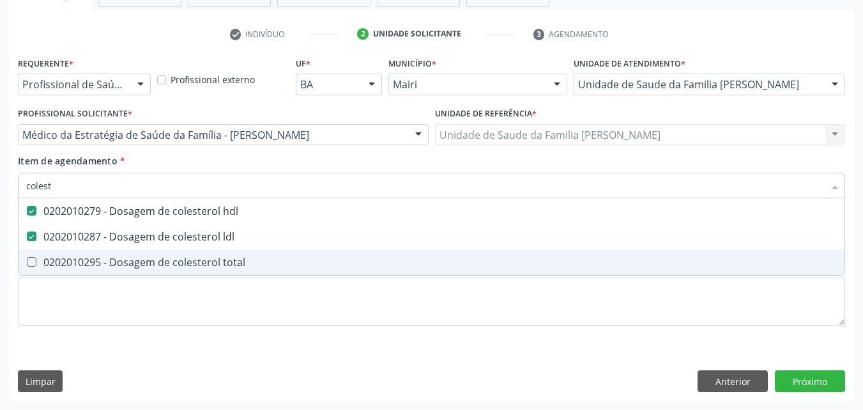
click at [144, 251] on span "0202010295 - Dosagem de colesterol total" at bounding box center [432, 262] width 826 height 26
checkbox total "true"
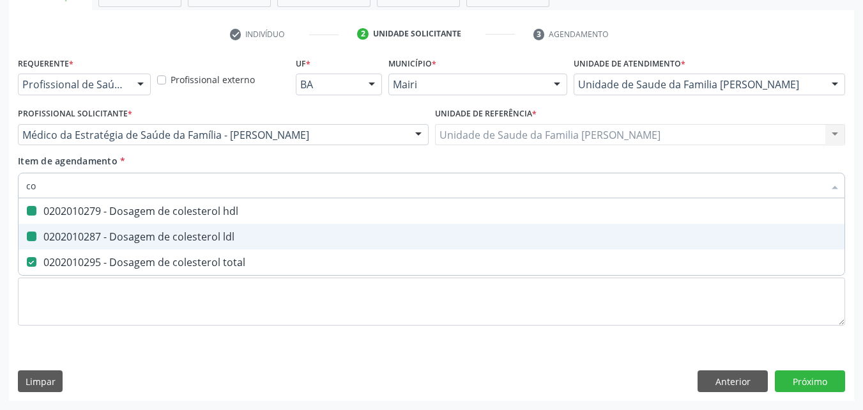
type input "c"
checkbox hdl "false"
checkbox ldl "false"
checkbox total "false"
type input "tgo"
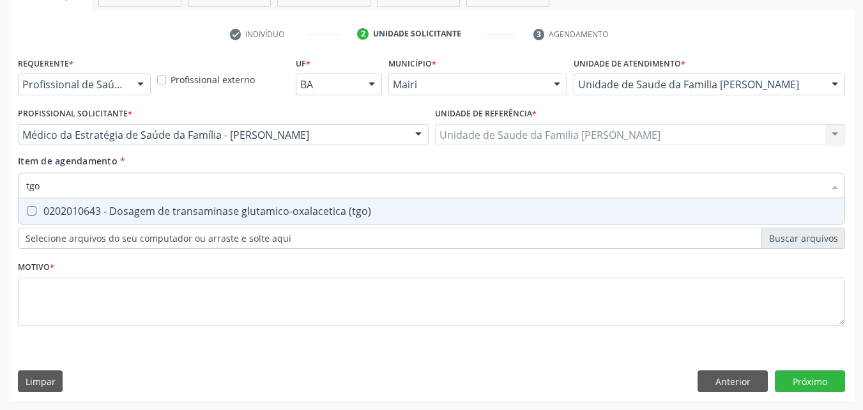
click at [146, 214] on div "0202010643 - Dosagem de transaminase glutamico-oxalacetica (tgo)" at bounding box center [431, 211] width 811 height 10
checkbox \(tgo\) "true"
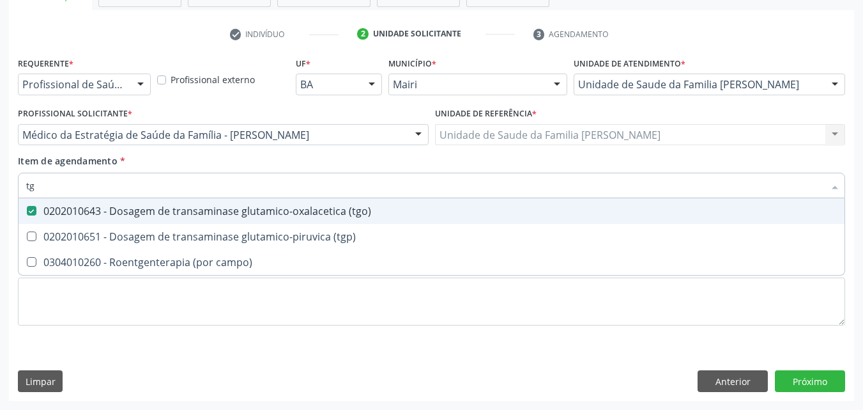
type input "t"
checkbox \(tgo\) "false"
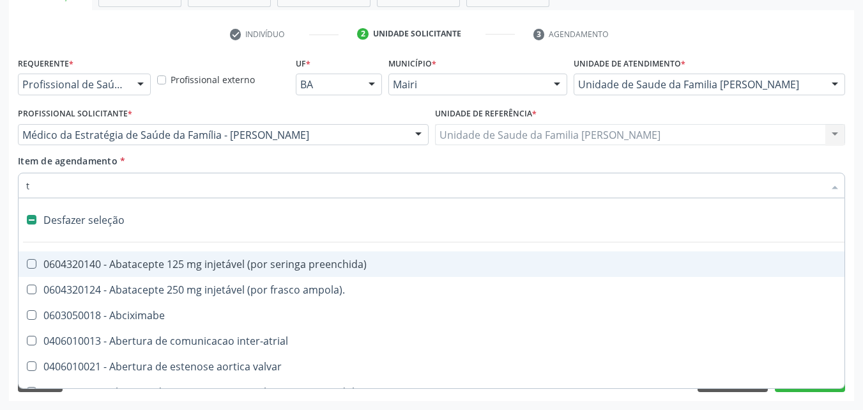
type input "tg"
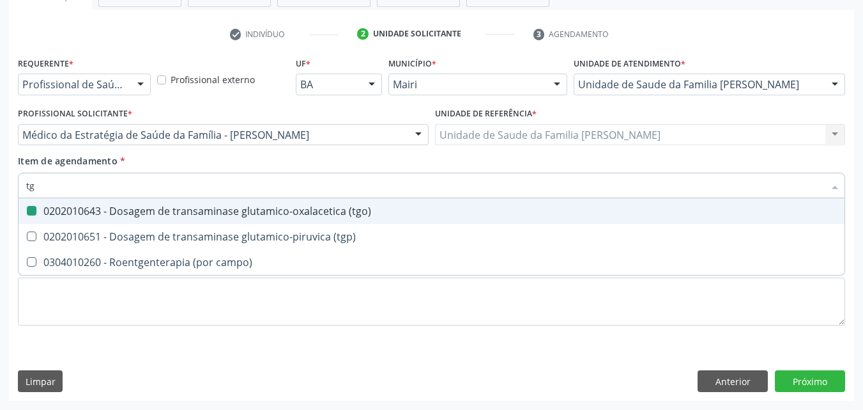
checkbox \(tgo\) "true"
type input "tgp"
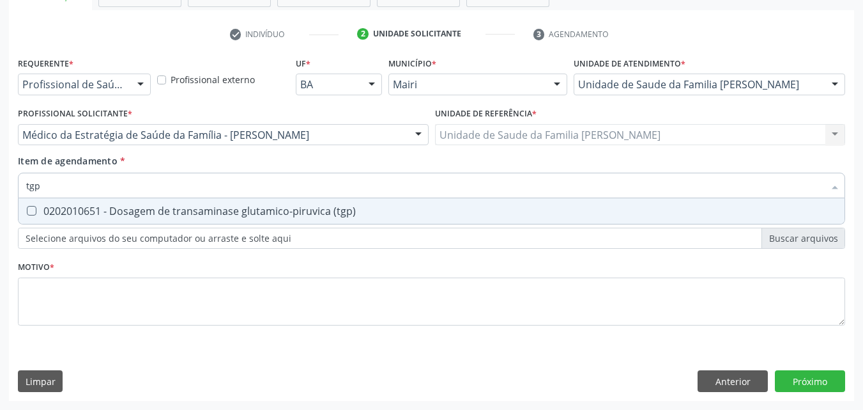
click at [146, 214] on div "0202010651 - Dosagem de transaminase glutamico-piruvica (tgp)" at bounding box center [431, 211] width 811 height 10
checkbox \(tgp\) "true"
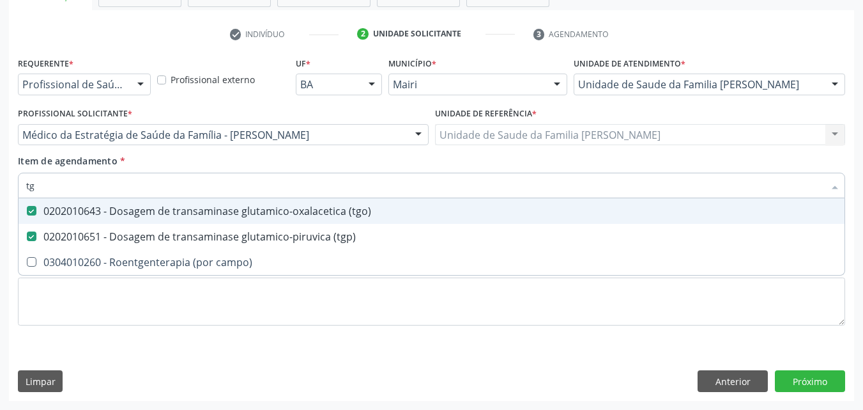
type input "t"
checkbox \(tgo\) "false"
checkbox \(tgp\) "false"
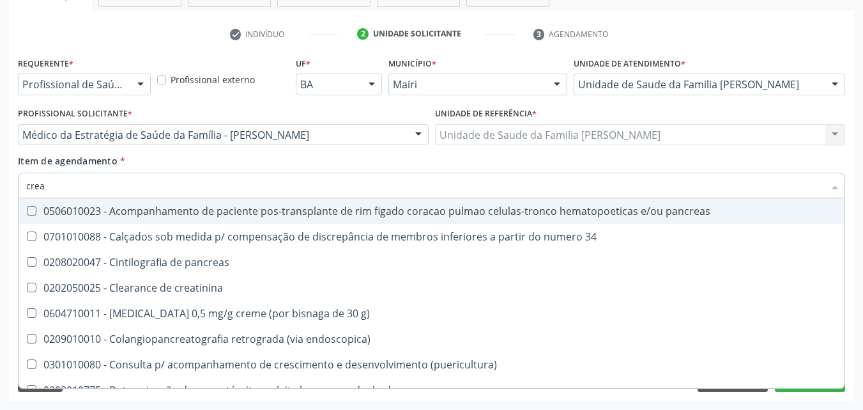
type input "creat"
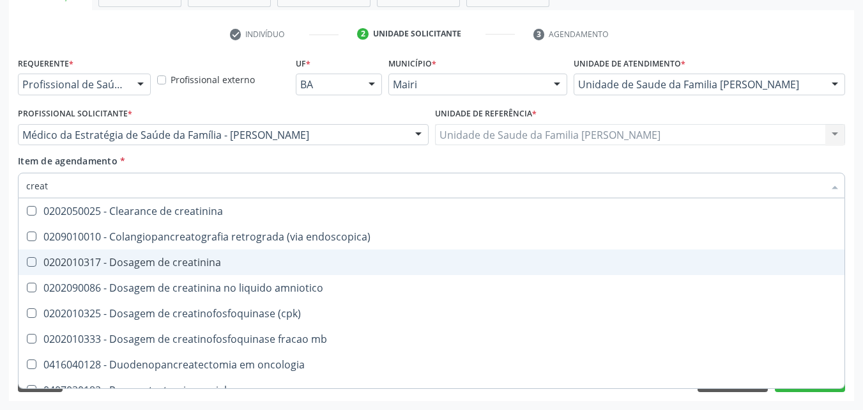
click at [146, 261] on div "0202010317 - Dosagem de creatinina" at bounding box center [431, 262] width 811 height 10
checkbox creatinina "true"
type input "crea"
checkbox creatinina "false"
checkbox \(cpk\) "true"
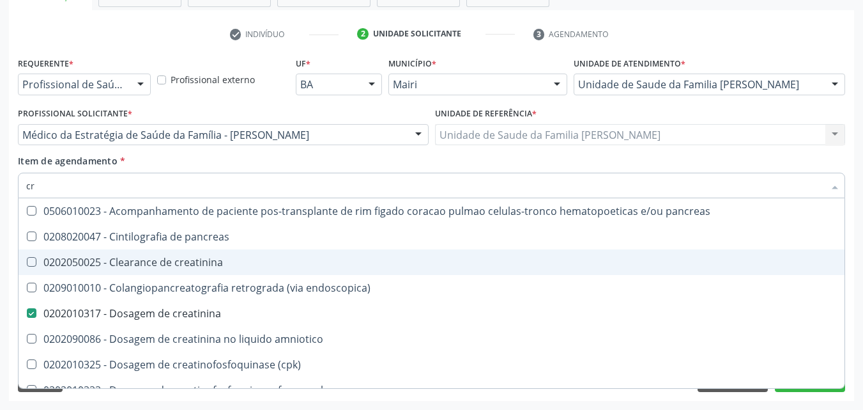
type input "c"
checkbox creatinina "false"
checkbox oncologia "false"
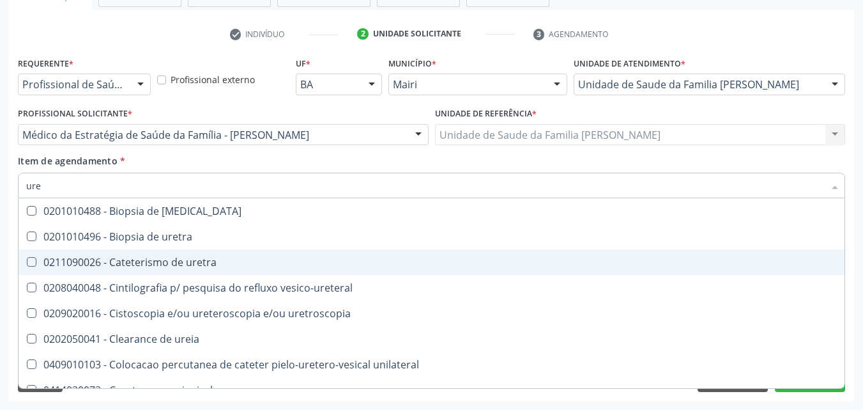
type input "urei"
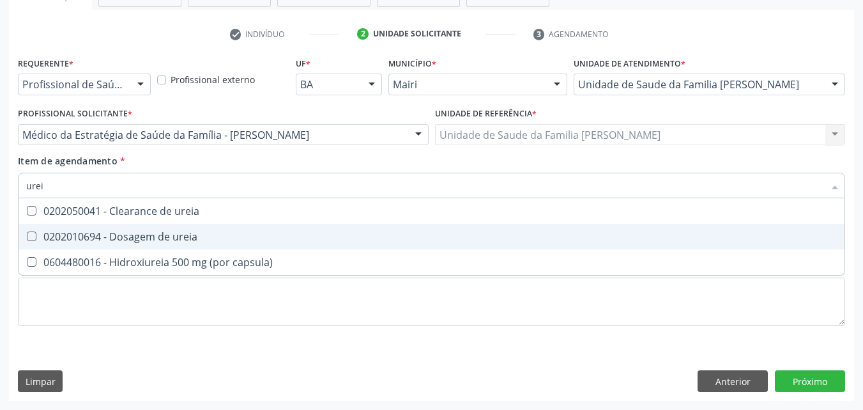
click at [149, 241] on div "0202010694 - Dosagem de ureia" at bounding box center [431, 236] width 811 height 10
checkbox ureia "true"
type input "ure"
checkbox ureia "false"
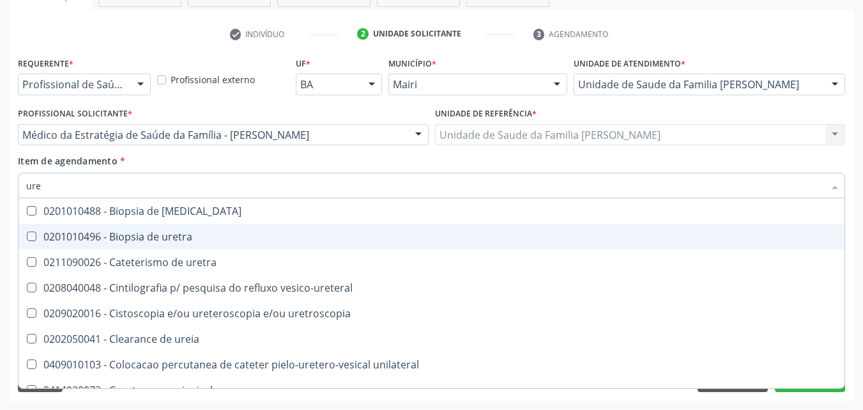
type input "ur"
checkbox ureia "false"
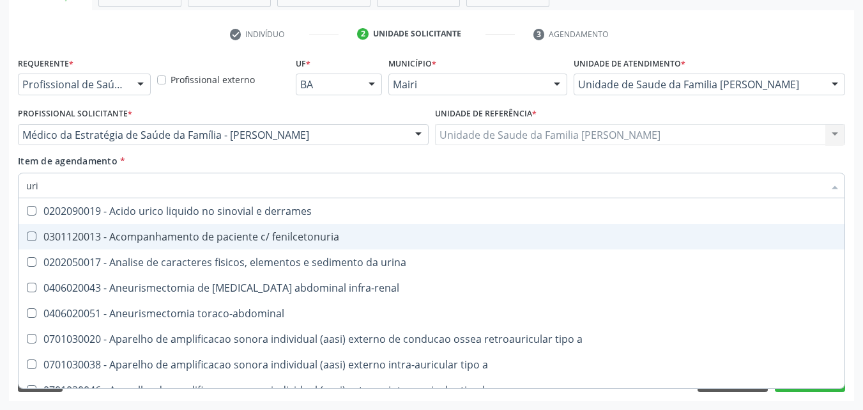
type input "urin"
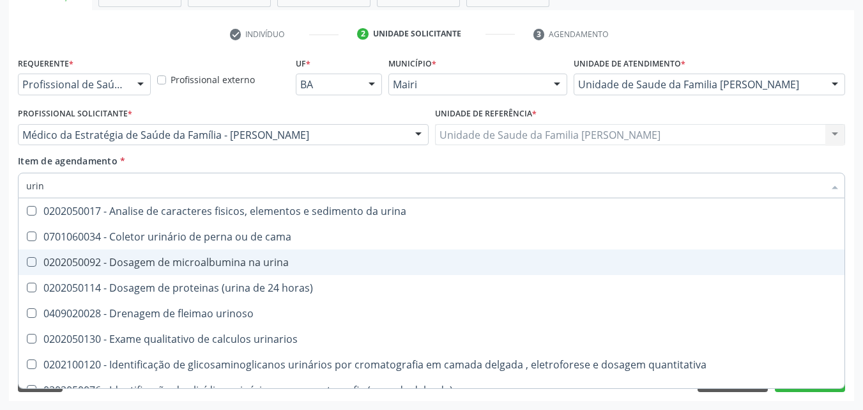
click at [167, 269] on span "0202050092 - Dosagem de microalbumina na urina" at bounding box center [432, 262] width 826 height 26
checkbox urina "true"
type input "uri"
checkbox urina "false"
checkbox urinaria "true"
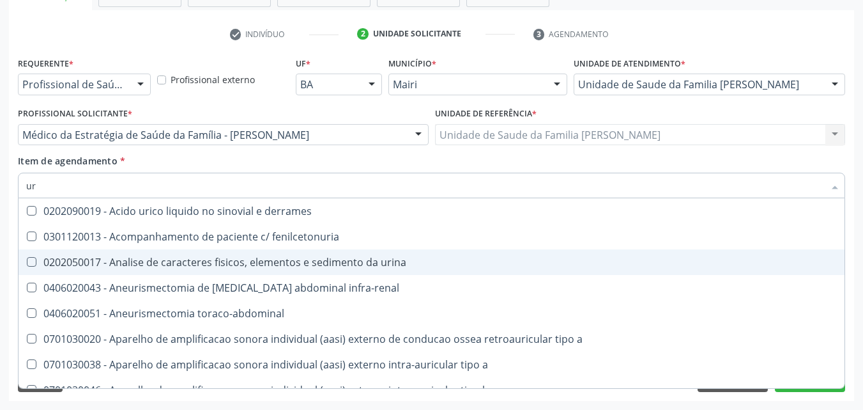
type input "u"
checkbox urina "false"
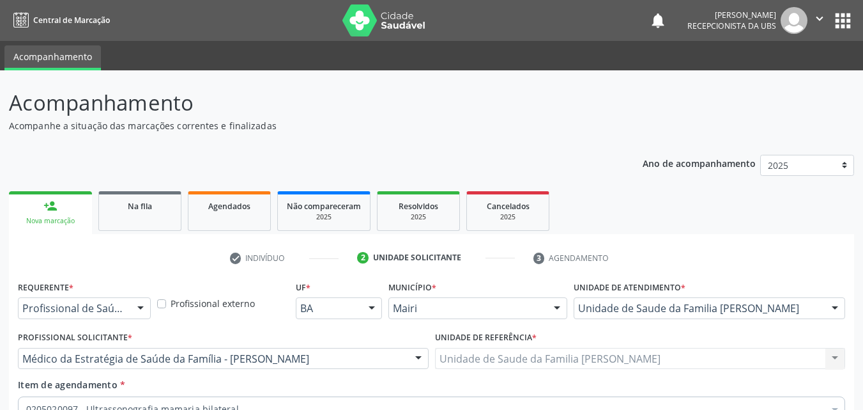
scroll to position [224, 0]
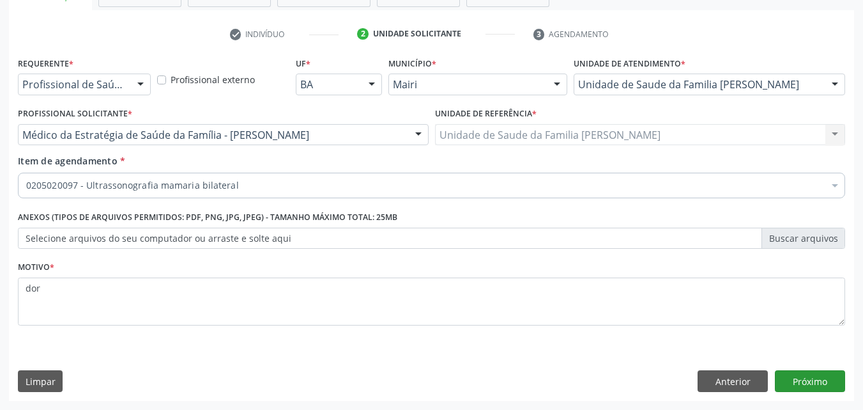
type textarea "dor"
click at [810, 378] on button "Próximo" at bounding box center [810, 381] width 70 height 22
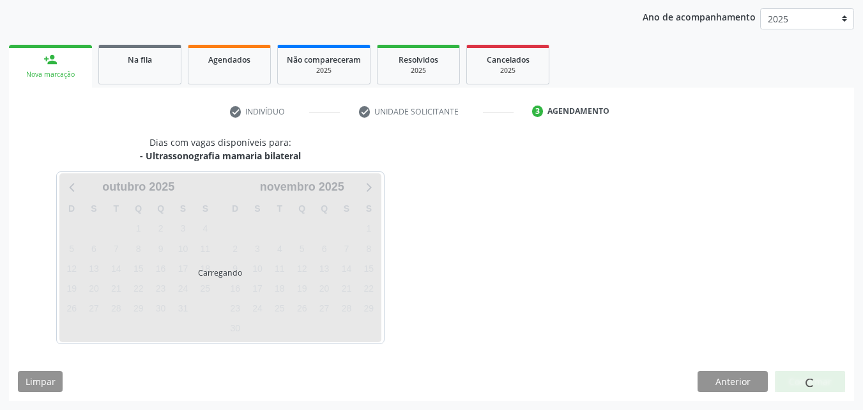
scroll to position [184, 0]
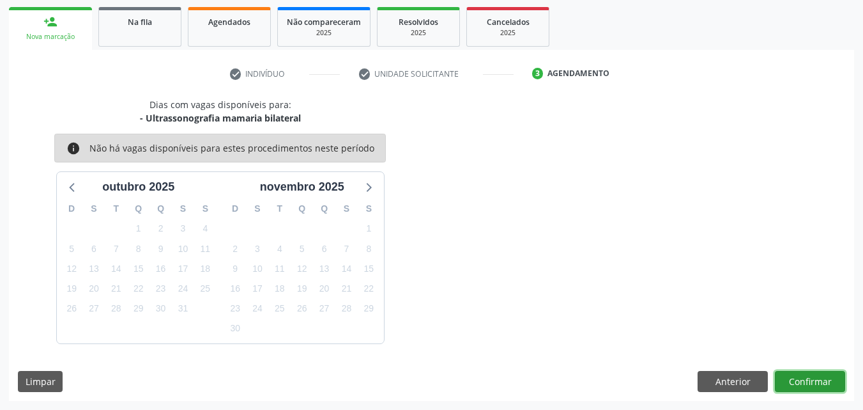
click at [807, 380] on button "Confirmar" at bounding box center [810, 382] width 70 height 22
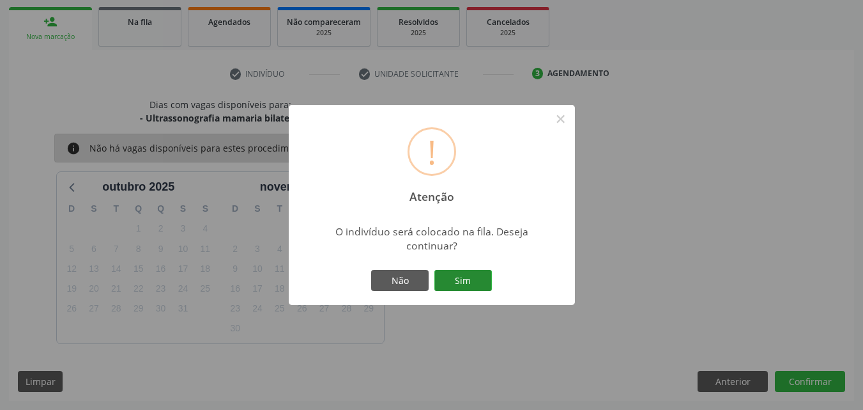
click at [449, 282] on button "Sim" at bounding box center [464, 281] width 58 height 22
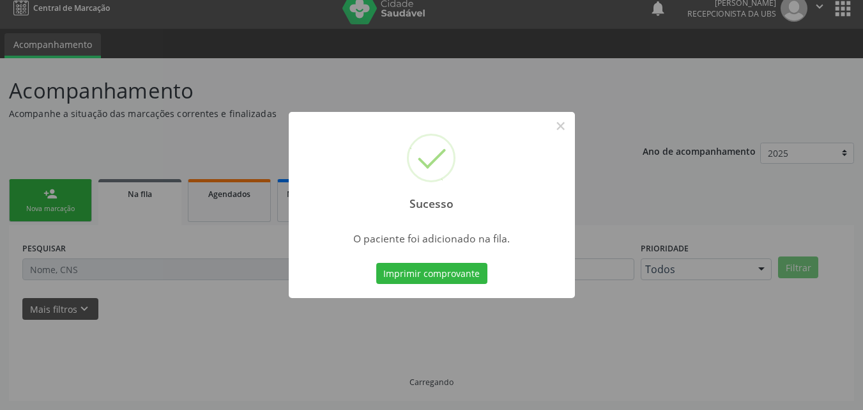
scroll to position [12, 0]
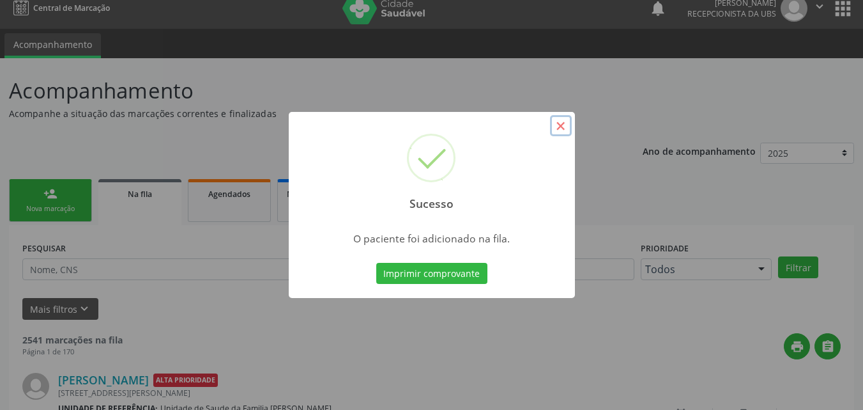
click at [561, 122] on button "×" at bounding box center [561, 126] width 22 height 22
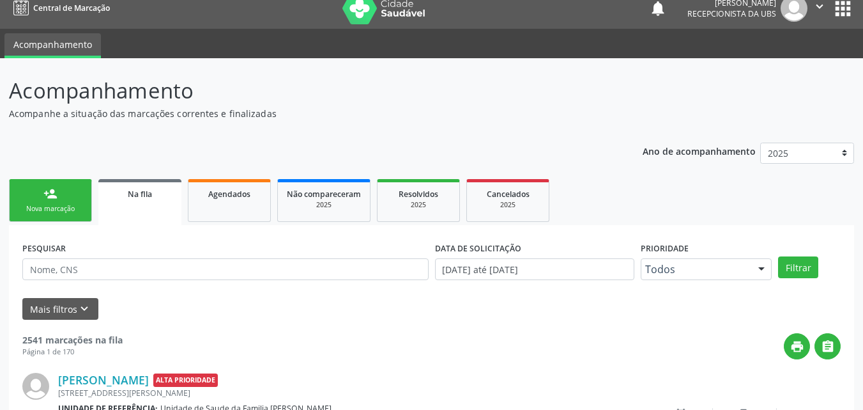
click at [24, 189] on link "person_add Nova marcação" at bounding box center [50, 200] width 83 height 43
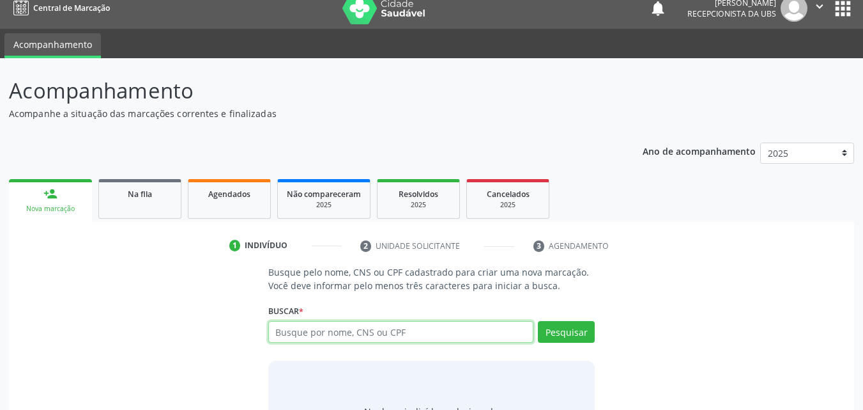
click at [359, 334] on input "text" at bounding box center [401, 332] width 266 height 22
type input "700601976797062"
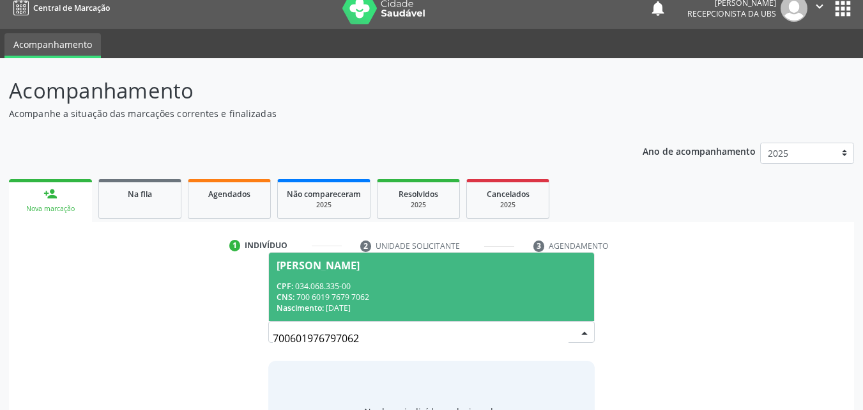
click at [375, 291] on div "CNS: 700 6019 7679 7062" at bounding box center [432, 296] width 311 height 11
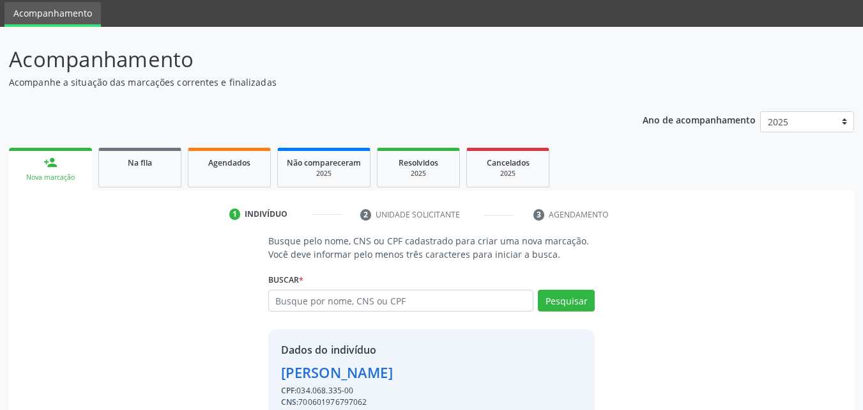
scroll to position [103, 0]
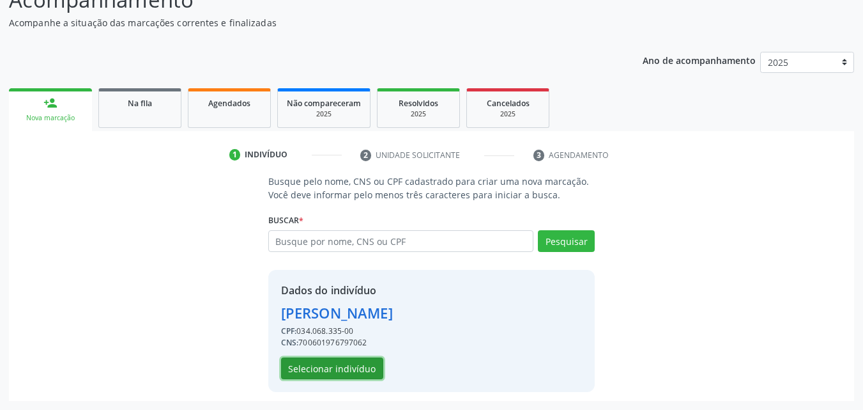
click at [352, 373] on button "Selecionar indivíduo" at bounding box center [332, 368] width 102 height 22
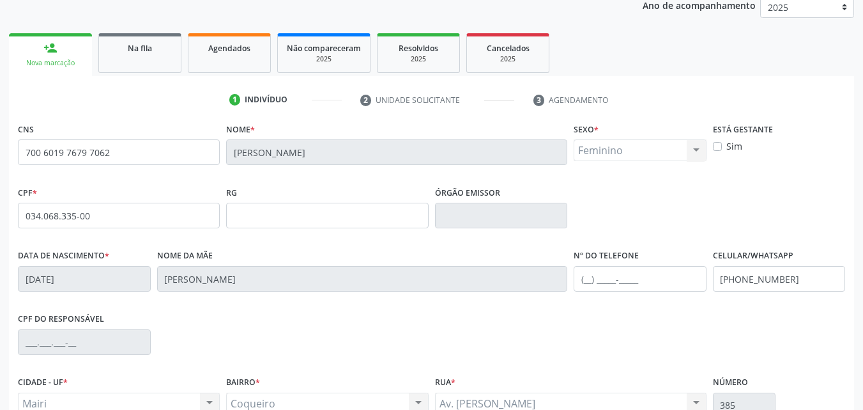
scroll to position [231, 0]
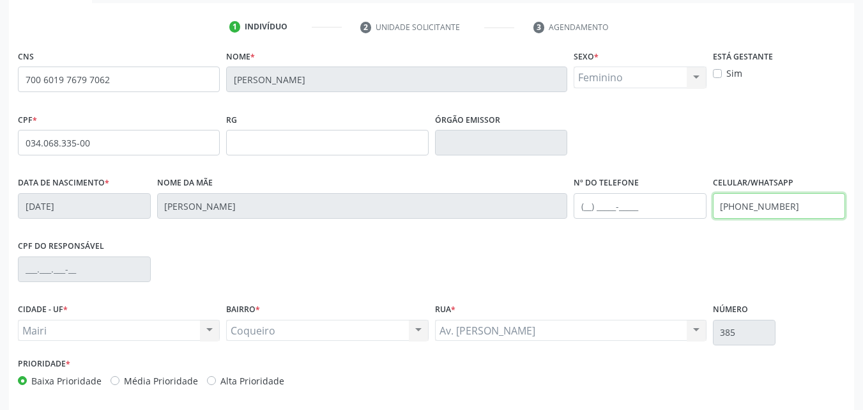
click at [820, 208] on input "[PHONE_NUMBER]" at bounding box center [779, 206] width 133 height 26
type input "("
paste input "[PHONE_NUMBER]"
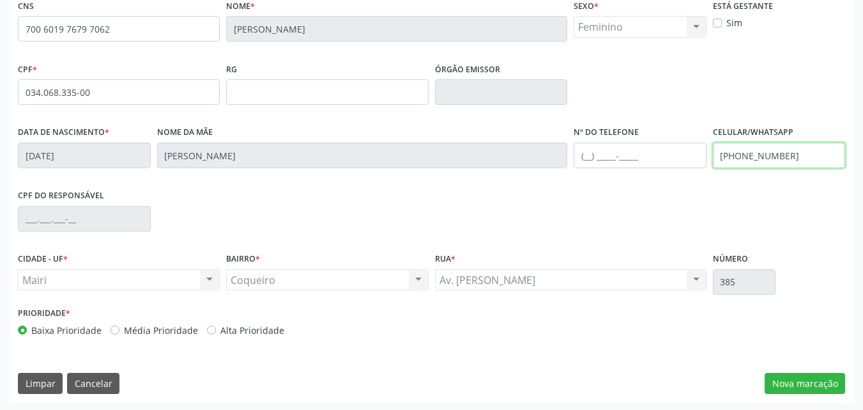
scroll to position [283, 0]
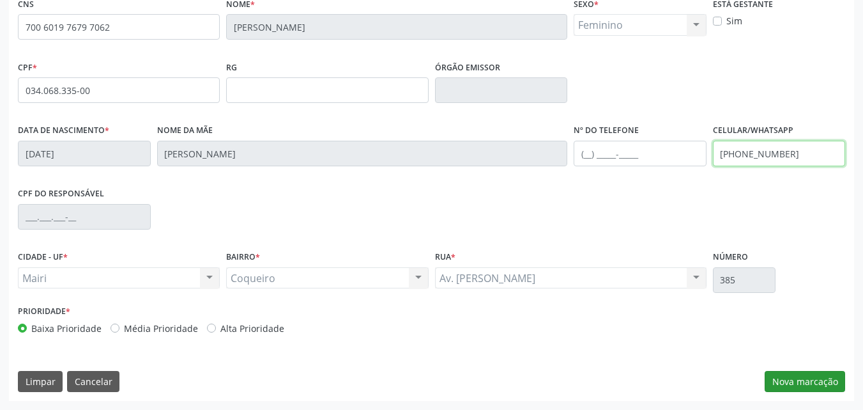
type input "[PHONE_NUMBER]"
click at [800, 378] on button "Nova marcação" at bounding box center [805, 382] width 81 height 22
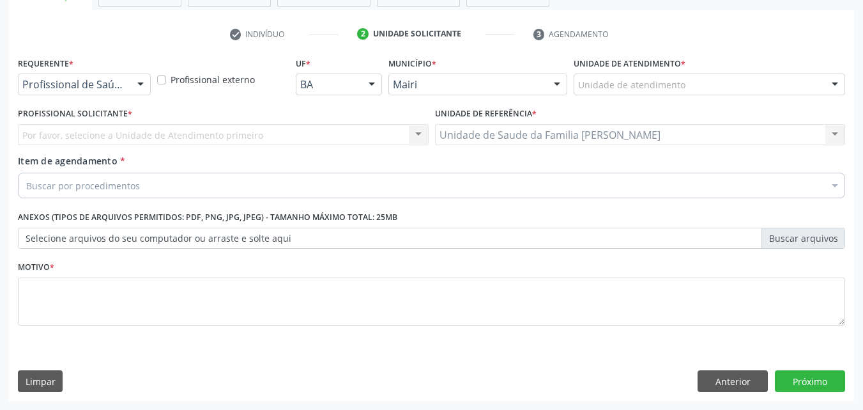
scroll to position [224, 0]
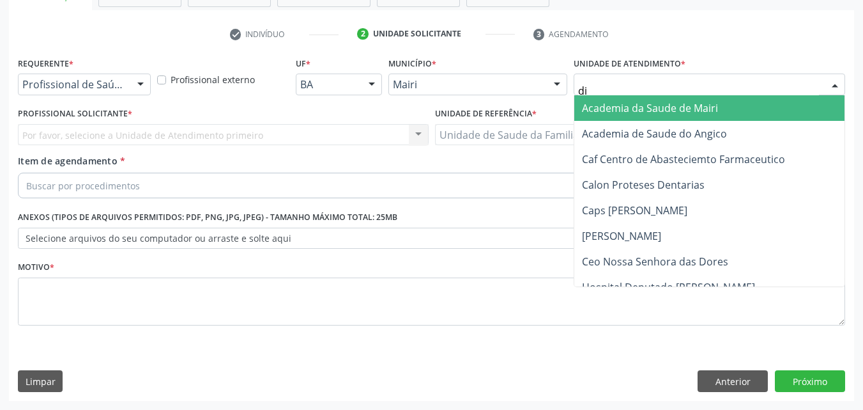
type input "dil"
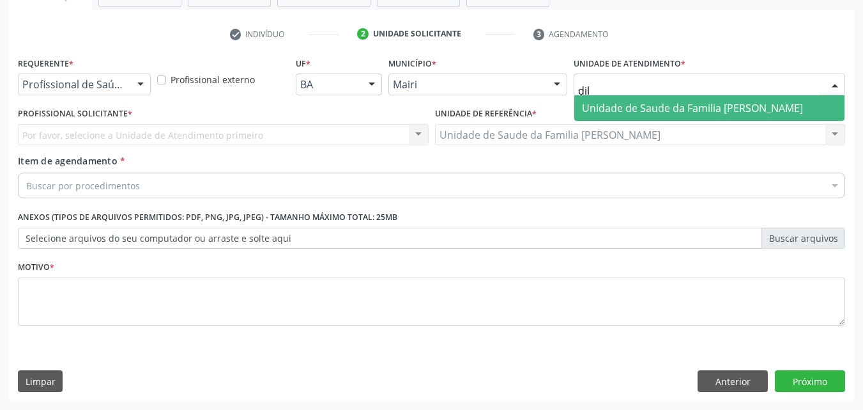
click at [617, 102] on span "Unidade de Saude da Familia [PERSON_NAME]" at bounding box center [692, 108] width 221 height 14
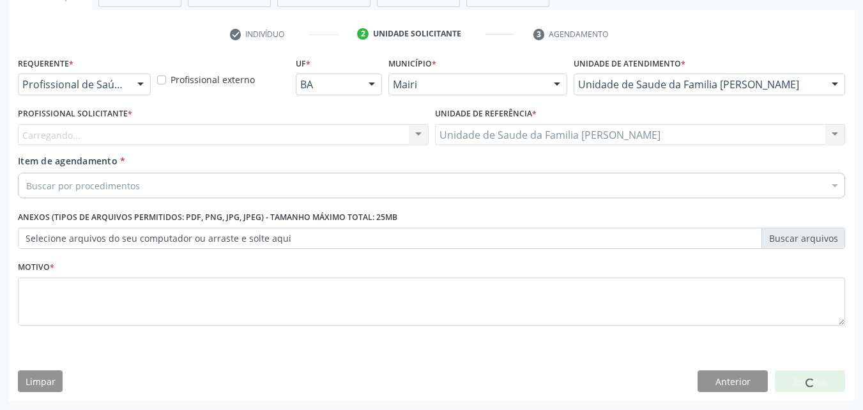
click at [130, 137] on div "Carregando... Nenhum resultado encontrado para: " " Não há nenhuma opção para s…" at bounding box center [223, 135] width 411 height 22
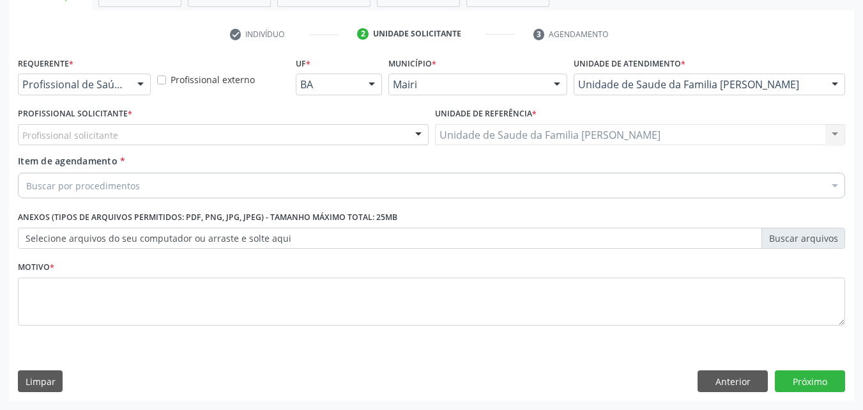
click at [130, 137] on div "Profissional solicitante" at bounding box center [223, 135] width 411 height 22
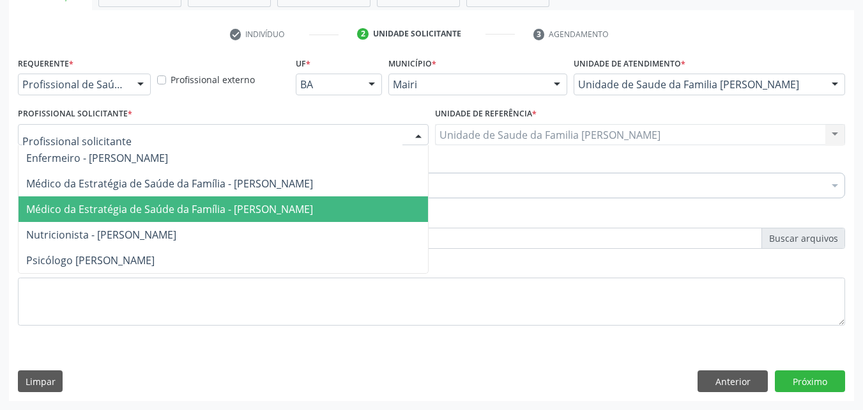
click at [120, 201] on span "Médico da Estratégia de Saúde da Família - [PERSON_NAME]" at bounding box center [224, 209] width 410 height 26
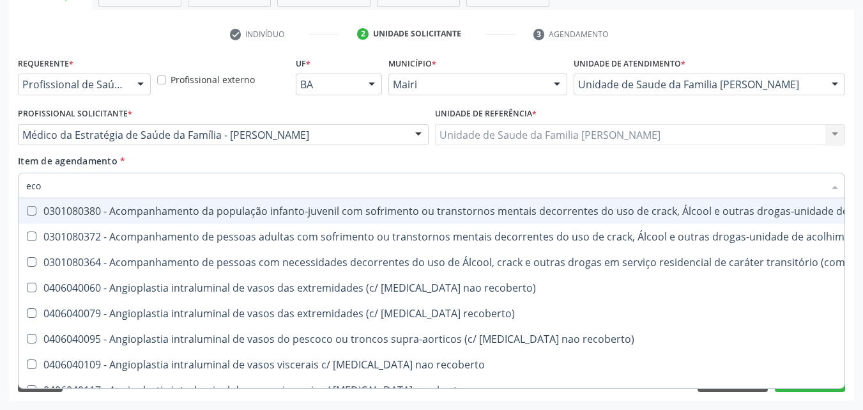
type input "ecoc"
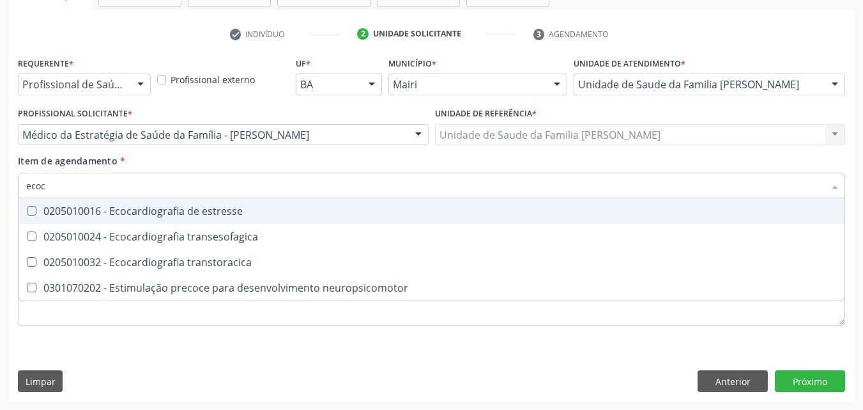
click at [182, 219] on span "0205010016 - Ecocardiografia de estresse" at bounding box center [432, 211] width 826 height 26
checkbox estresse "true"
click at [261, 157] on div "Item de agendamento * ecoc Desfazer seleção 0205010016 - Ecocardiografia de est…" at bounding box center [432, 174] width 828 height 40
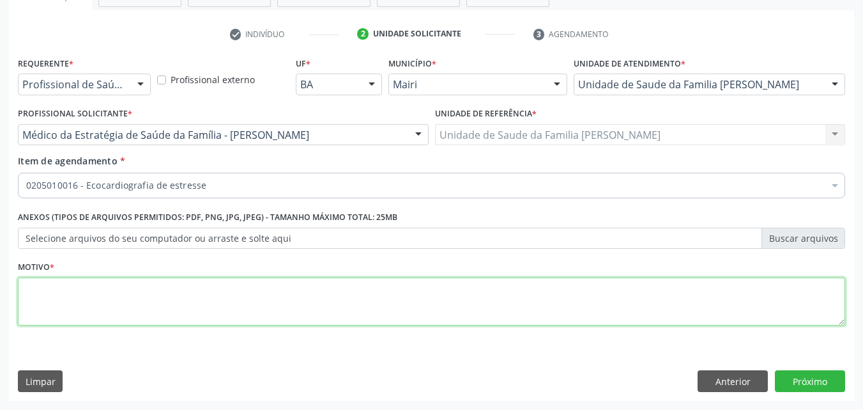
click at [161, 298] on textarea at bounding box center [432, 301] width 828 height 49
type textarea "controle"
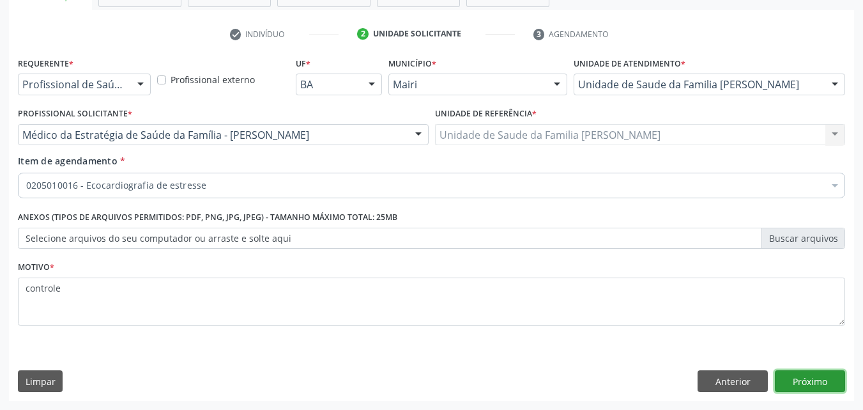
click at [792, 378] on button "Próximo" at bounding box center [810, 381] width 70 height 22
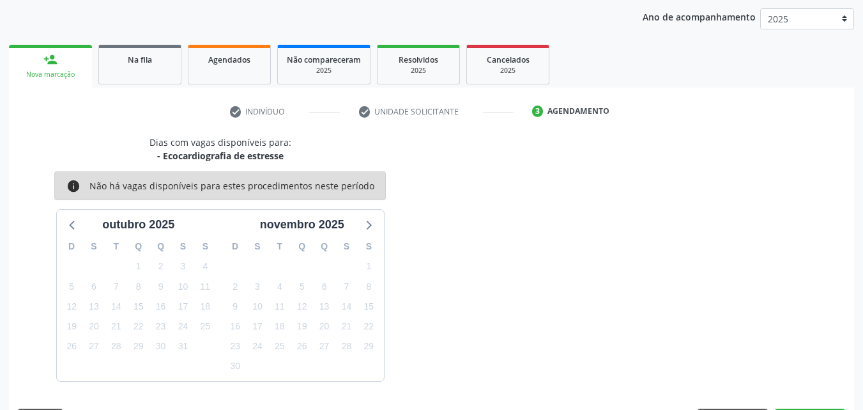
scroll to position [184, 0]
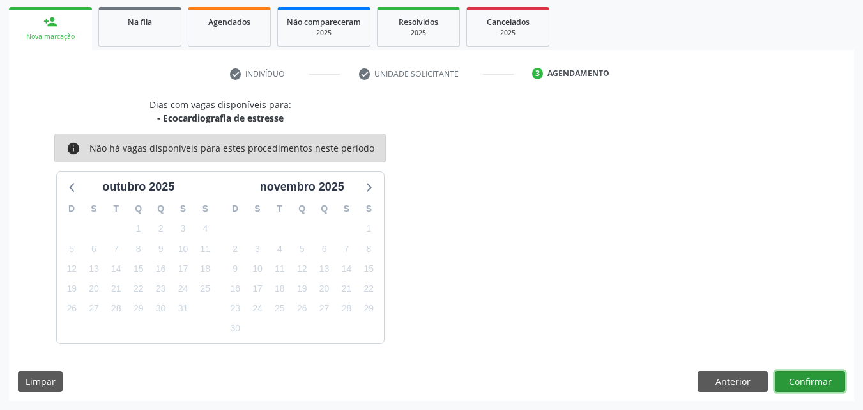
click at [821, 391] on button "Confirmar" at bounding box center [810, 382] width 70 height 22
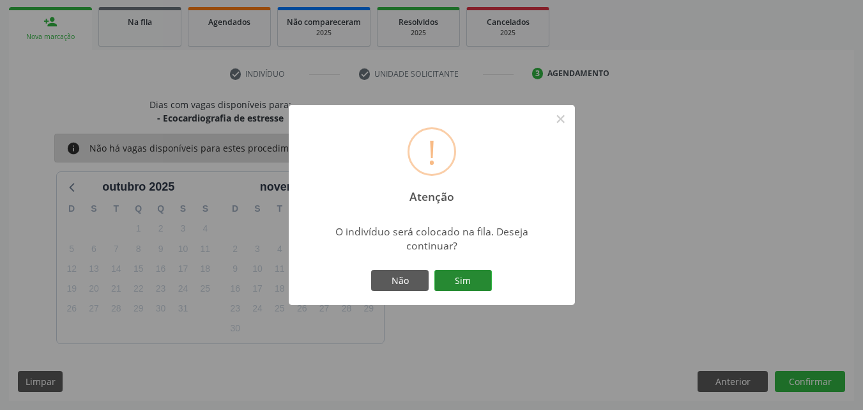
click at [458, 278] on button "Sim" at bounding box center [464, 281] width 58 height 22
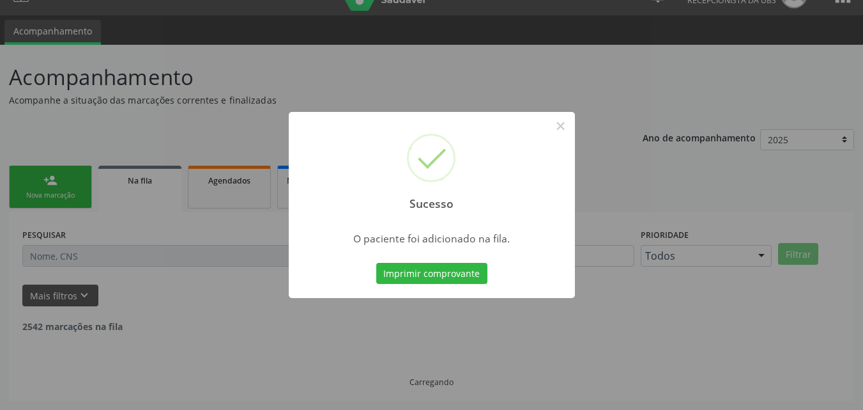
scroll to position [12, 0]
